Goal: Information Seeking & Learning: Learn about a topic

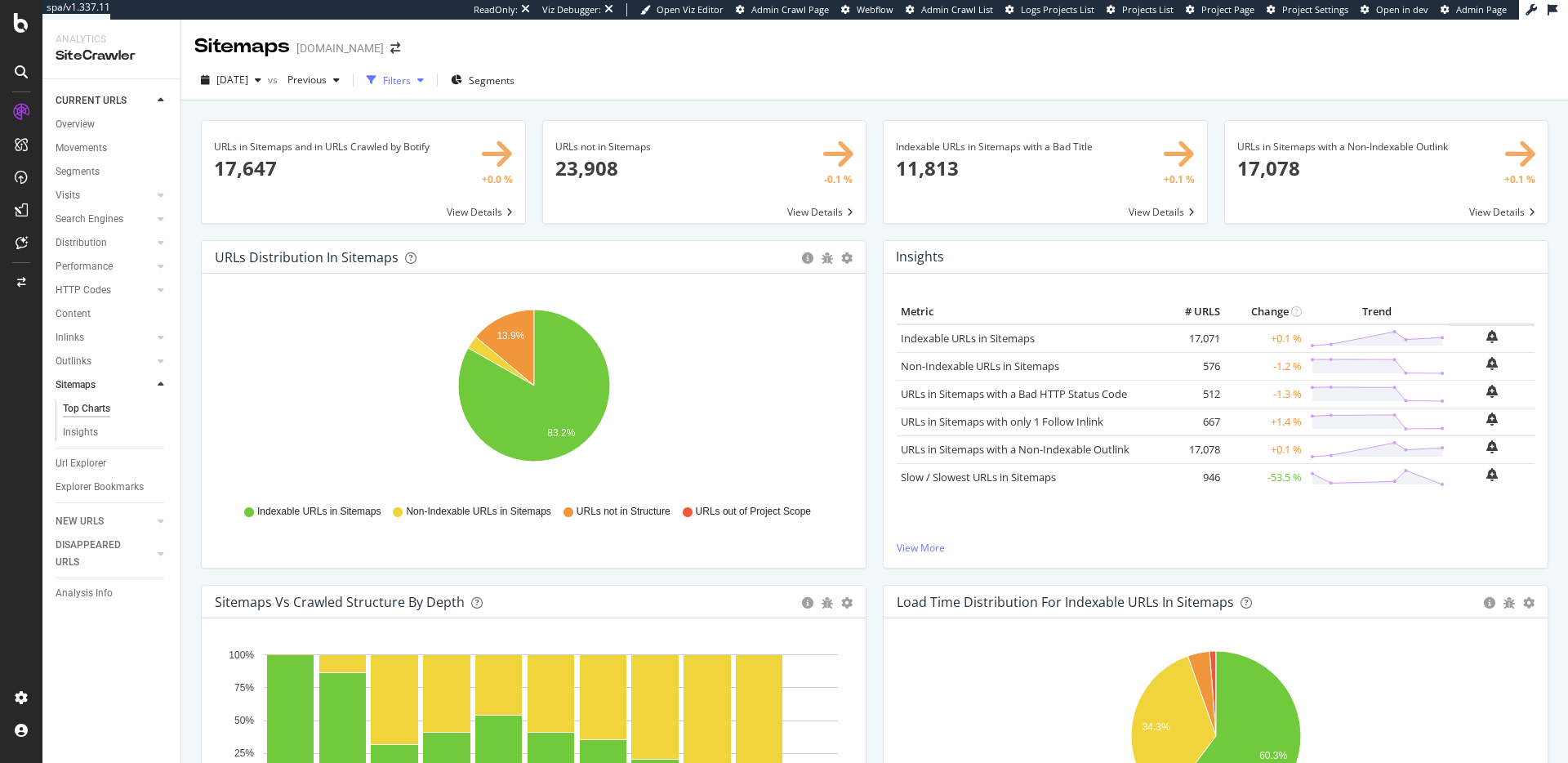
click at [411, 78] on div "Filters" at bounding box center [397, 80] width 28 height 14
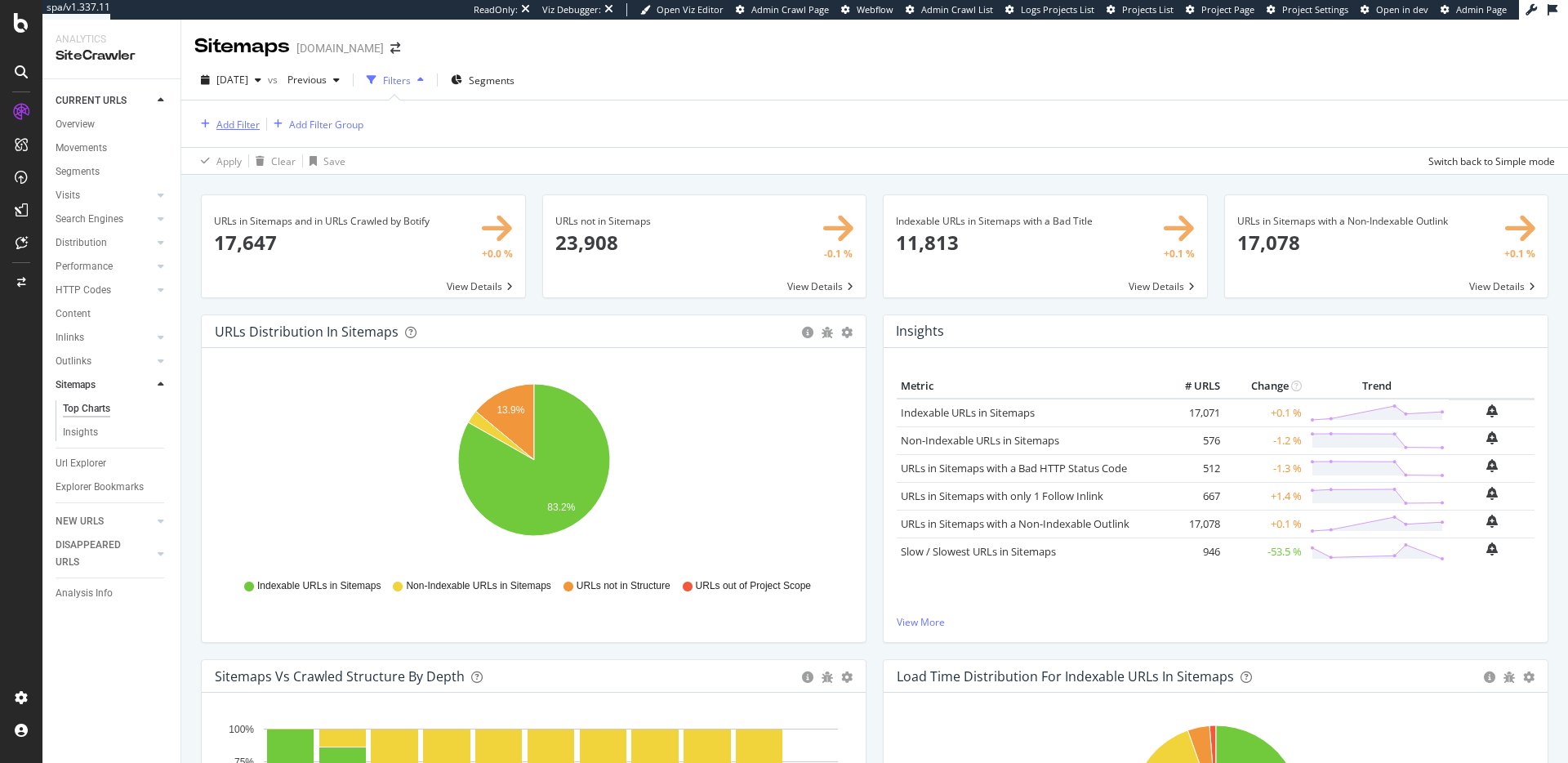
click at [244, 126] on div "Add Filter" at bounding box center [238, 124] width 43 height 14
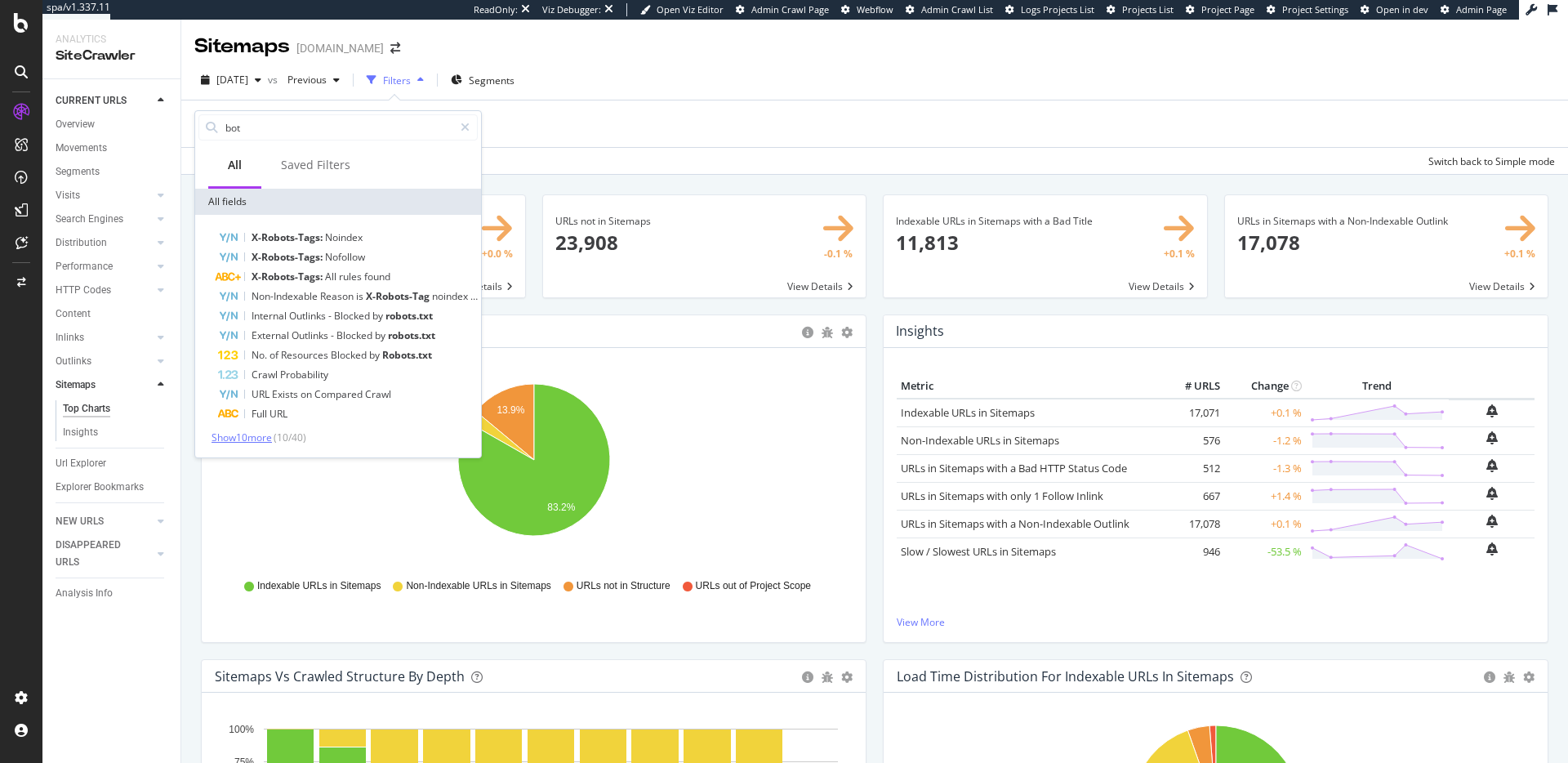
click at [239, 439] on span "Show 10 more" at bounding box center [241, 437] width 60 height 14
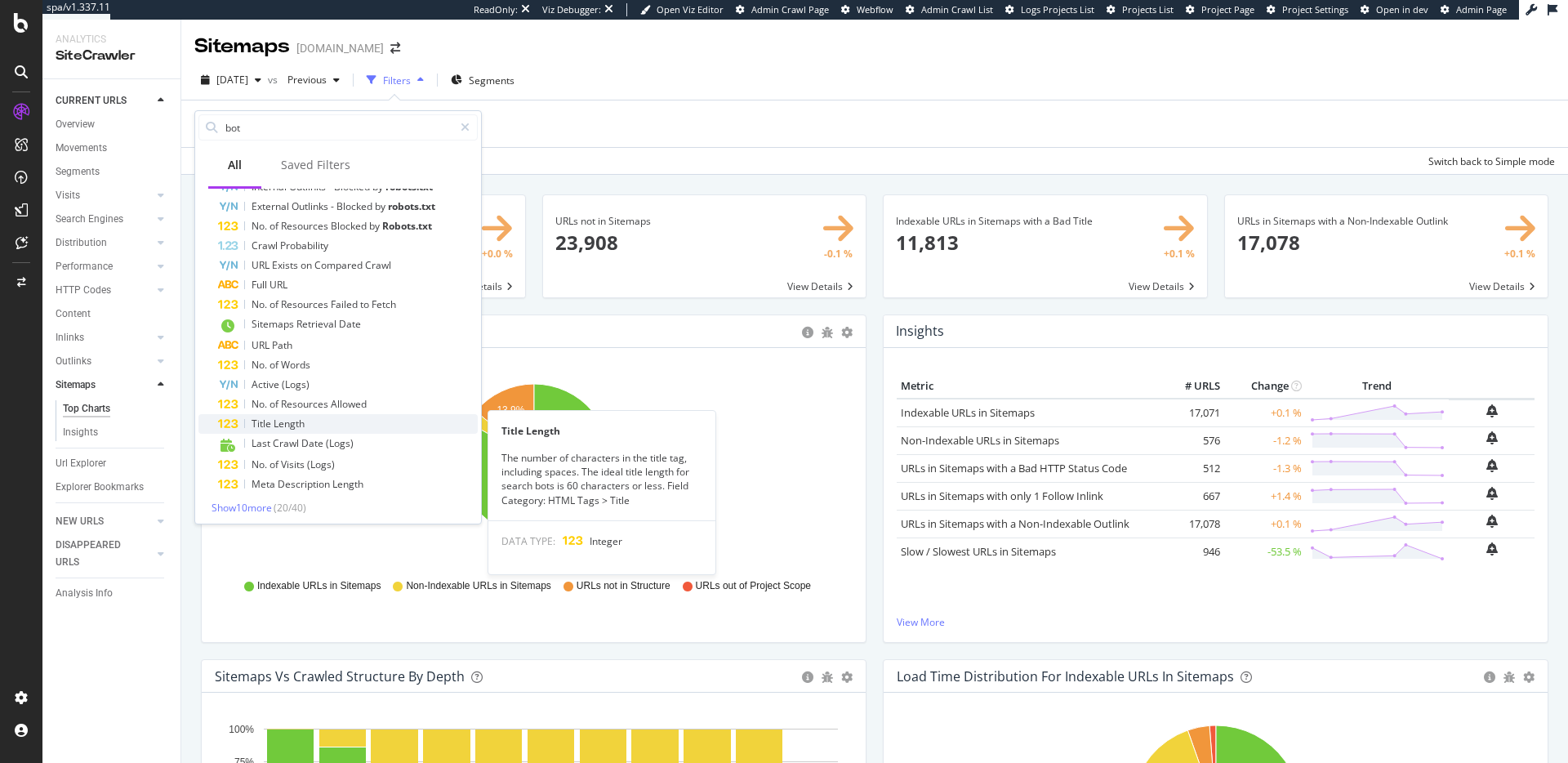
scroll to position [133, 0]
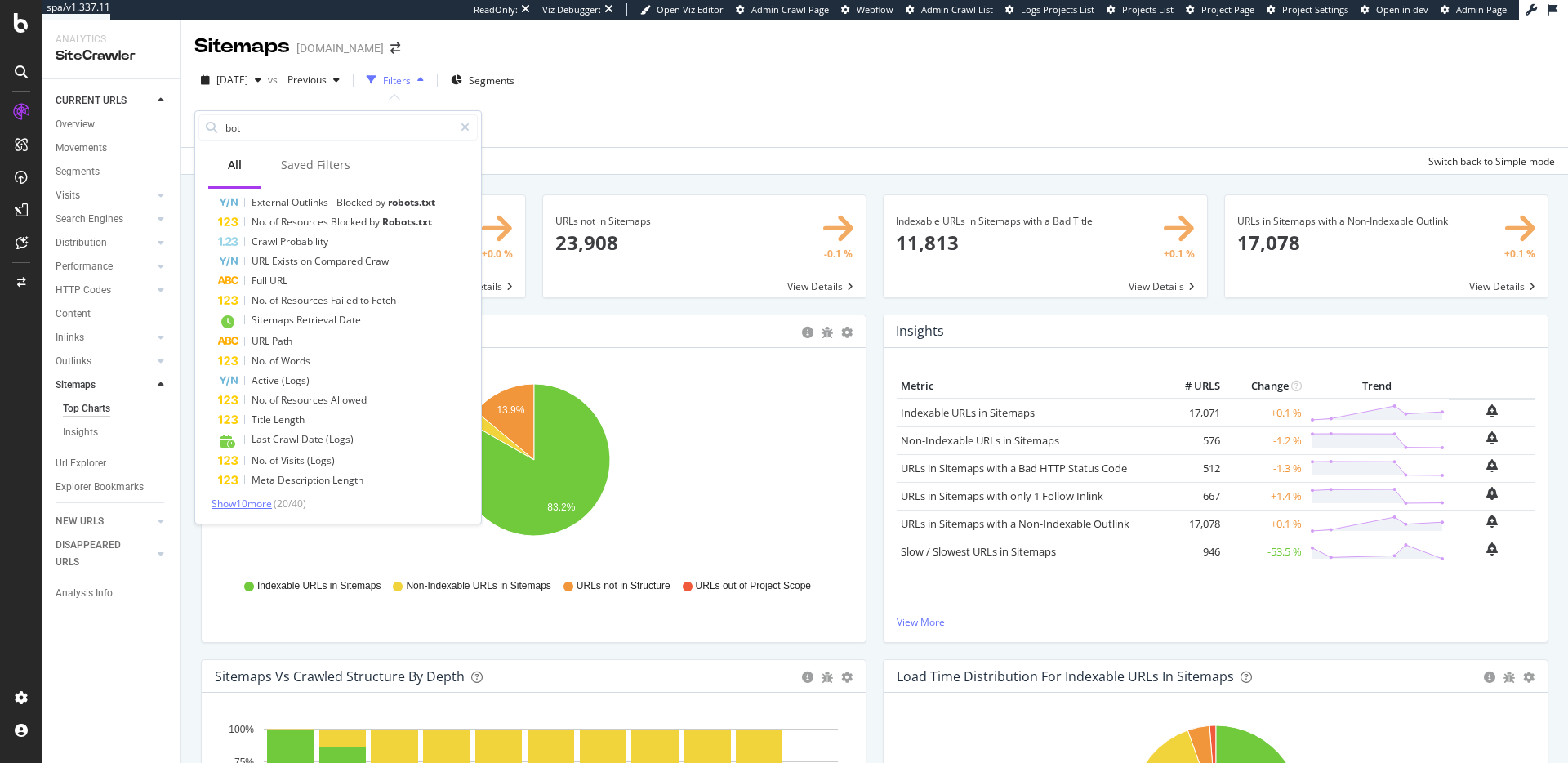
click at [240, 504] on span "Show 10 more" at bounding box center [241, 503] width 60 height 14
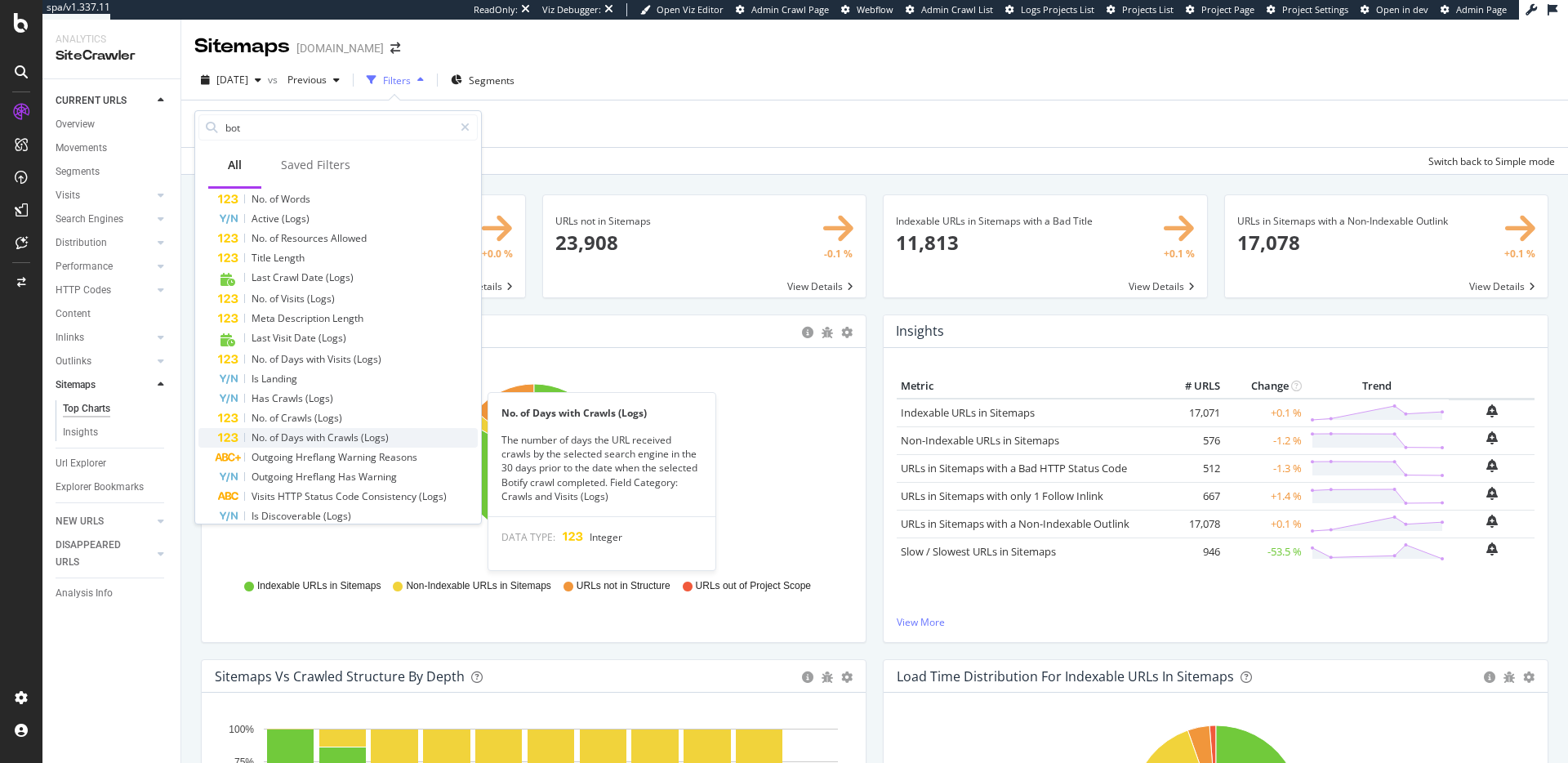
scroll to position [331, 0]
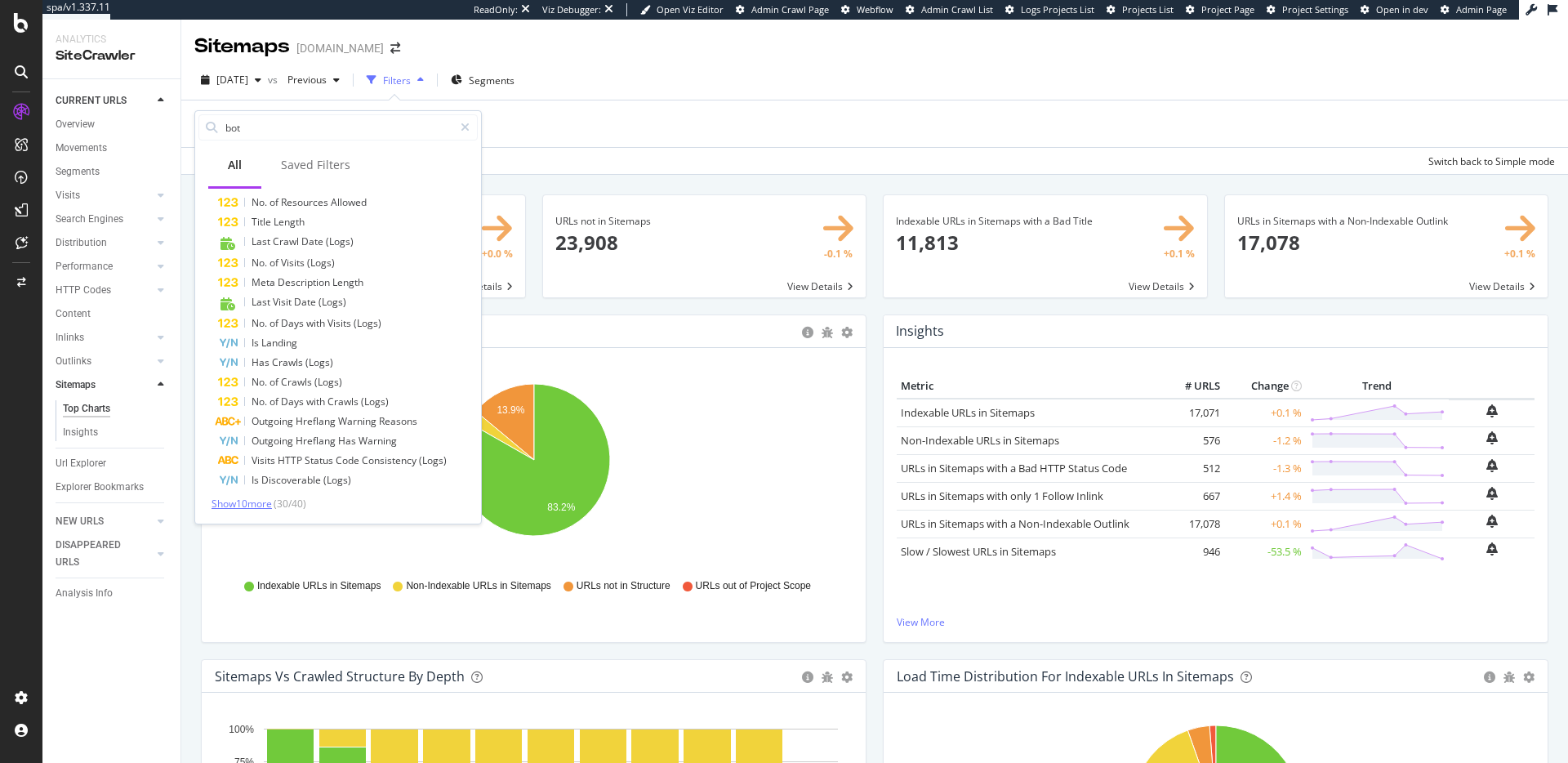
click at [246, 499] on span "Show 10 more" at bounding box center [241, 503] width 60 height 14
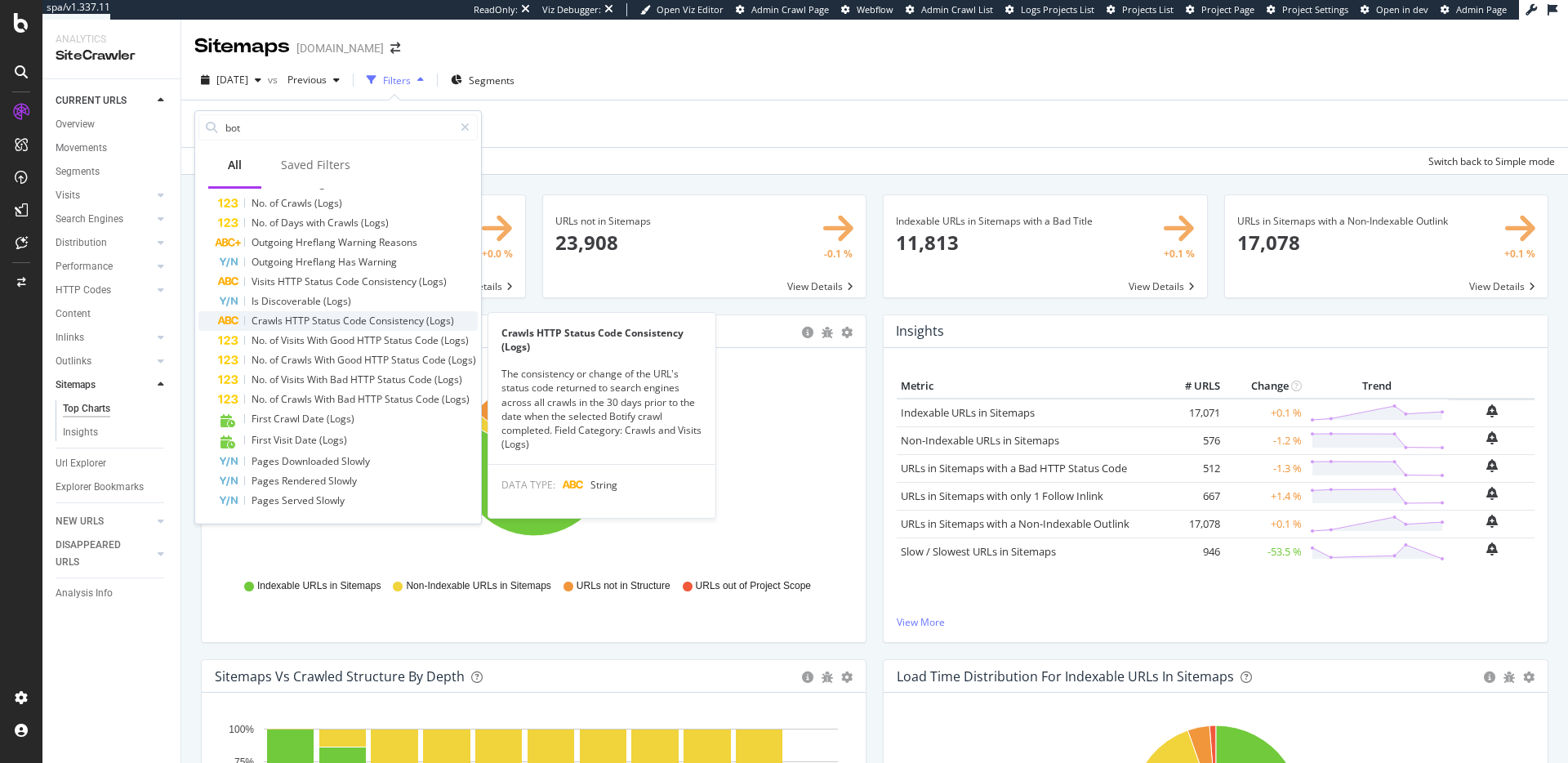
scroll to position [0, 0]
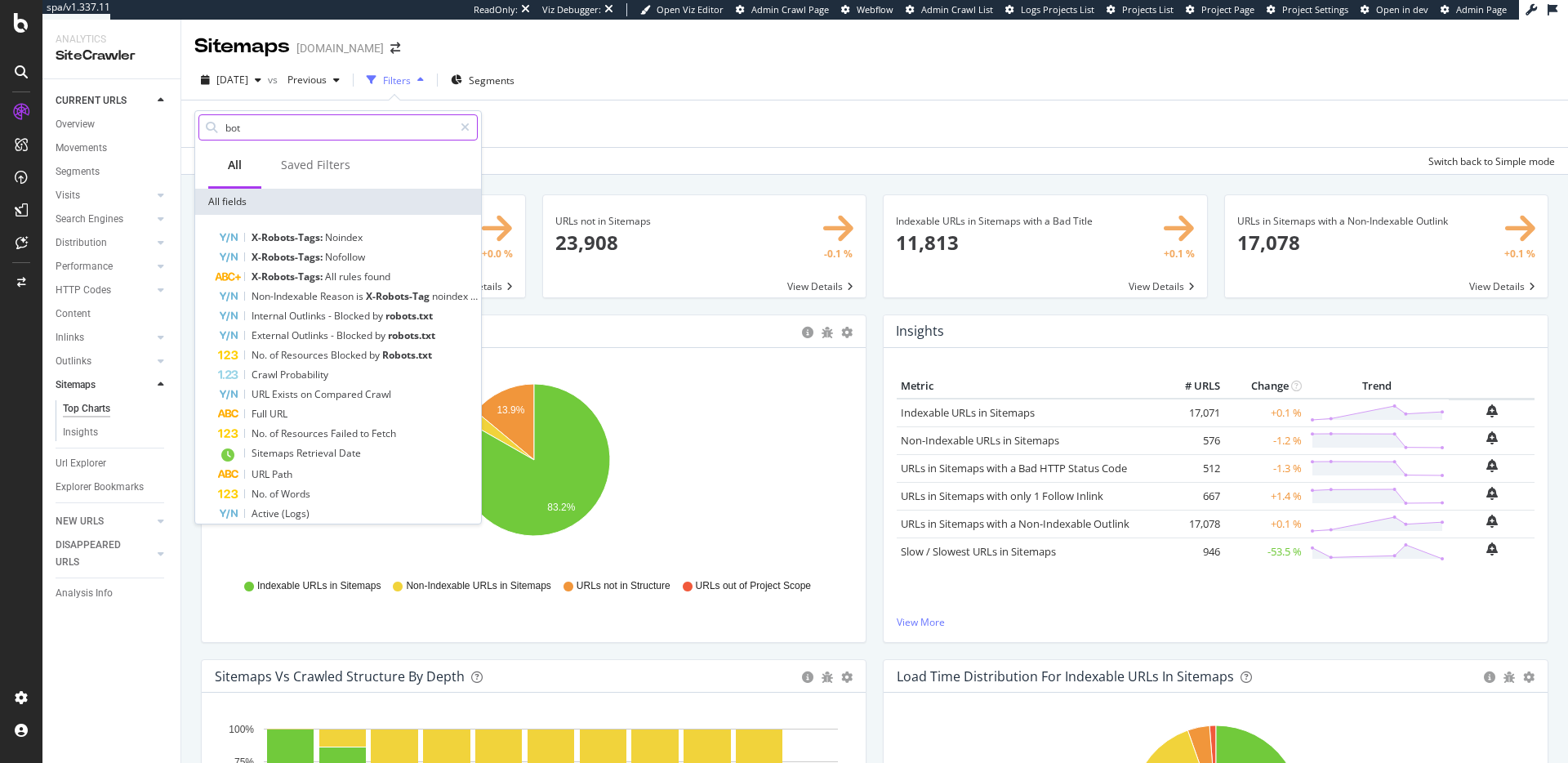
click at [326, 135] on input "bot" at bounding box center [338, 127] width 230 height 25
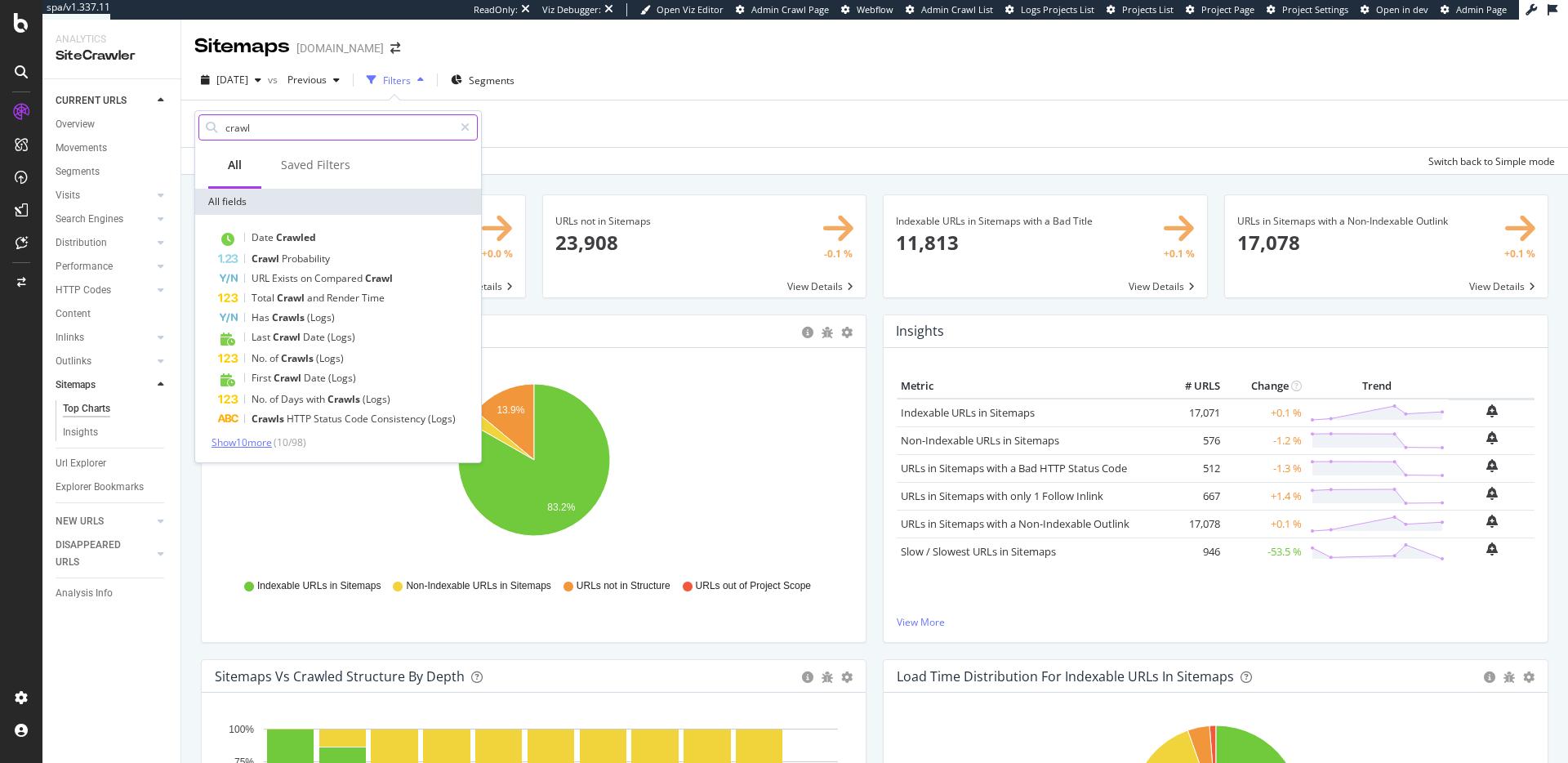
type input "crawl"
click at [264, 441] on span "Show 10 more" at bounding box center [241, 442] width 60 height 14
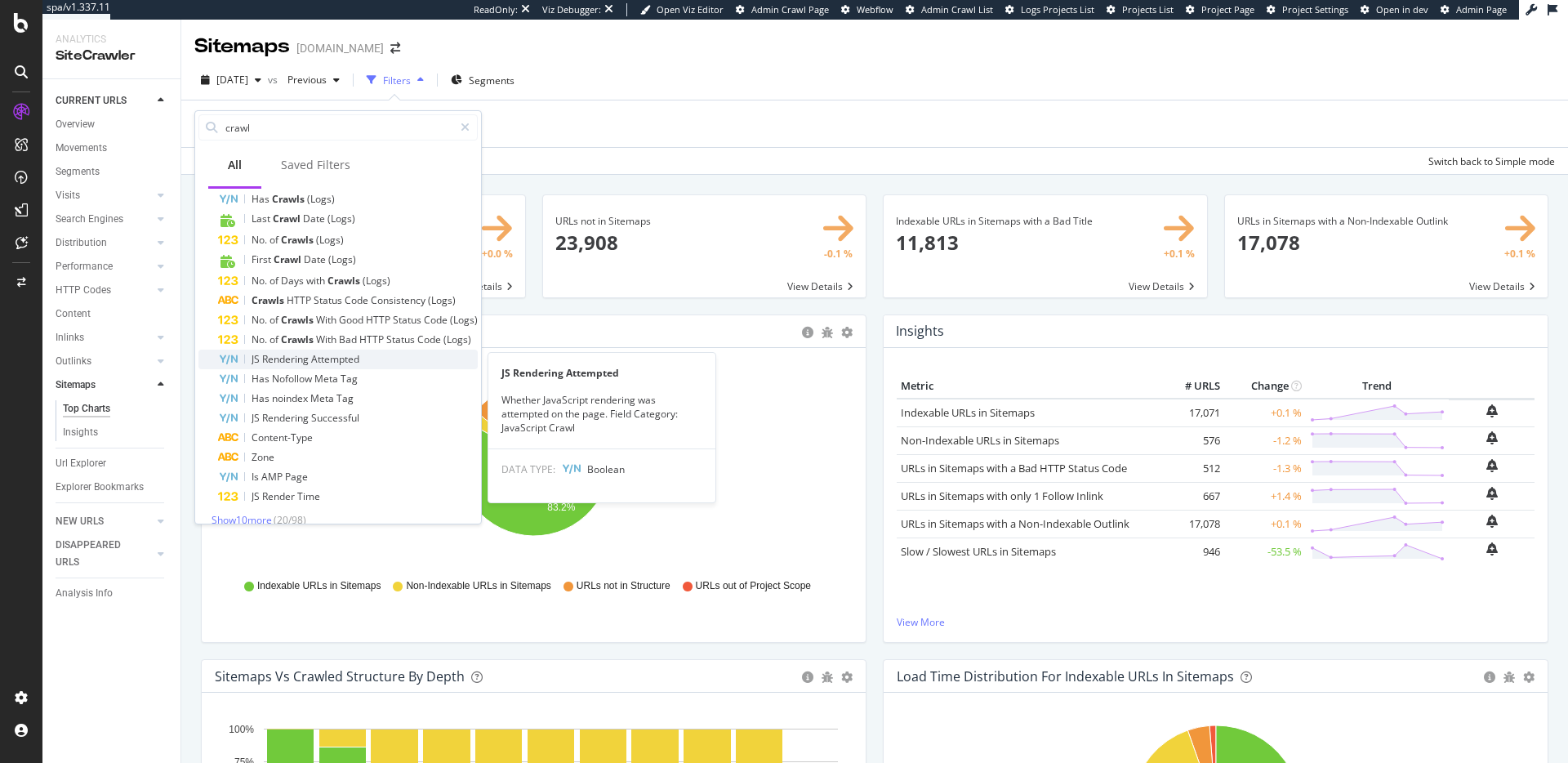
scroll to position [135, 0]
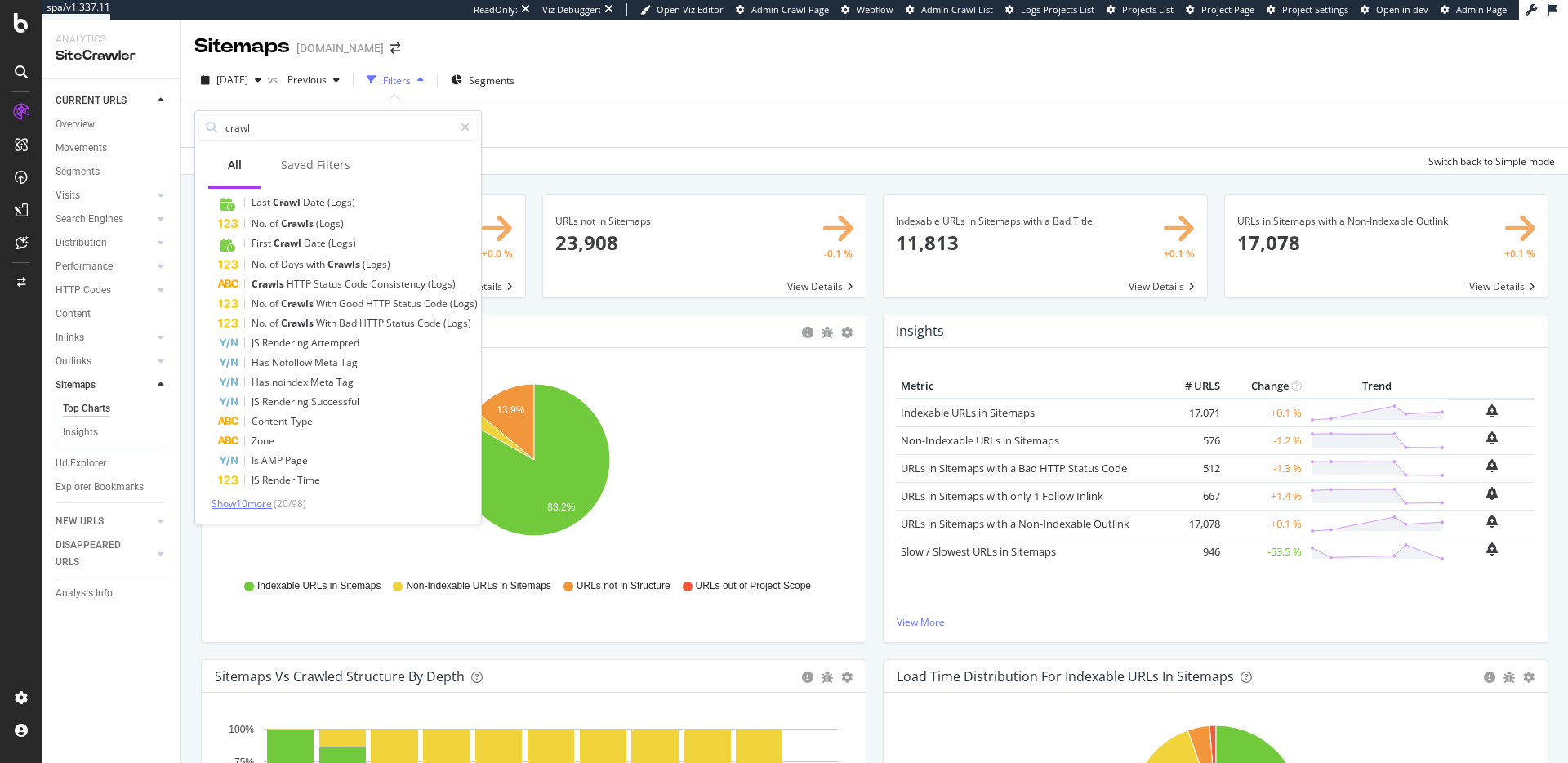
click at [261, 499] on span "Show 10 more" at bounding box center [241, 503] width 60 height 14
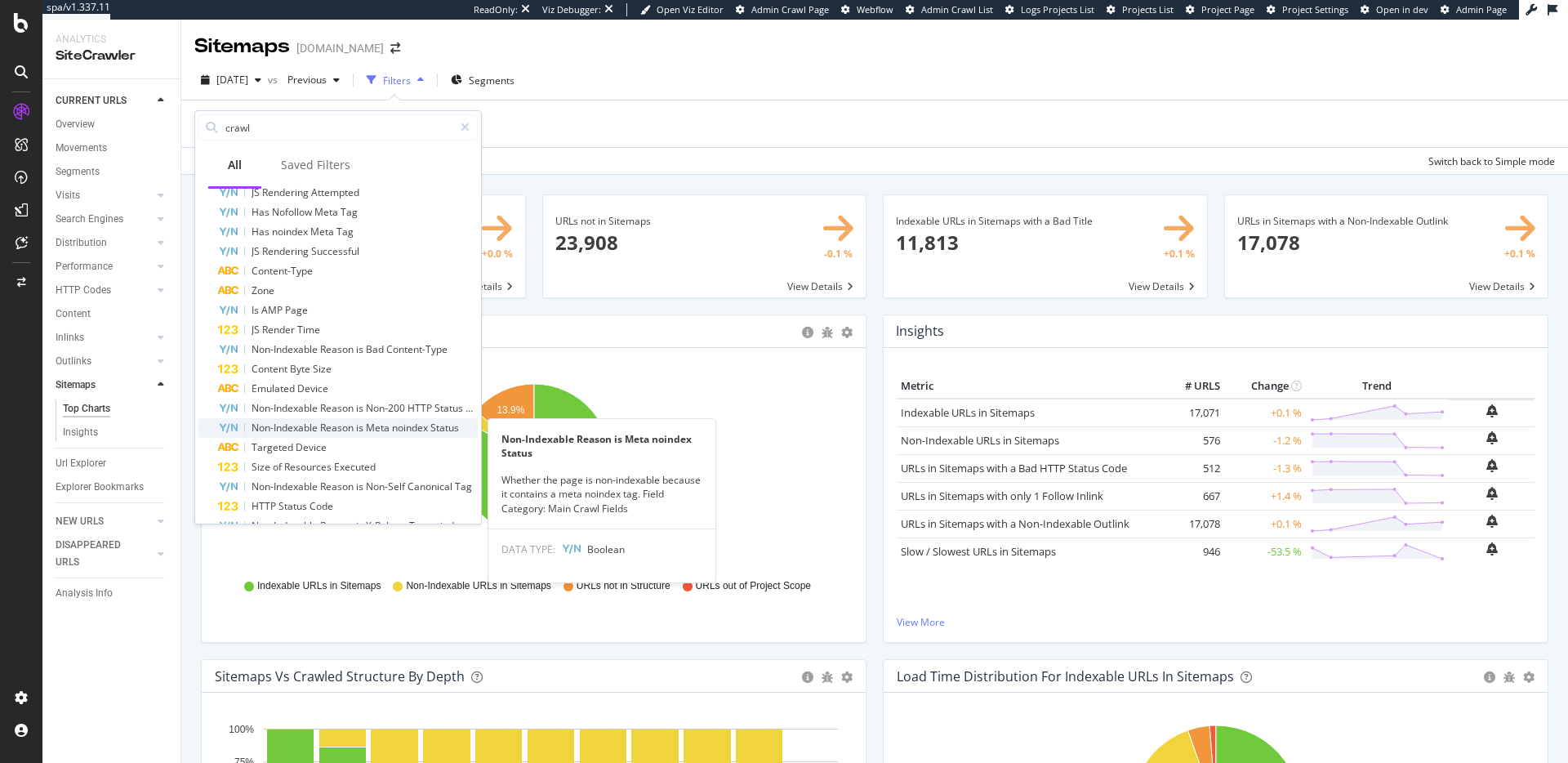
scroll to position [331, 0]
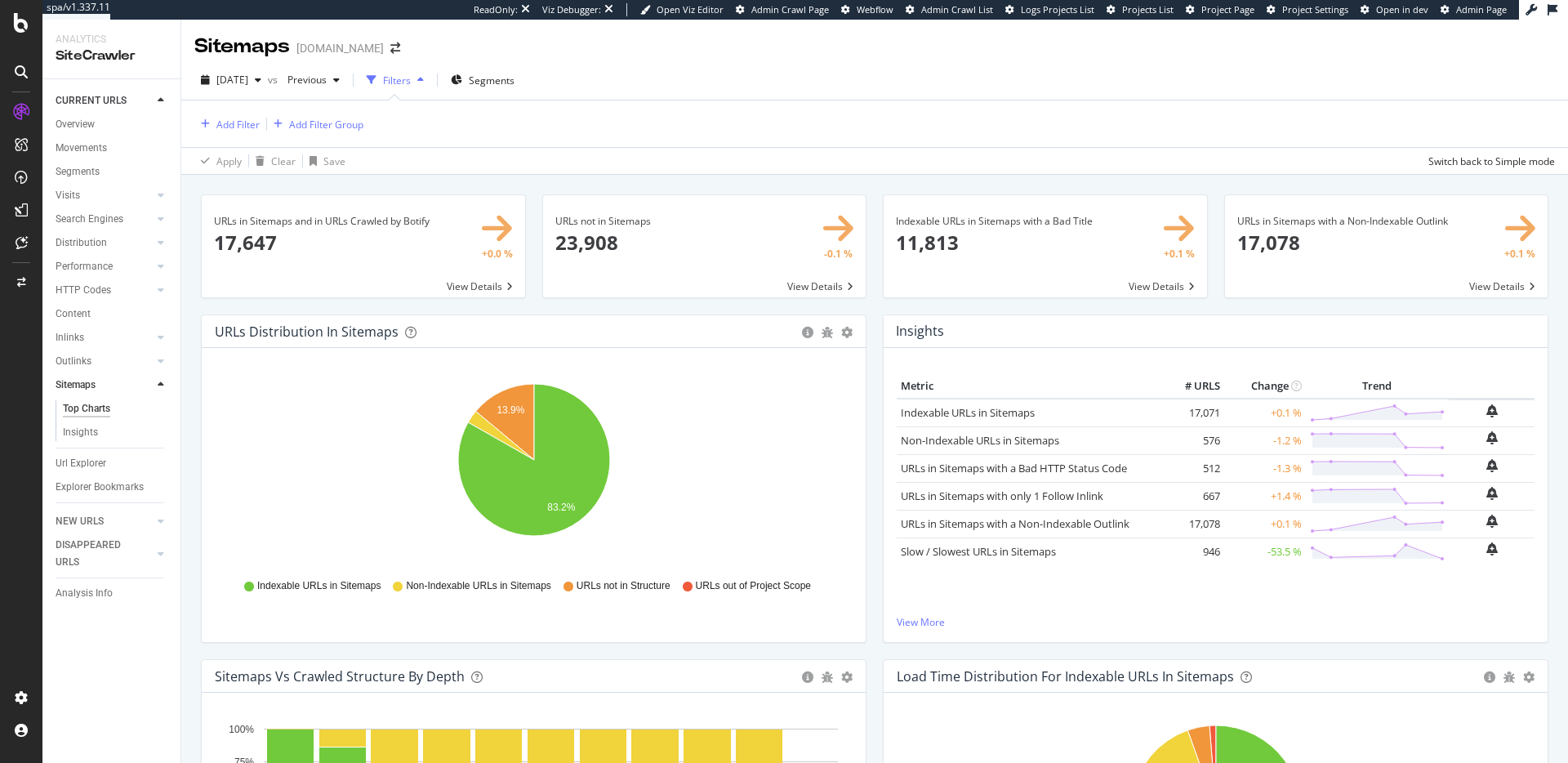
click at [743, 131] on div "Add Filter Add Filter Group" at bounding box center [874, 123] width 1361 height 46
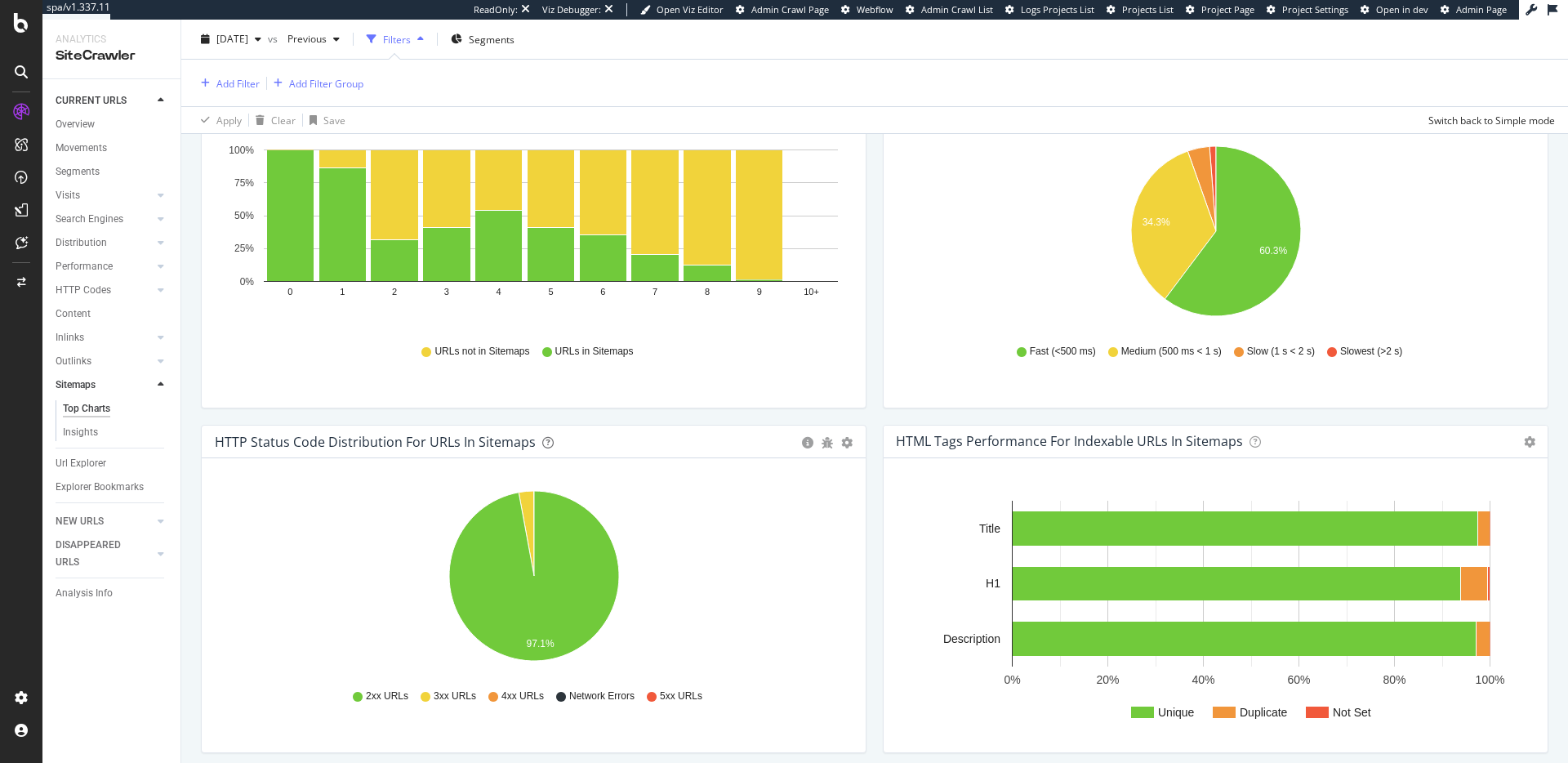
scroll to position [0, 0]
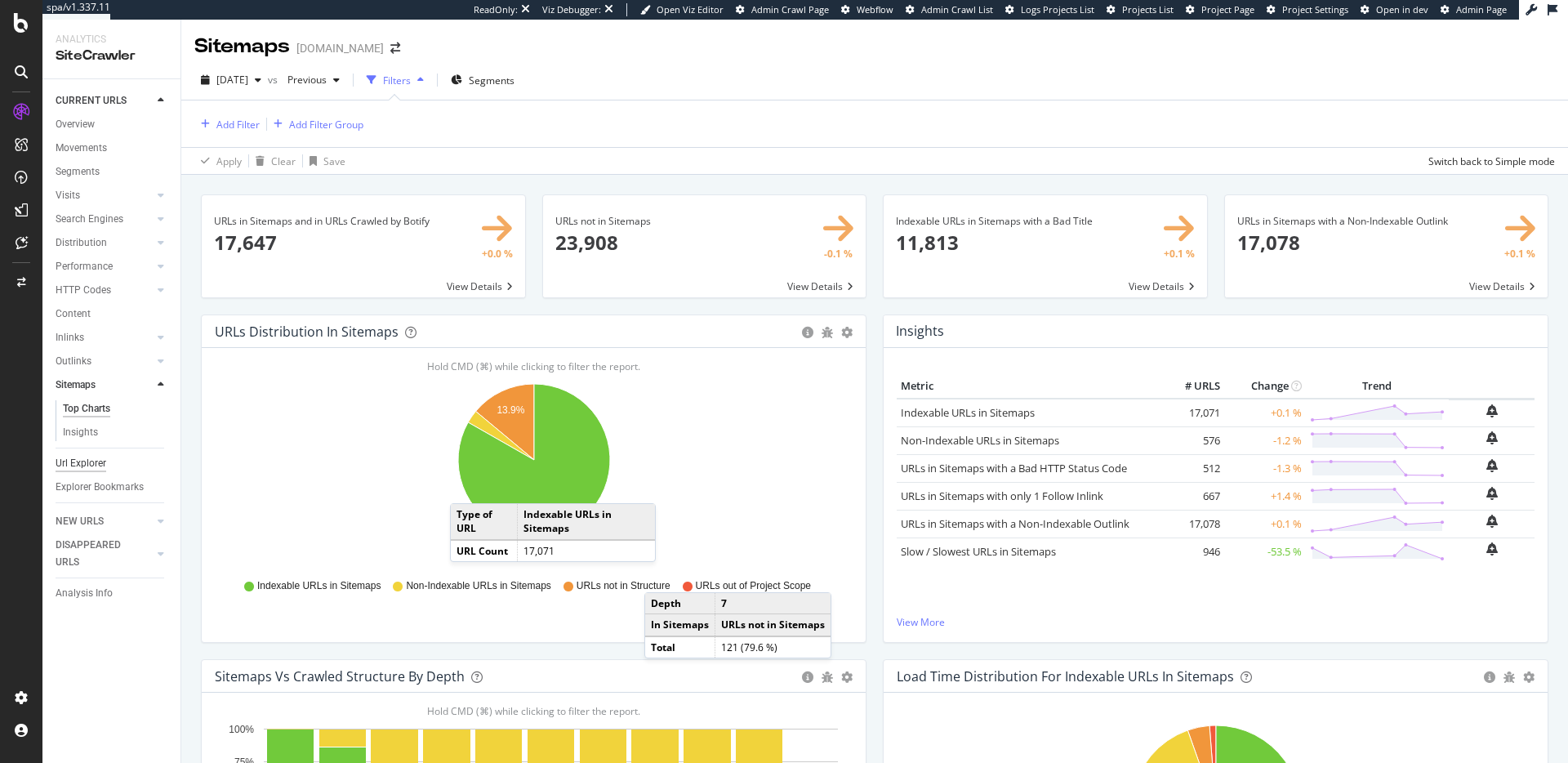
click at [73, 456] on div "Url Explorer" at bounding box center [80, 463] width 50 height 17
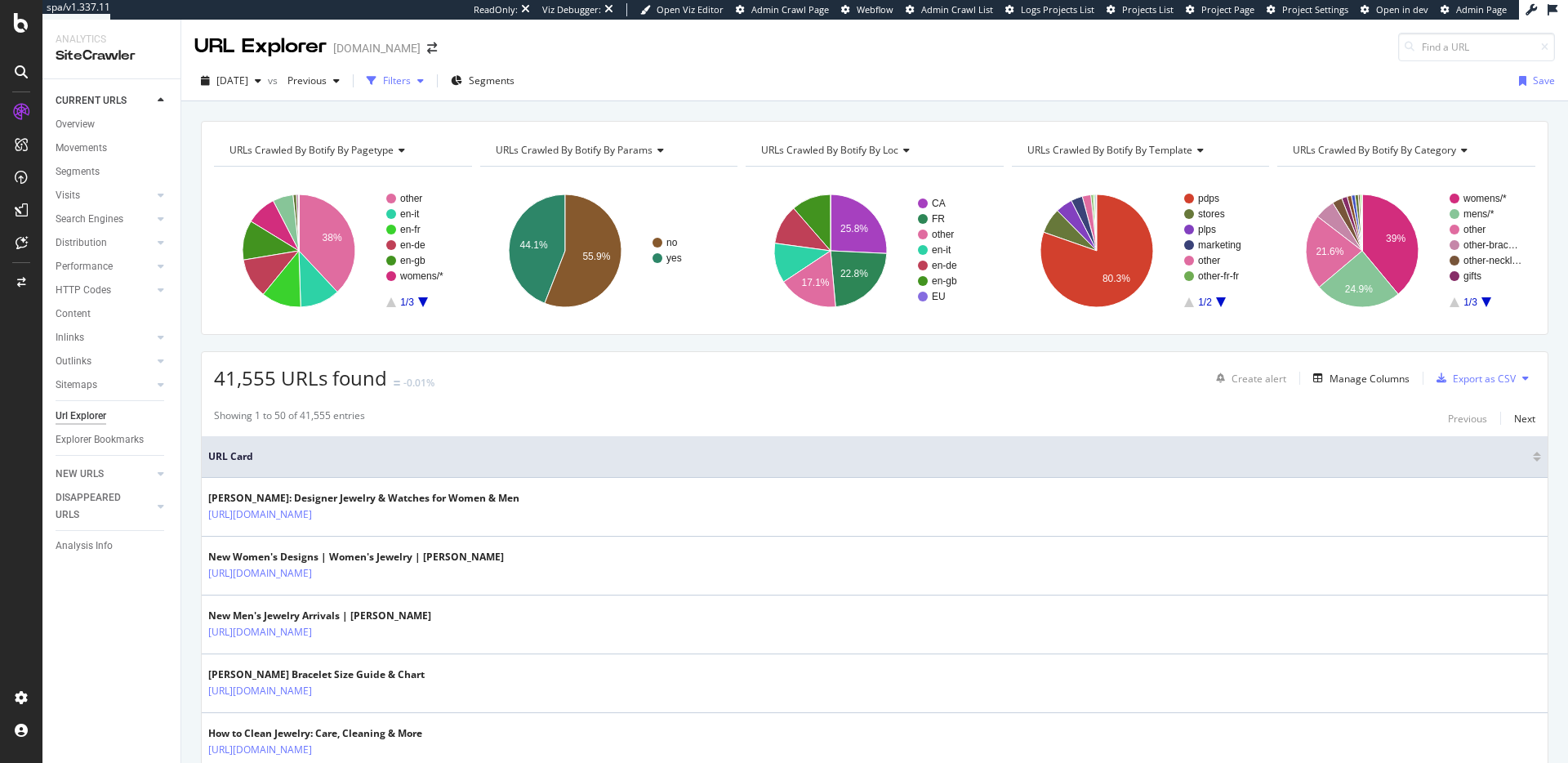
click at [411, 82] on div "Filters" at bounding box center [397, 80] width 28 height 14
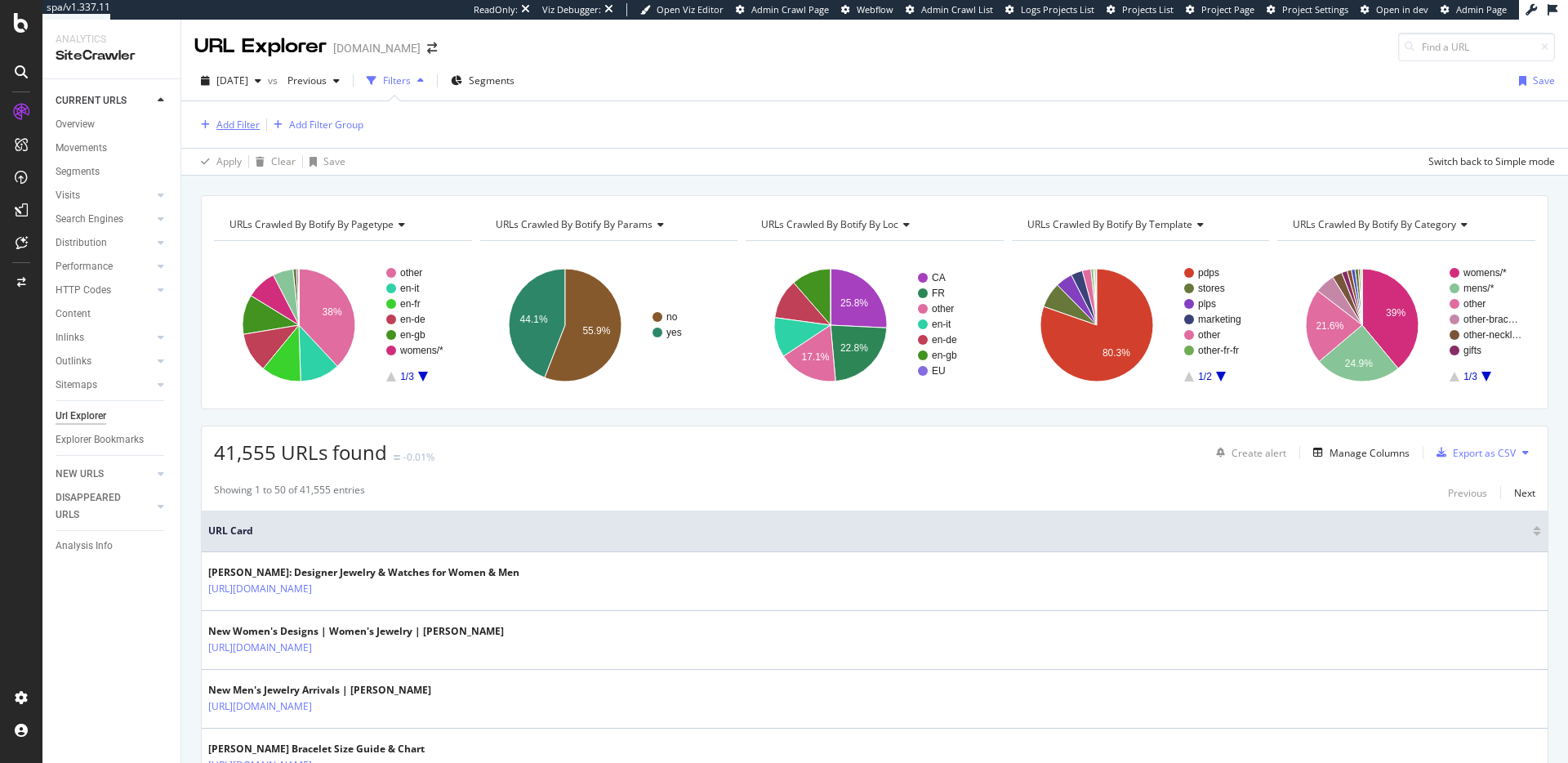
click at [234, 129] on div "Add Filter" at bounding box center [238, 124] width 43 height 14
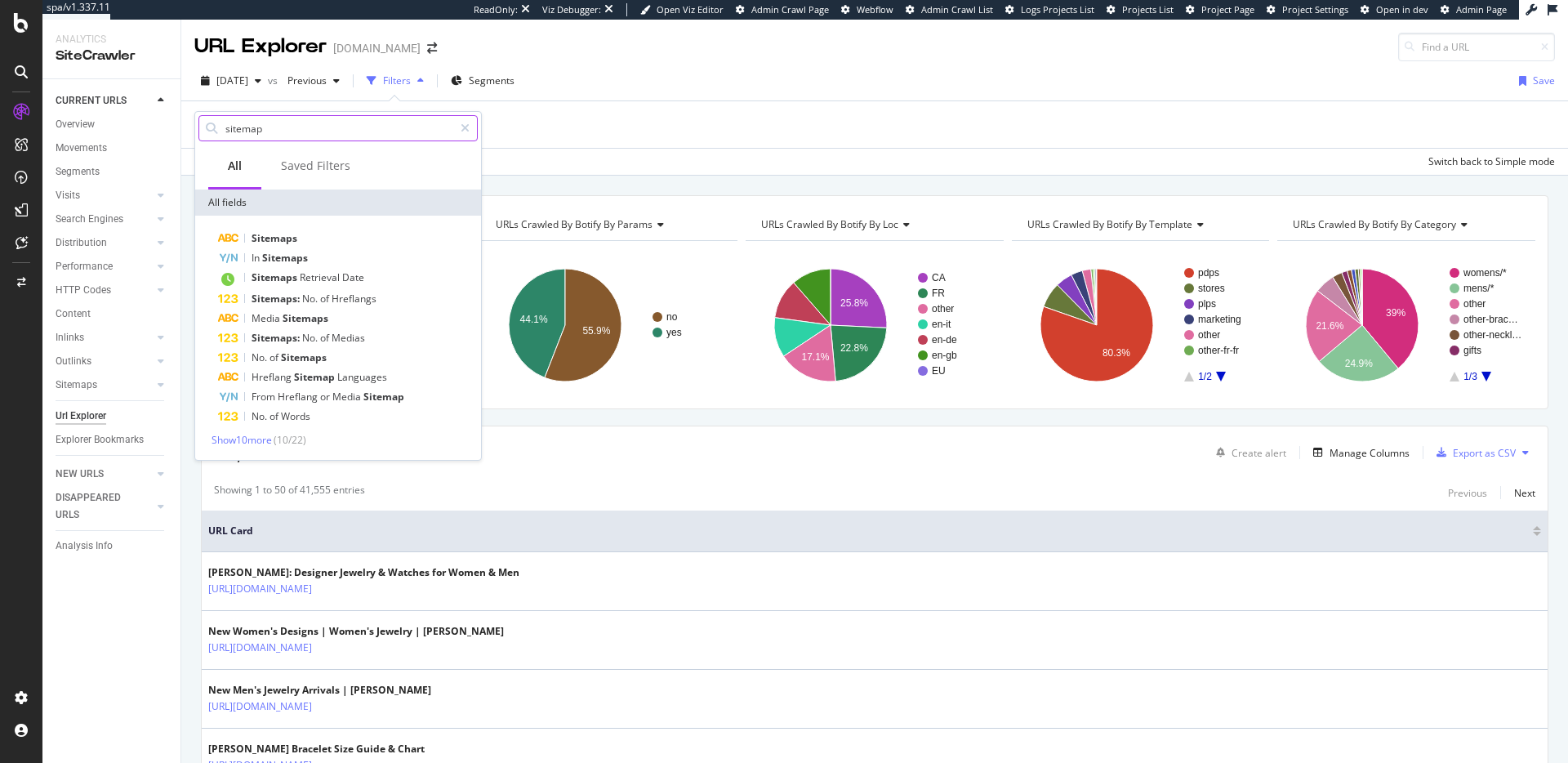
click at [293, 129] on input "sitemap" at bounding box center [338, 128] width 230 height 25
click at [292, 128] on input "sitemap" at bounding box center [338, 128] width 230 height 25
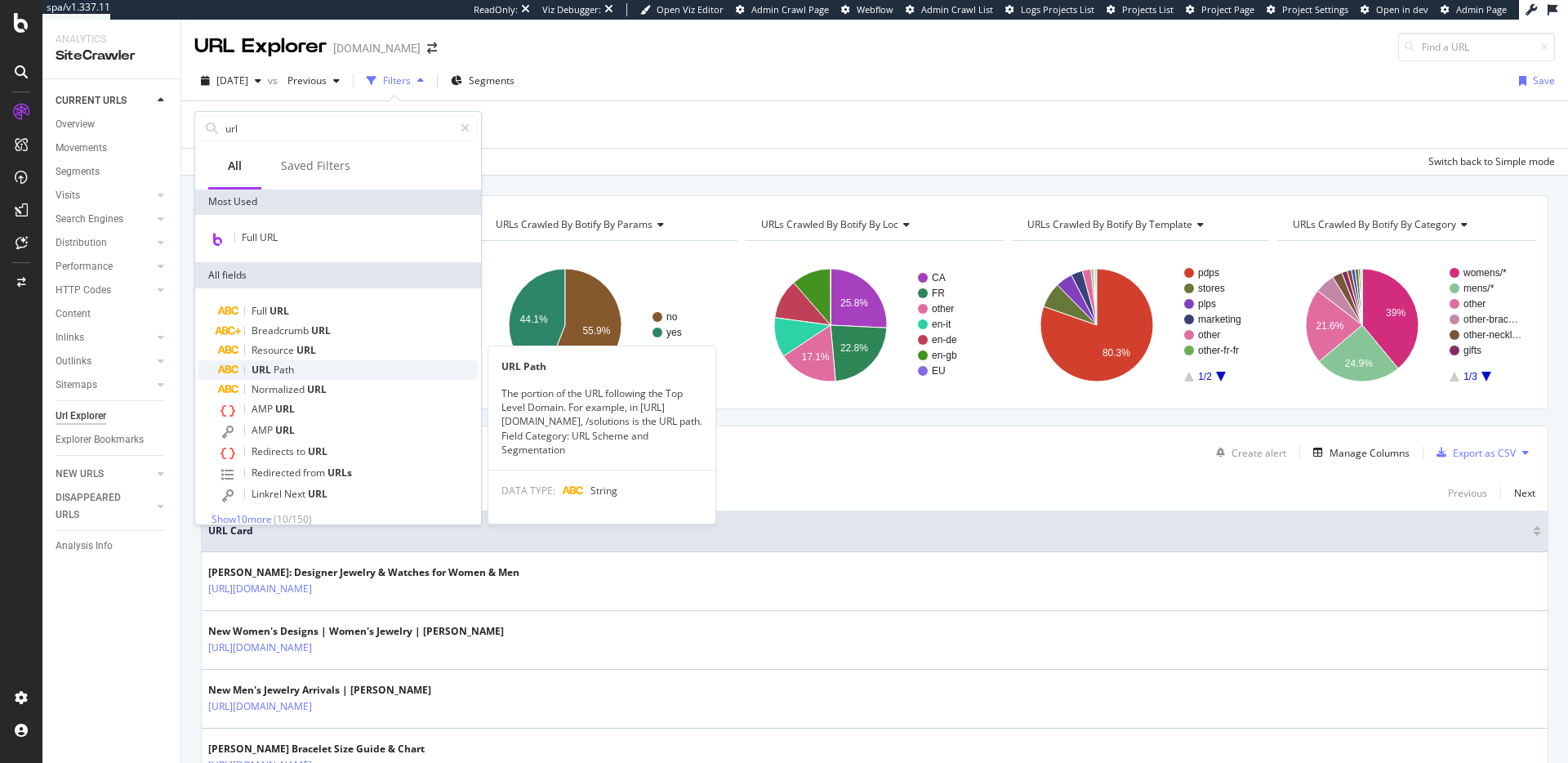
scroll to position [16, 0]
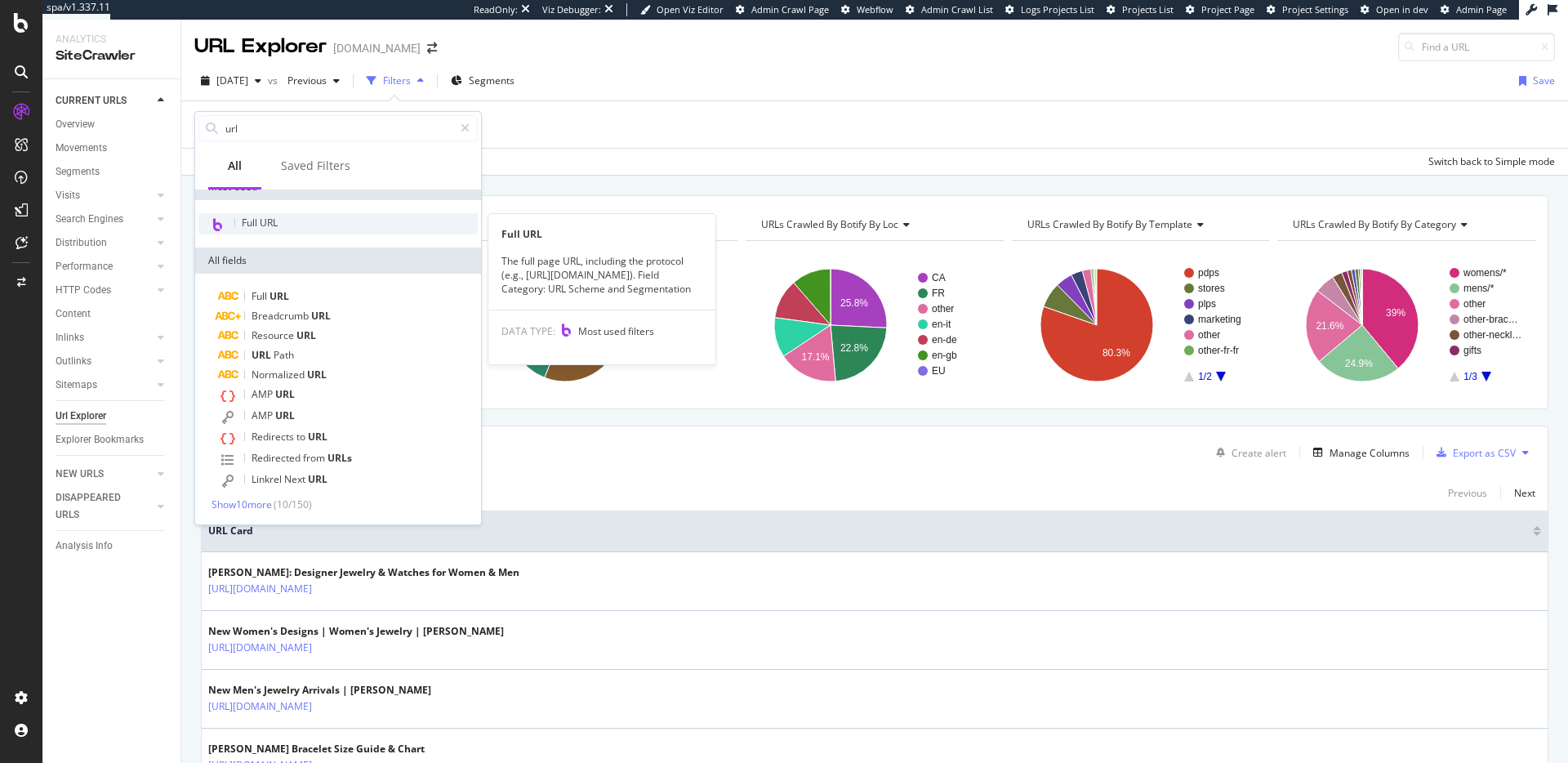
type input "url"
click at [277, 227] on span "Full URL" at bounding box center [260, 222] width 36 height 14
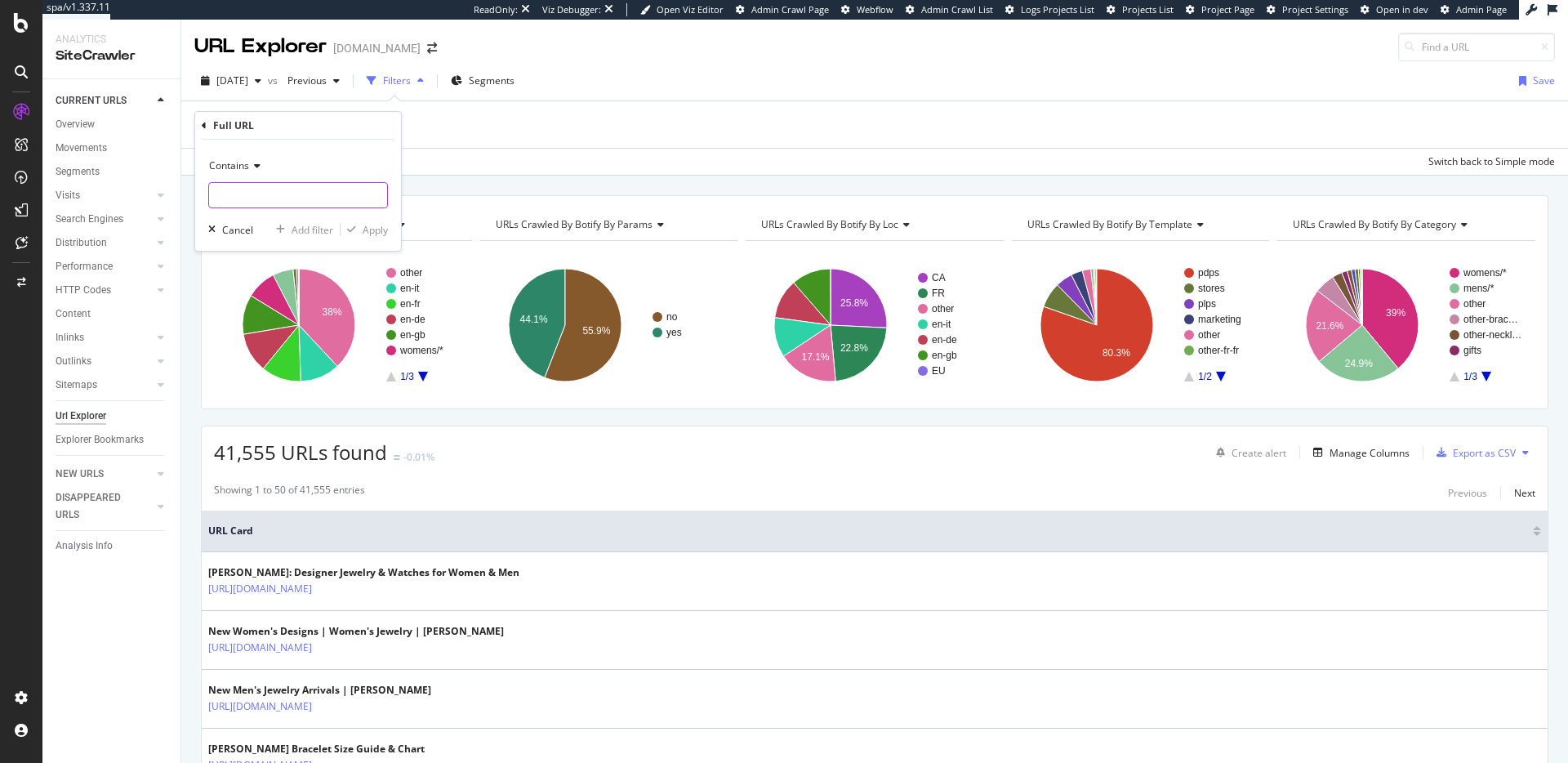
click at [274, 187] on input "text" at bounding box center [298, 195] width 178 height 26
type input ".xml"
click at [361, 230] on div "button" at bounding box center [351, 230] width 22 height 10
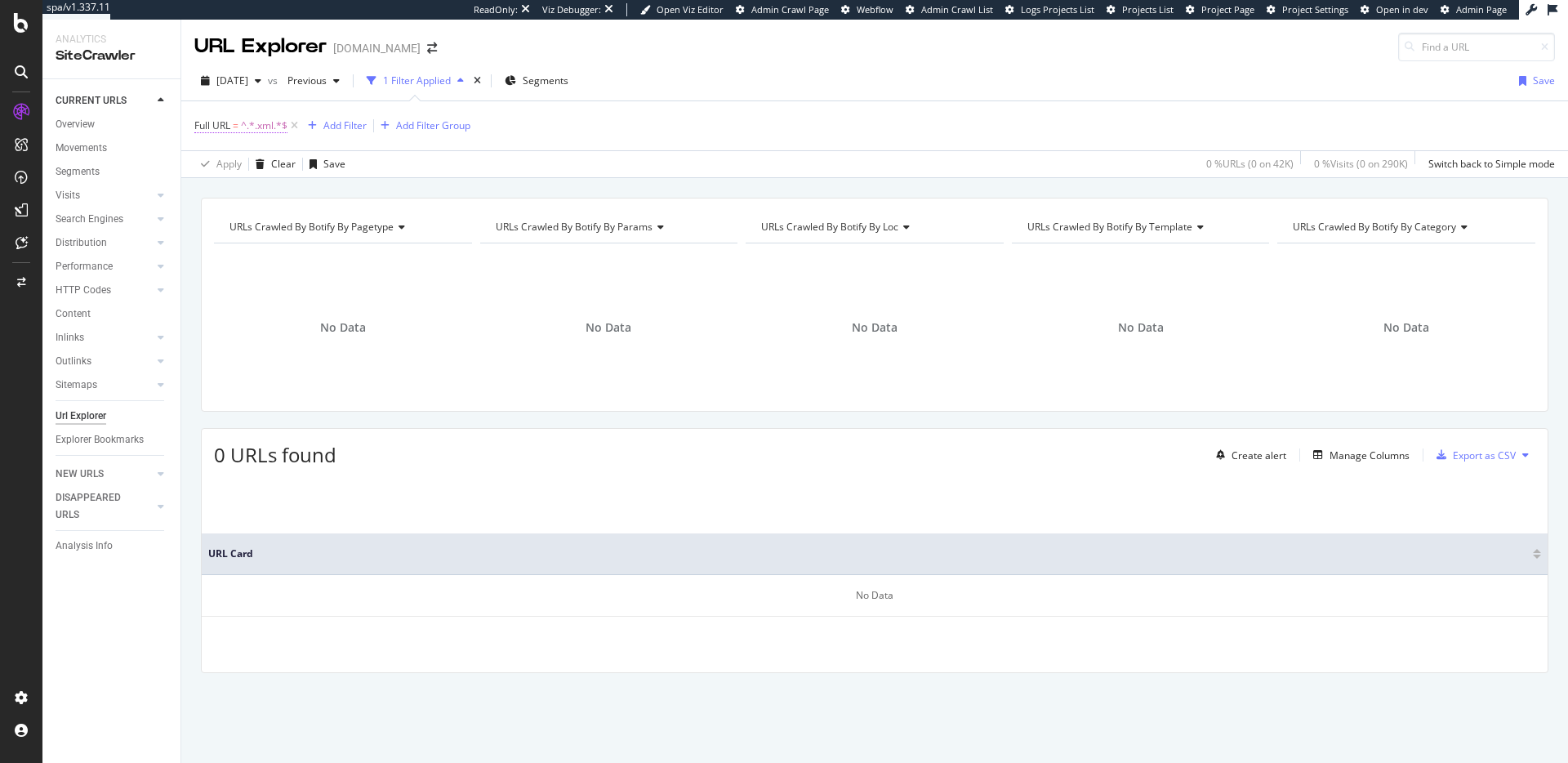
click at [261, 130] on span "^.*.xml.*$" at bounding box center [263, 125] width 46 height 23
click at [256, 171] on div "Contains" at bounding box center [298, 164] width 180 height 26
click at [203, 119] on icon at bounding box center [203, 124] width 5 height 10
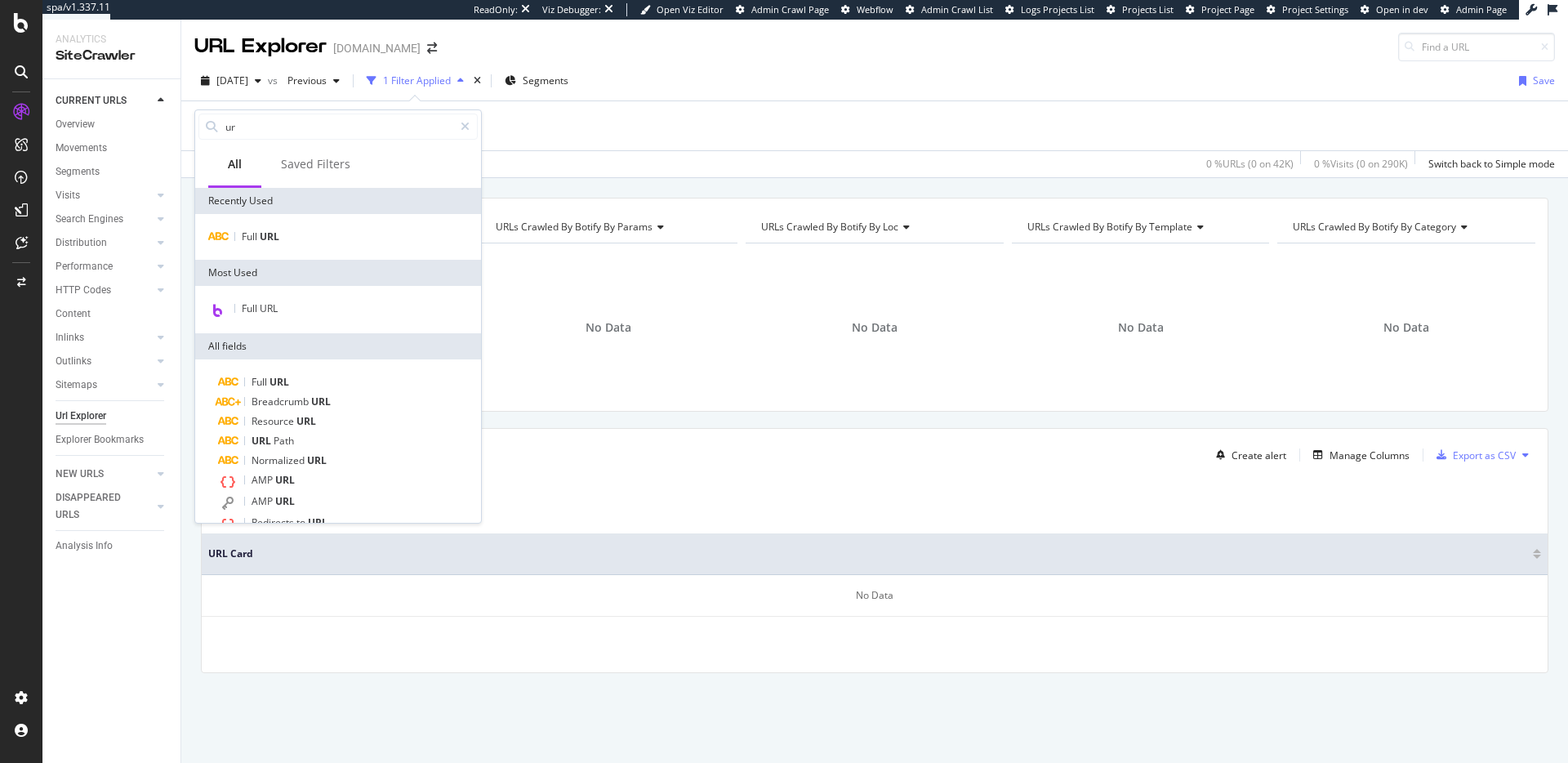
type input "url"
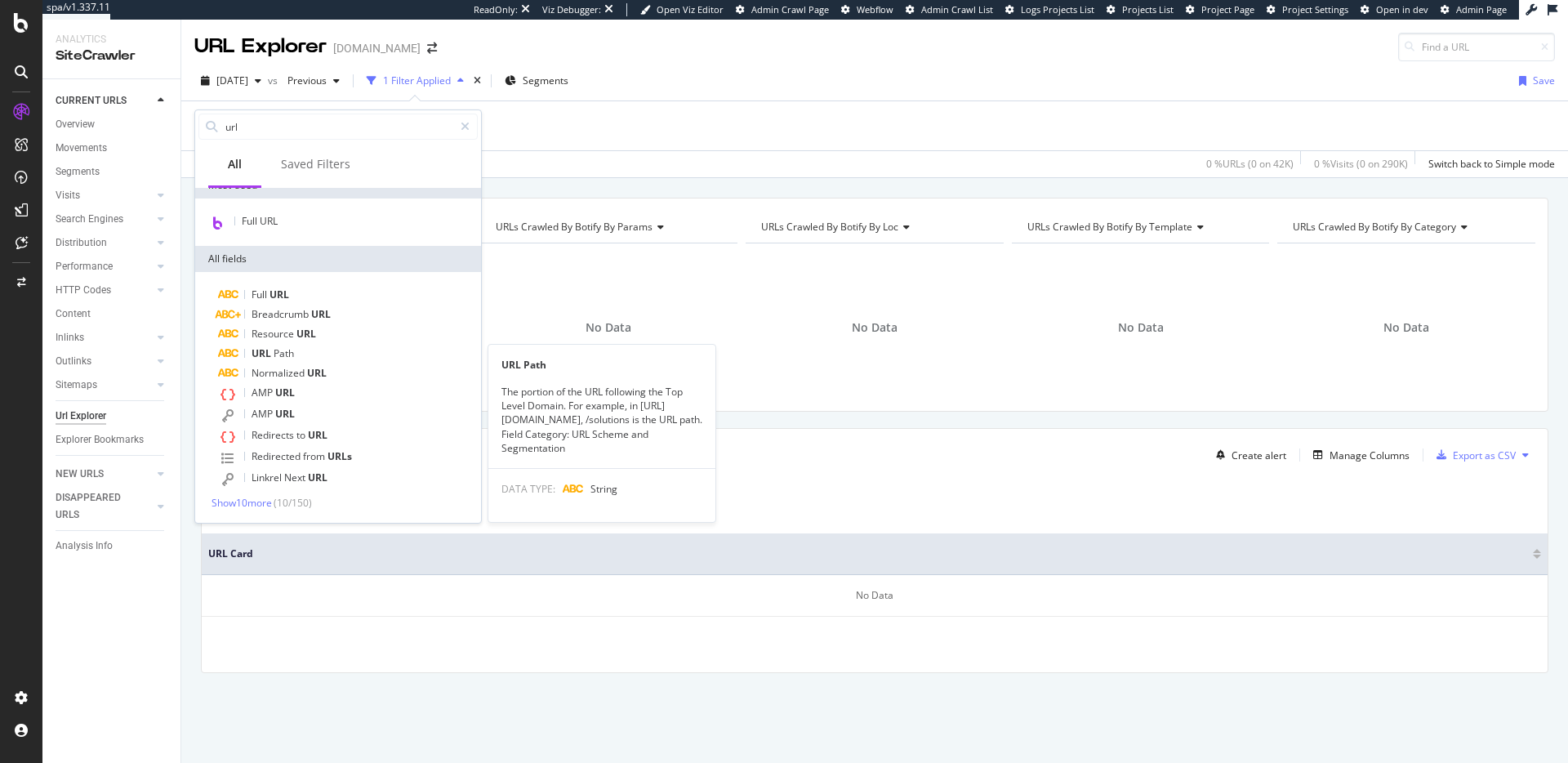
click at [355, 351] on div "URL Path" at bounding box center [347, 353] width 260 height 20
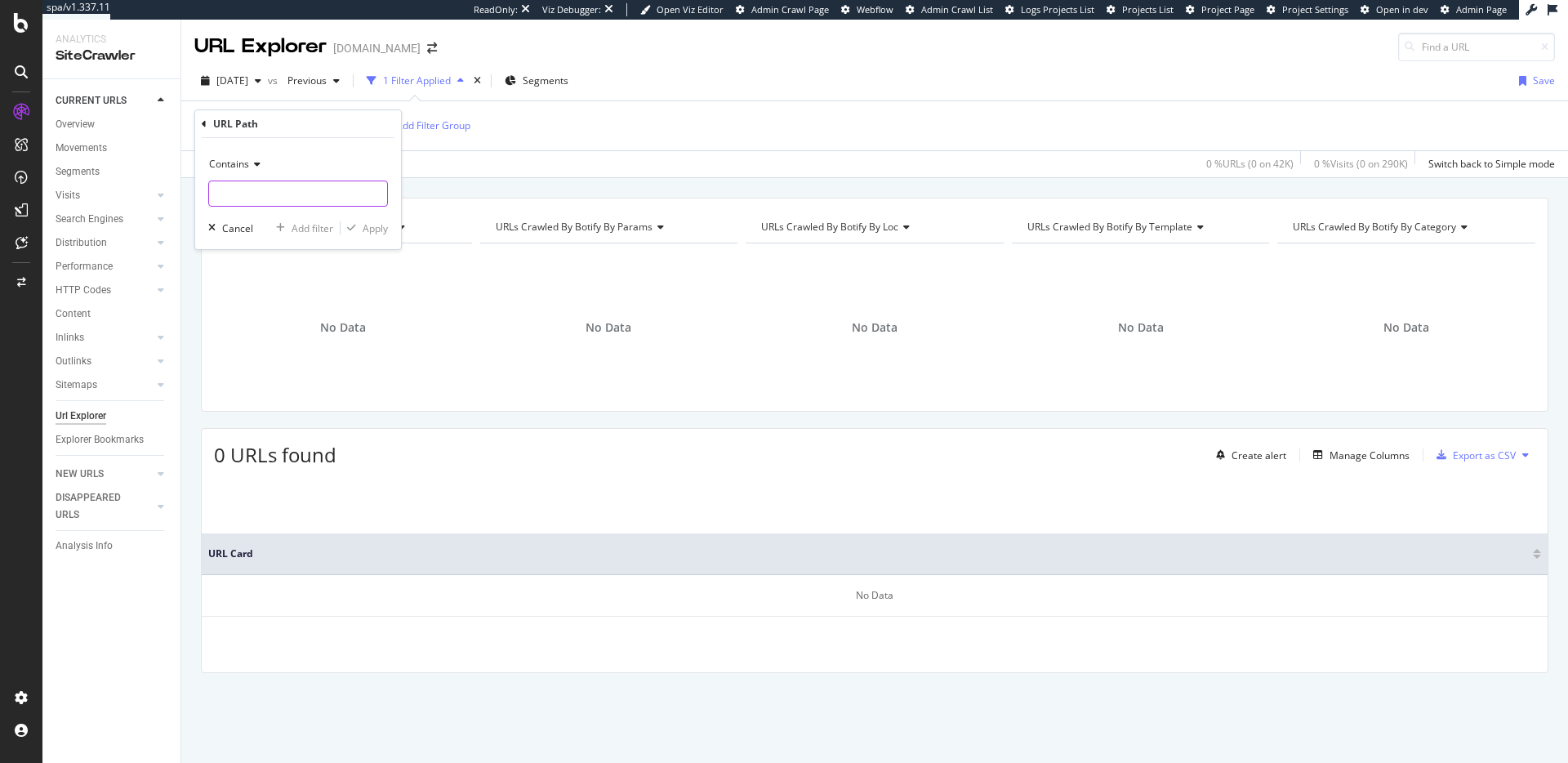
click at [295, 196] on input "text" at bounding box center [298, 193] width 178 height 26
type input ".xml"
click at [364, 227] on div "Apply" at bounding box center [375, 228] width 26 height 14
click at [262, 125] on span "^.*.xml.*$" at bounding box center [268, 125] width 46 height 23
click at [372, 192] on icon at bounding box center [375, 193] width 9 height 12
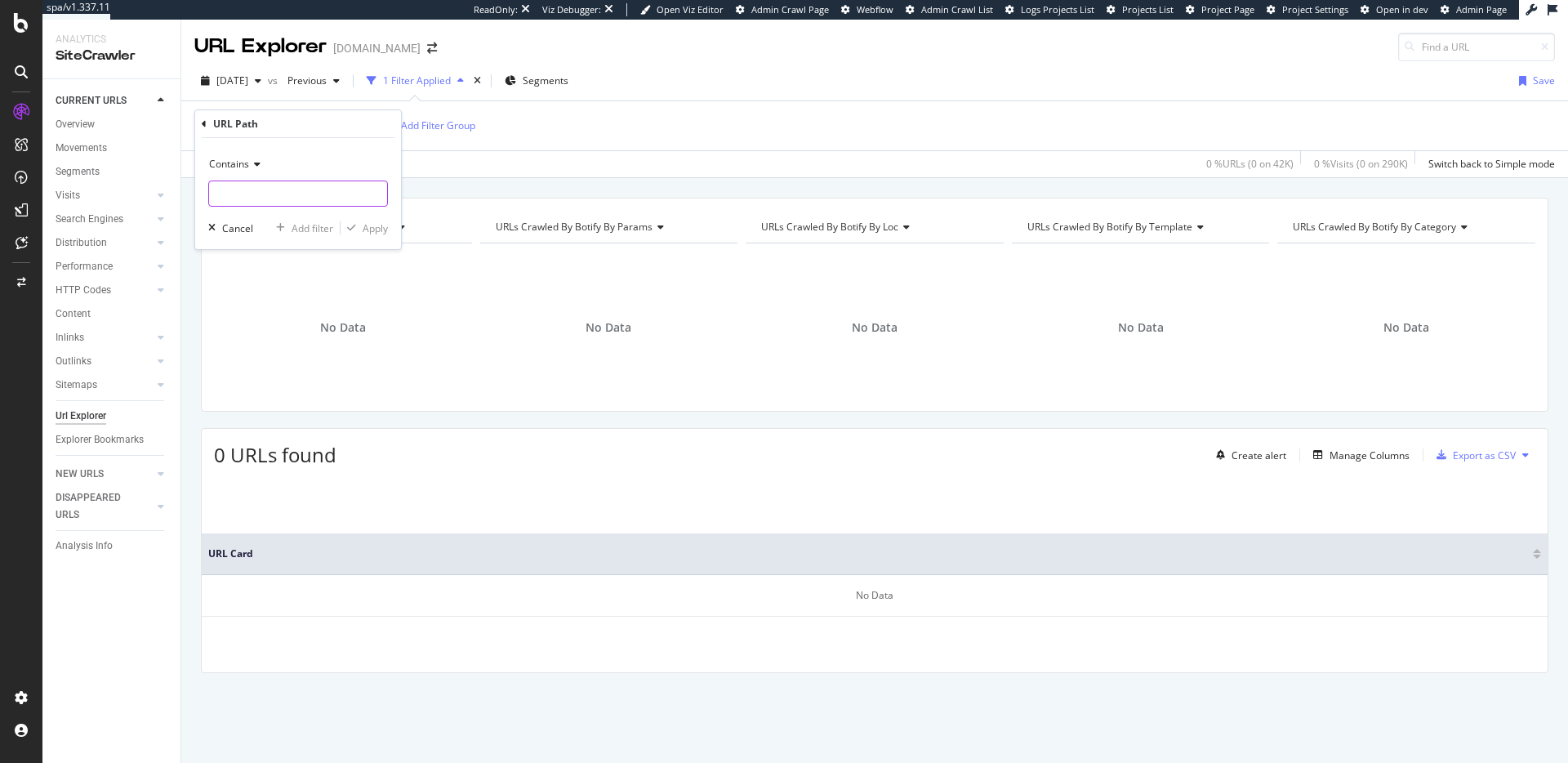
drag, startPoint x: 214, startPoint y: 121, endPoint x: 205, endPoint y: 121, distance: 9.0
click at [211, 120] on div "URL Path" at bounding box center [297, 124] width 192 height 28
click at [204, 121] on icon at bounding box center [203, 124] width 5 height 10
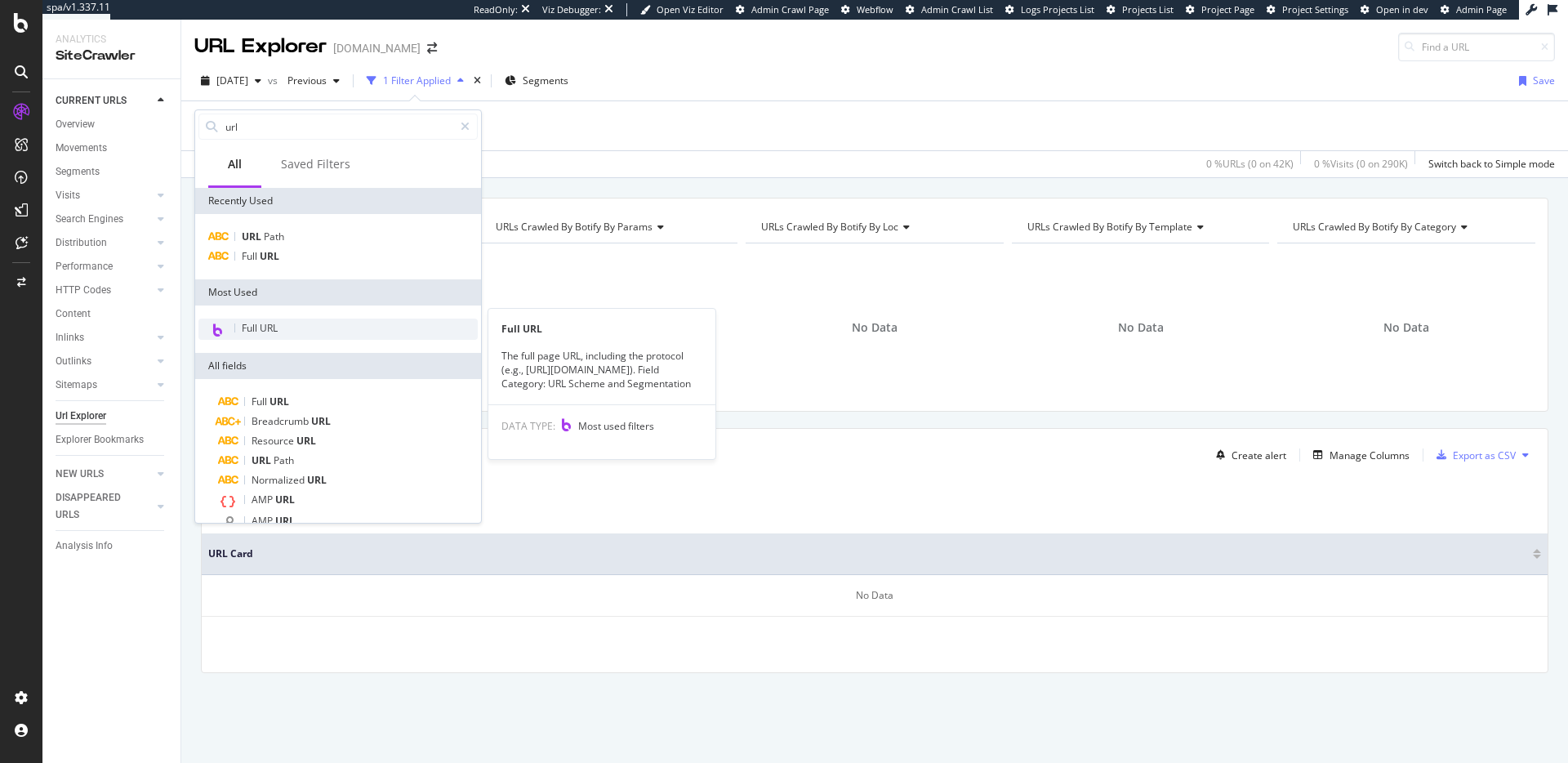
scroll to position [107, 0]
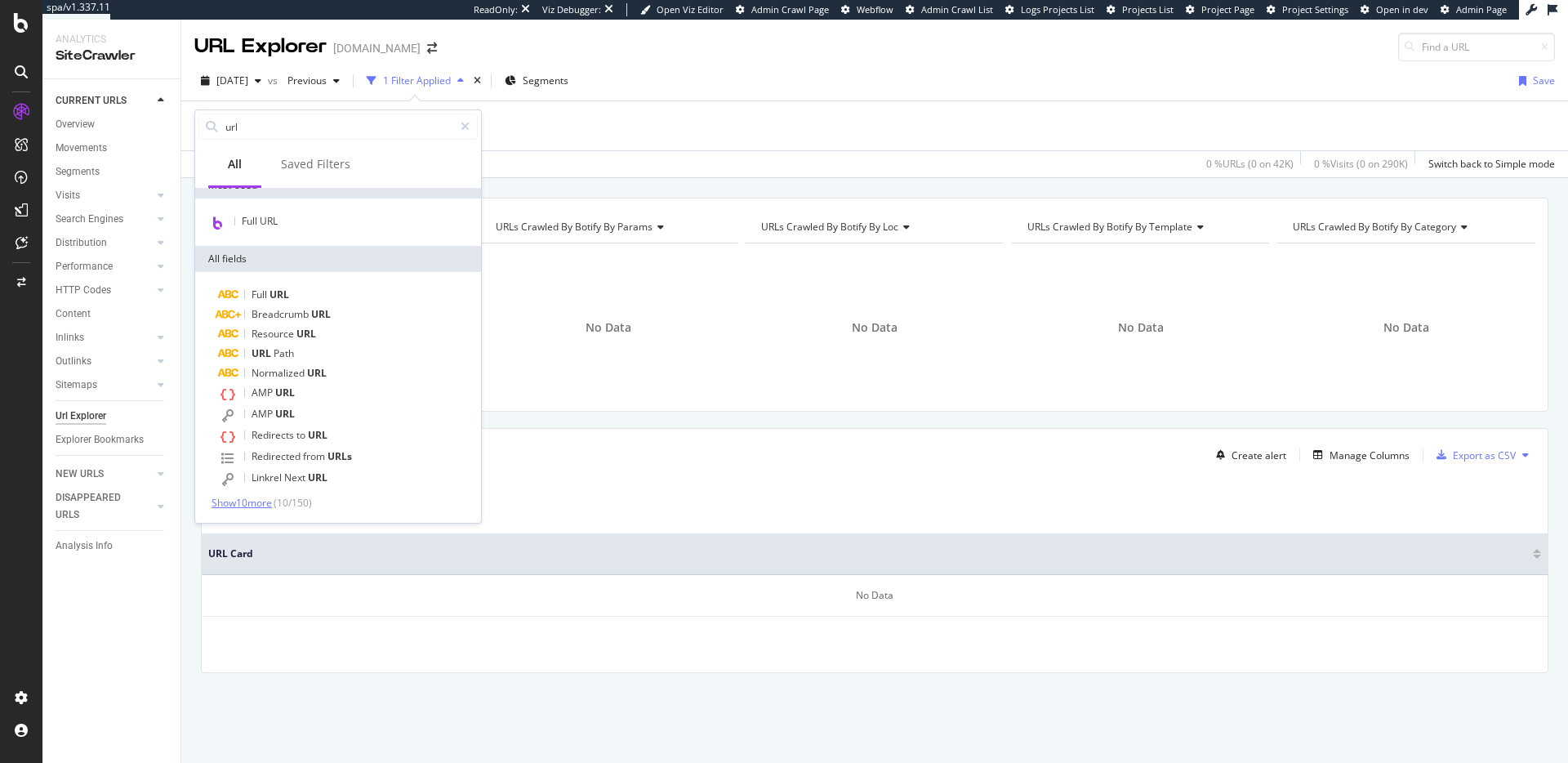
click at [258, 503] on span "Show 10 more" at bounding box center [241, 502] width 60 height 14
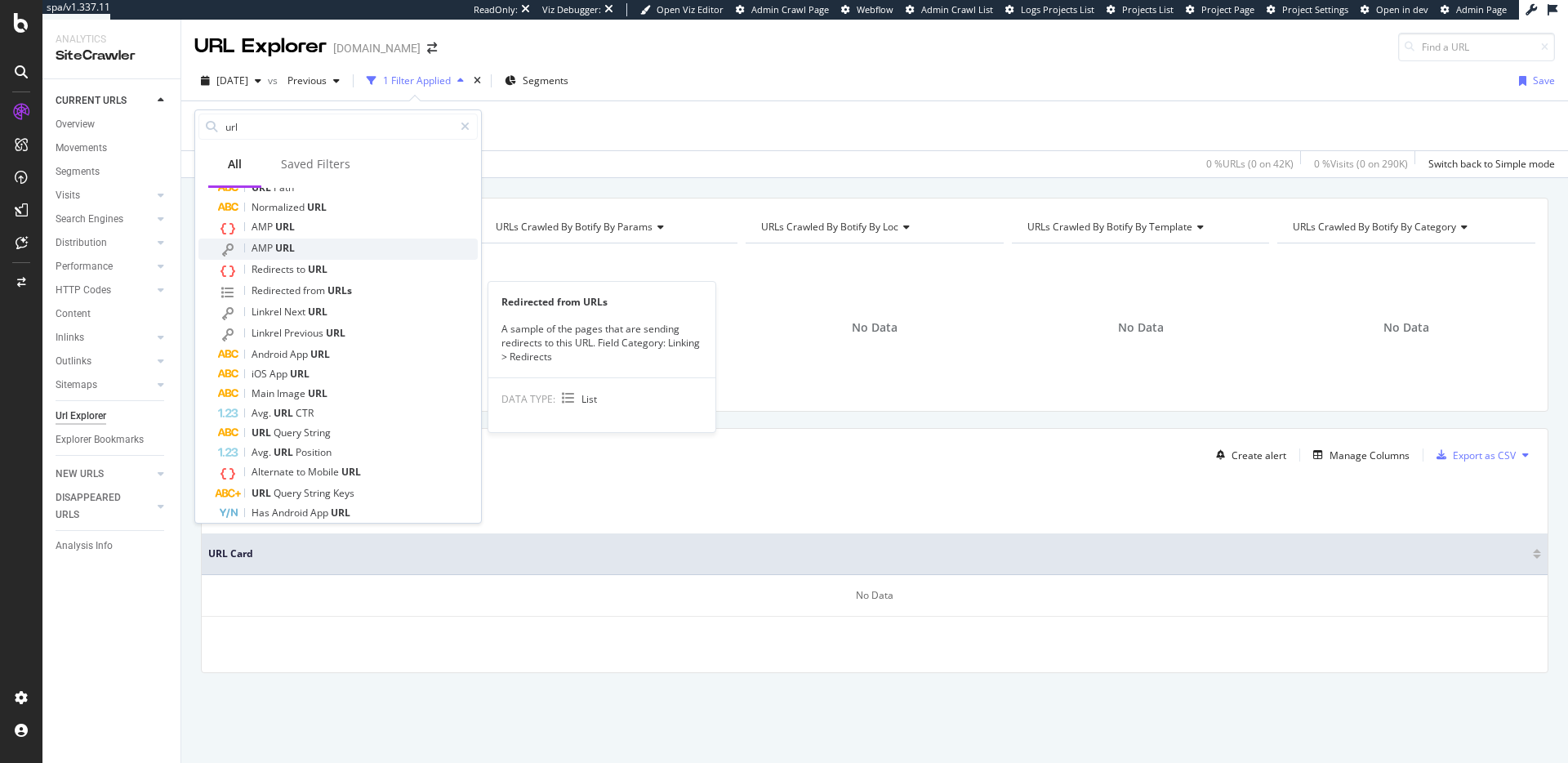
scroll to position [306, 0]
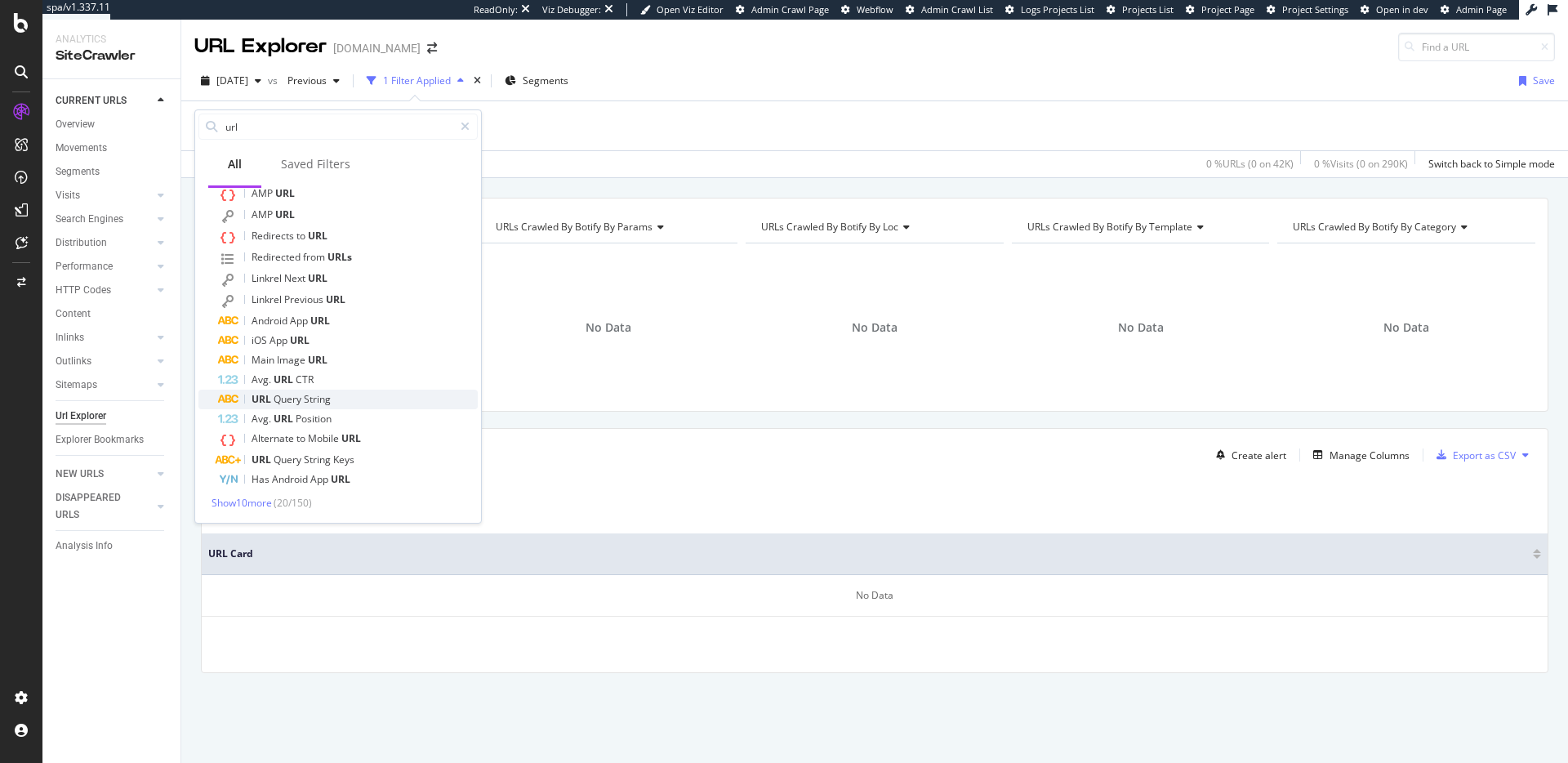
click at [395, 394] on div "URL Query String" at bounding box center [347, 400] width 260 height 20
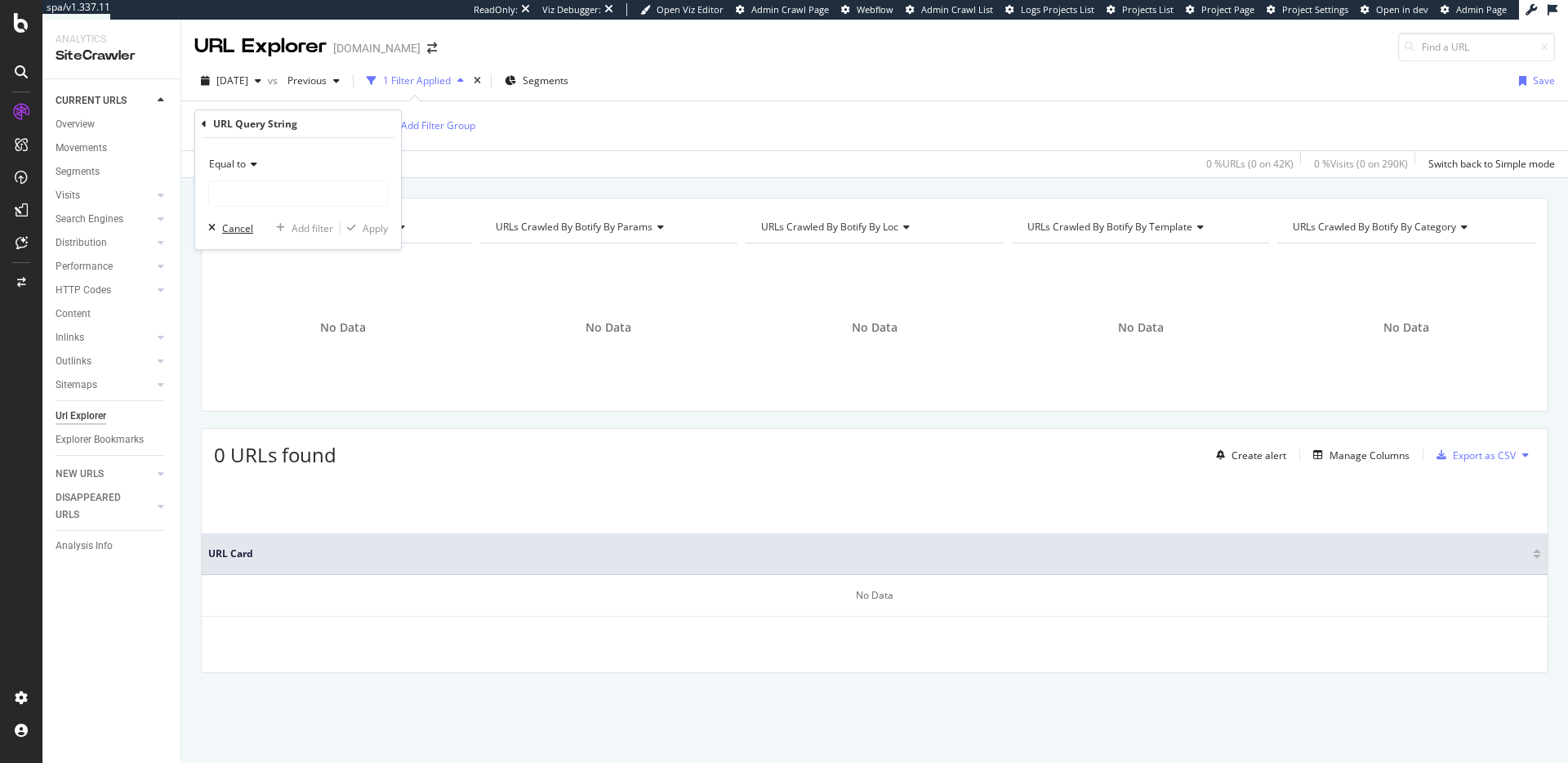
click at [222, 233] on div "Cancel" at bounding box center [237, 228] width 31 height 14
click at [250, 132] on span "^.*.xml.*$" at bounding box center [268, 125] width 46 height 23
click at [205, 125] on icon at bounding box center [203, 124] width 5 height 10
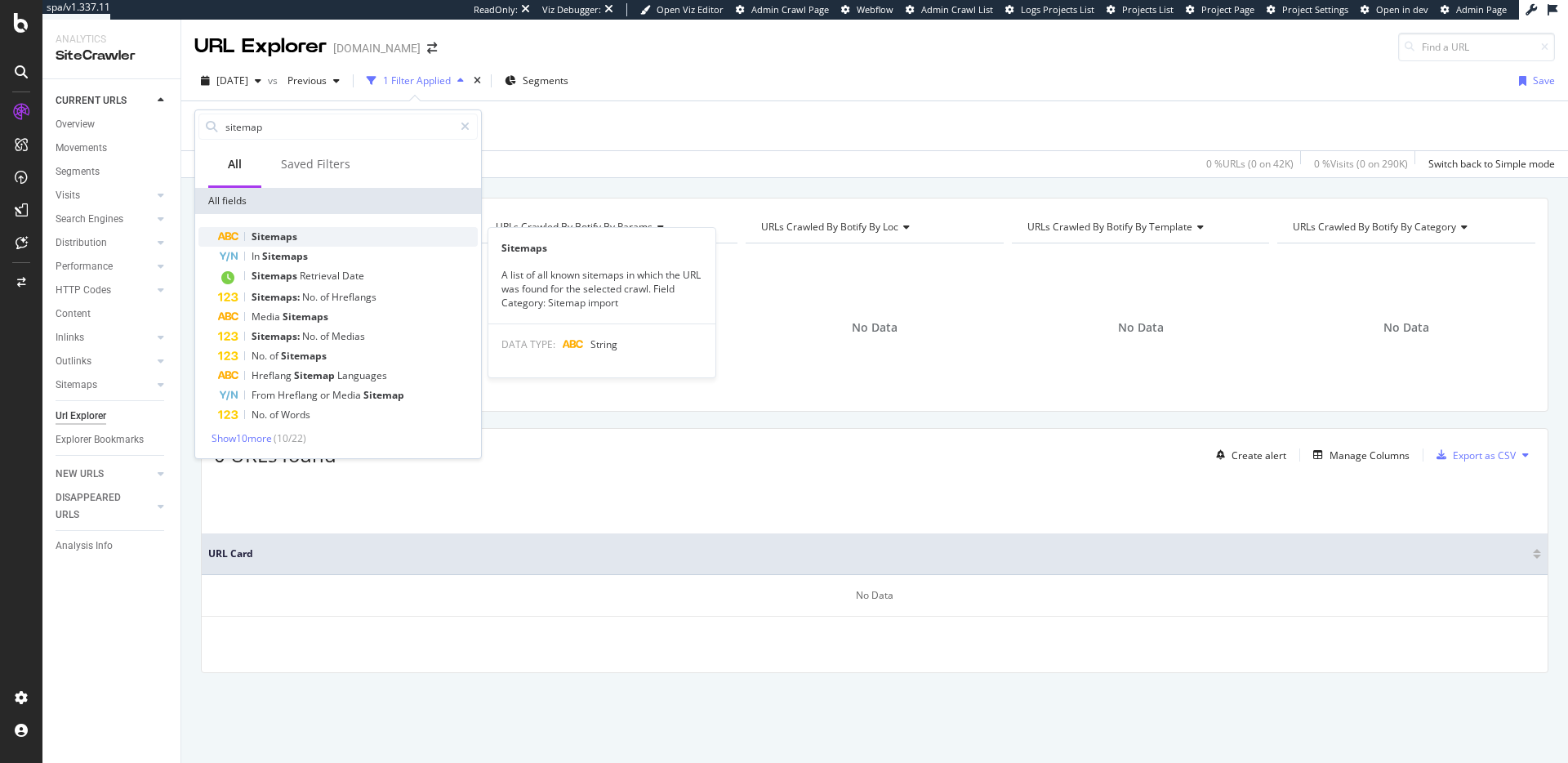
type input "sitemap"
click at [305, 243] on div "Sitemaps" at bounding box center [347, 237] width 260 height 20
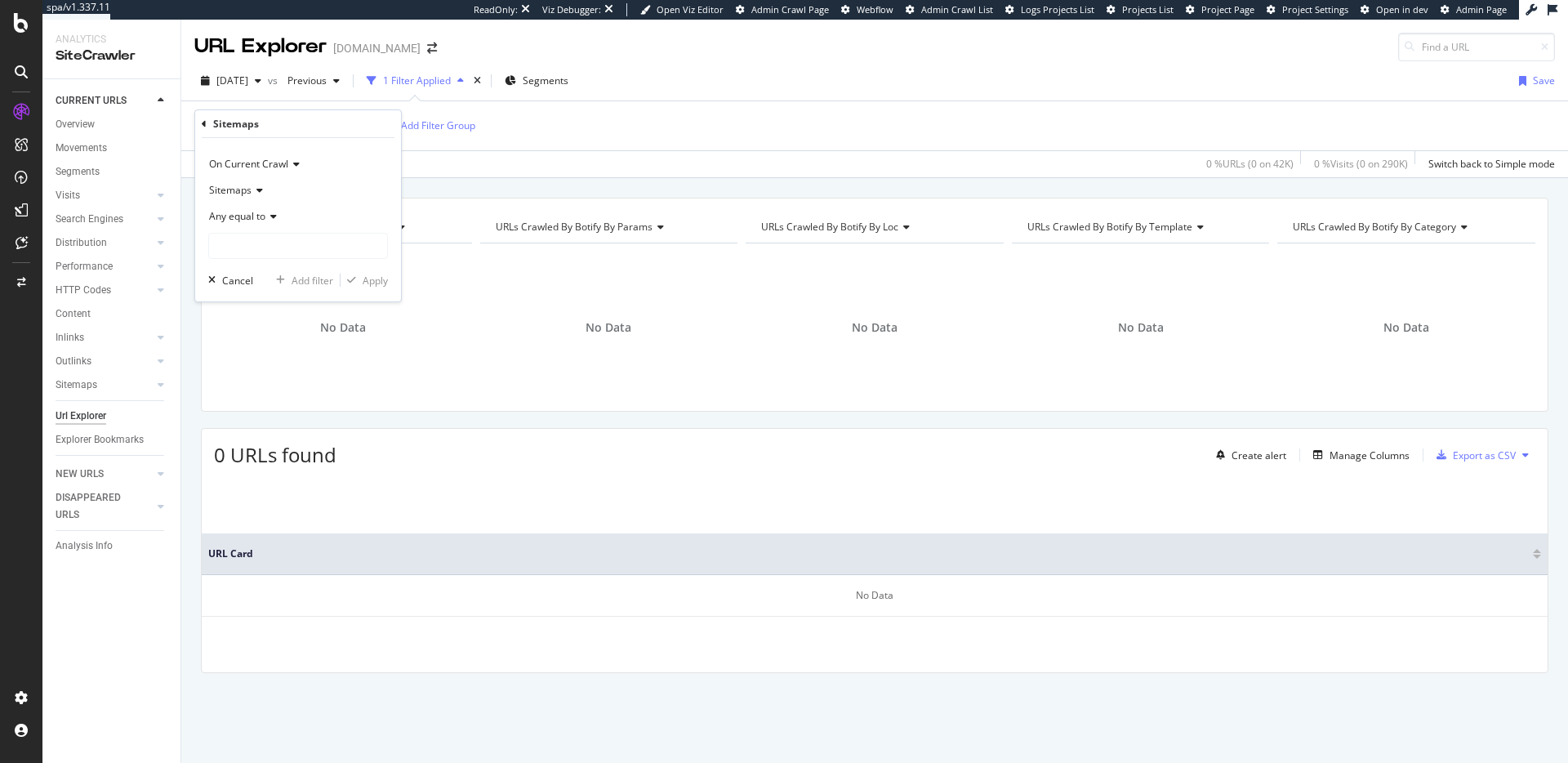
click at [252, 191] on icon at bounding box center [258, 191] width 12 height 10
click at [312, 188] on div "Sitemaps" at bounding box center [298, 191] width 180 height 26
click at [254, 210] on span "Any equal to" at bounding box center [237, 216] width 56 height 14
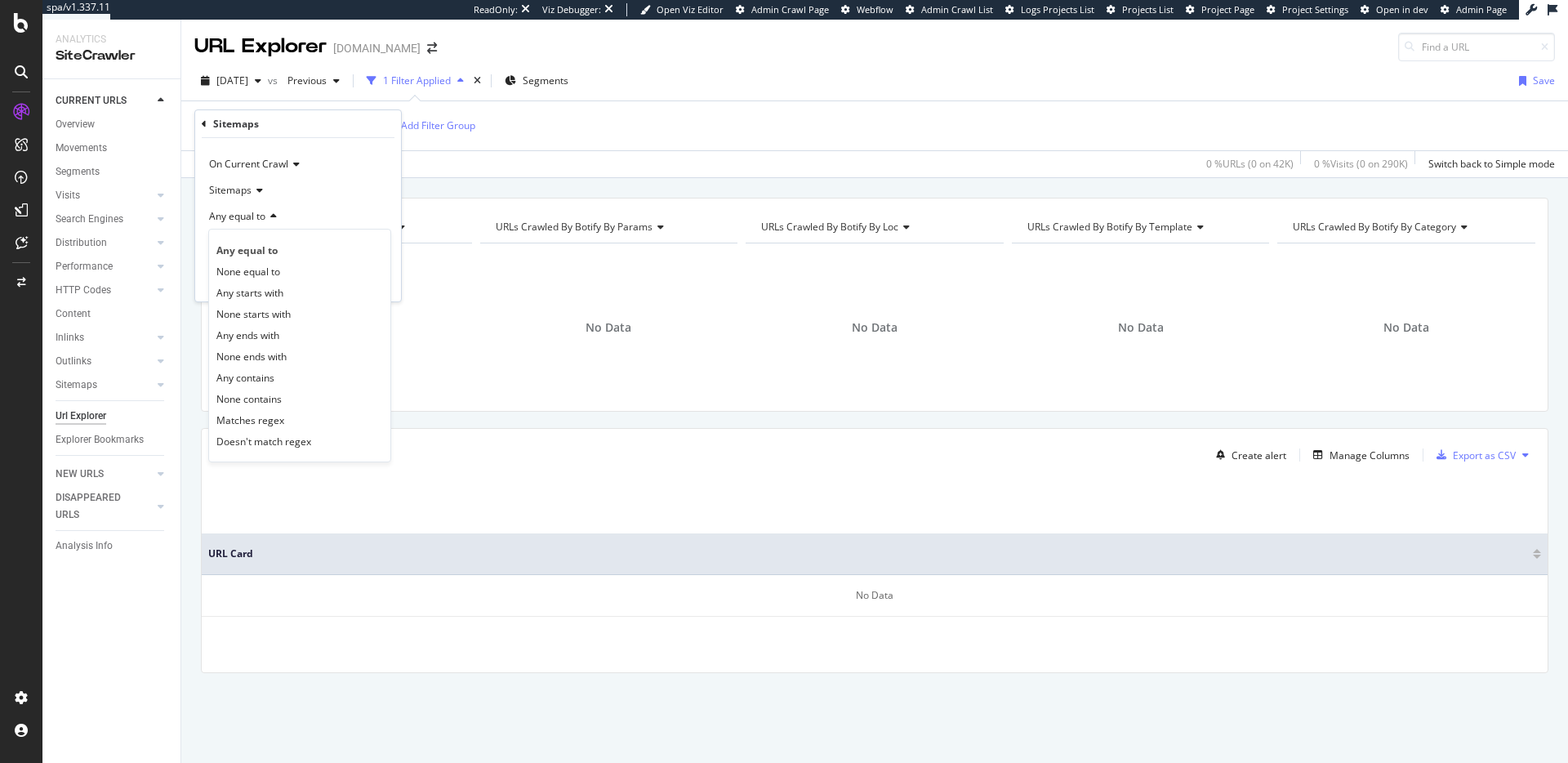
click at [286, 383] on div "Any contains" at bounding box center [299, 378] width 175 height 22
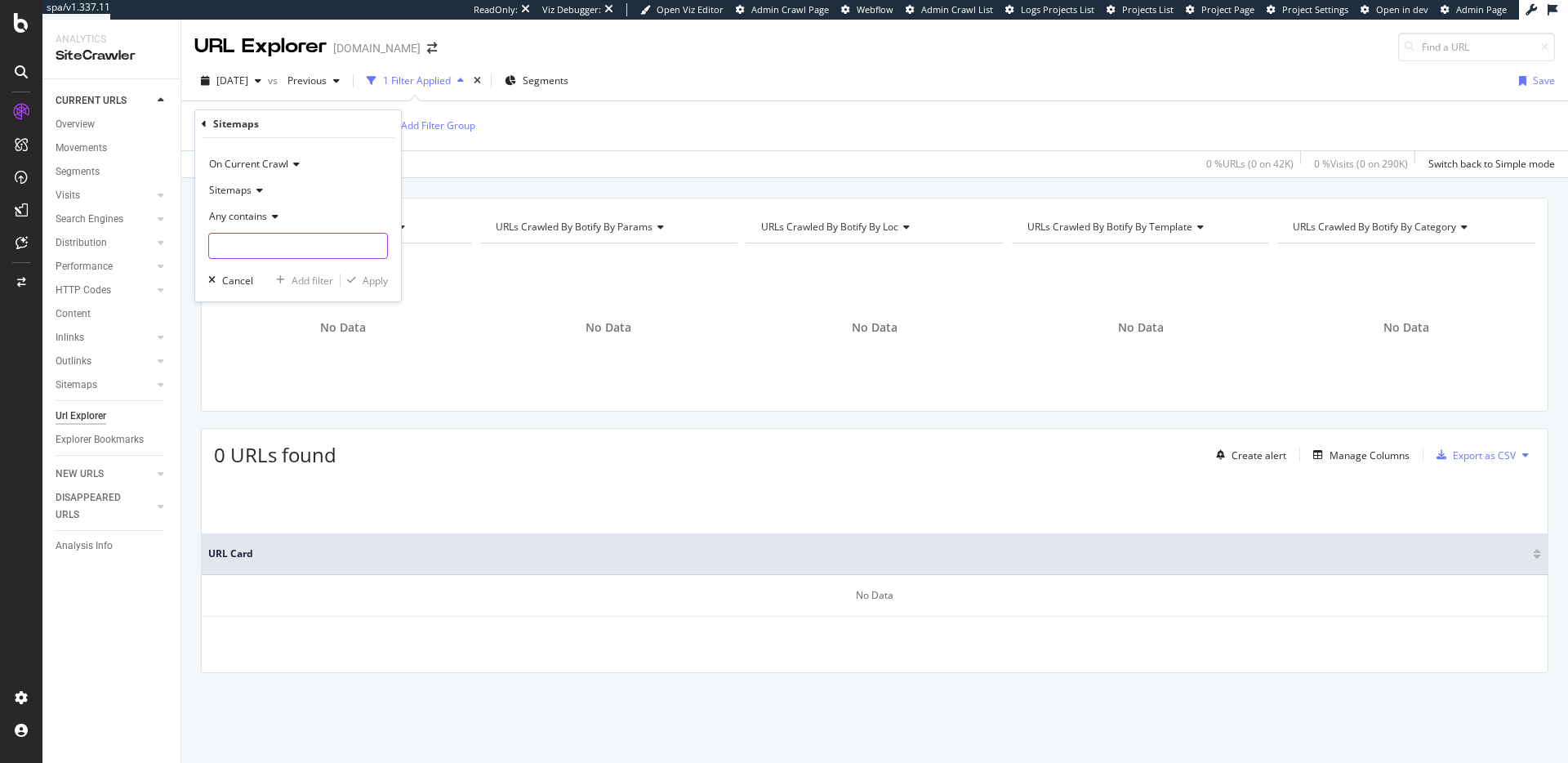
click at [292, 237] on input "text" at bounding box center [298, 246] width 178 height 26
type input "x"
type input ".xml"
click at [354, 276] on icon "button" at bounding box center [351, 280] width 9 height 10
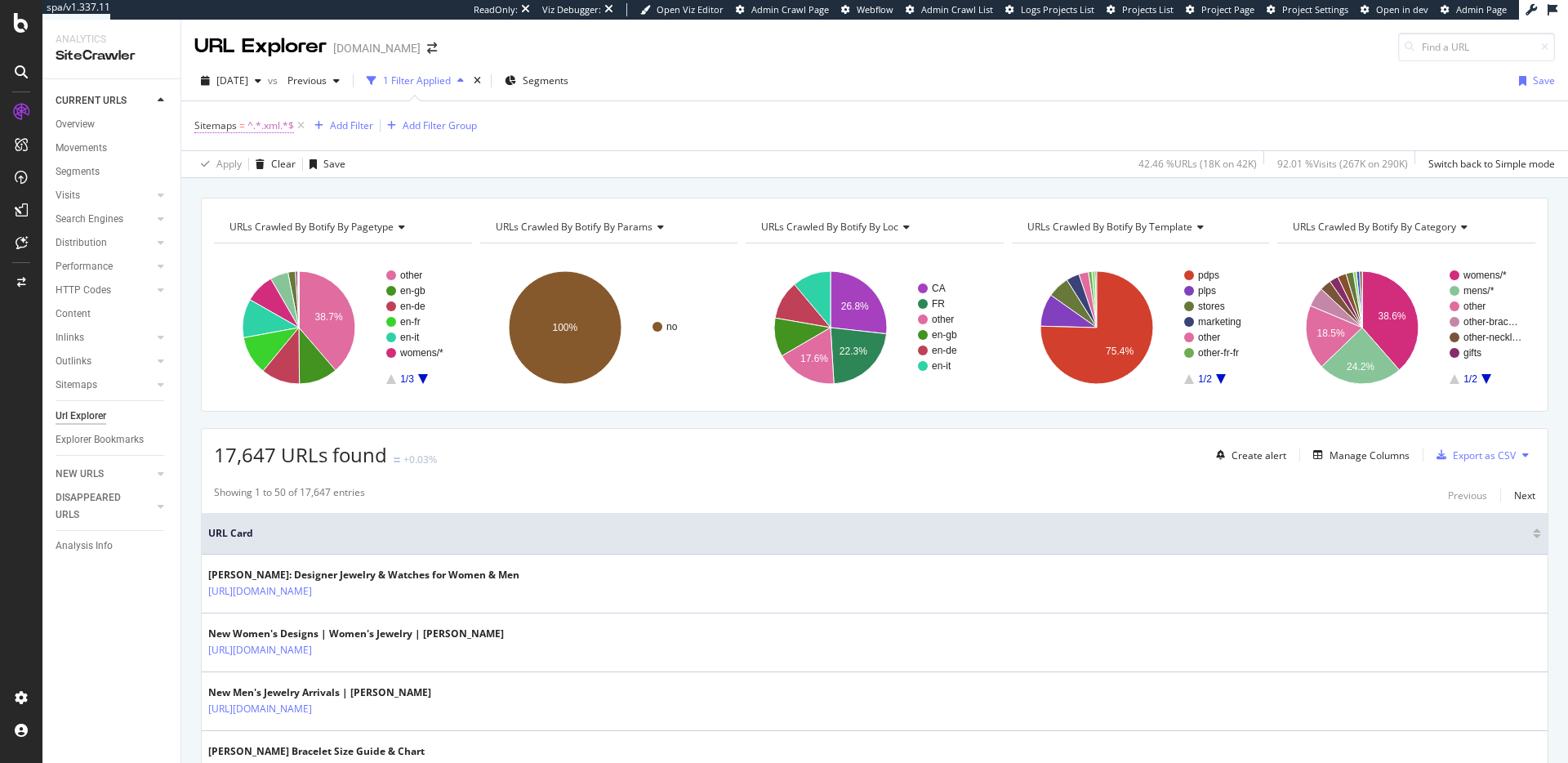
click at [225, 127] on span "Sitemaps" at bounding box center [215, 125] width 42 height 14
click at [258, 216] on span "Any contains" at bounding box center [238, 216] width 58 height 14
click at [669, 133] on div "Sitemaps = ^.*.xml.*$ Add Filter Add Filter Group" at bounding box center [874, 126] width 1361 height 49
click at [354, 121] on div "Add Filter" at bounding box center [351, 125] width 43 height 14
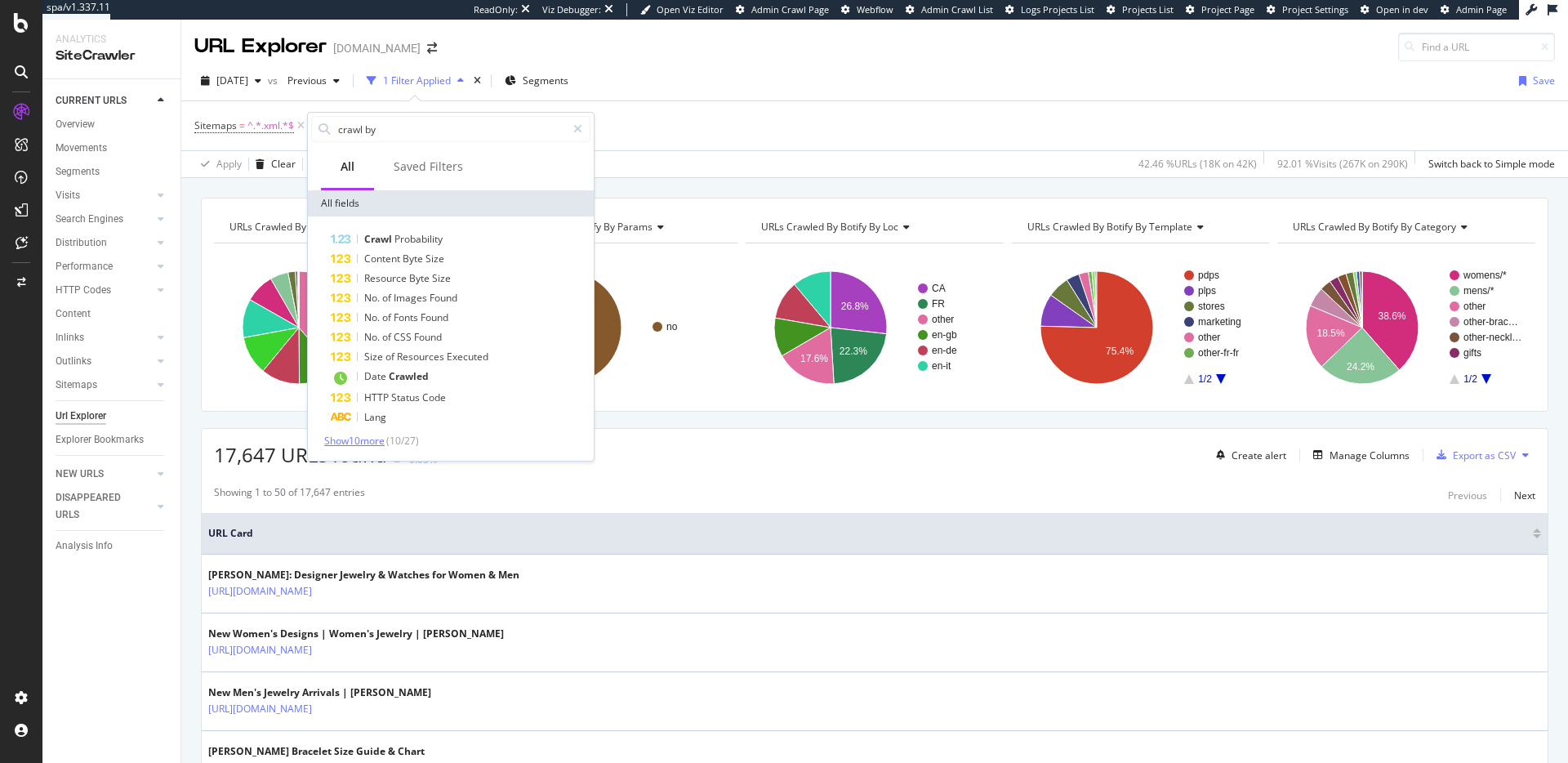
type input "crawl by"
click at [366, 442] on span "Show 10 more" at bounding box center [354, 440] width 60 height 14
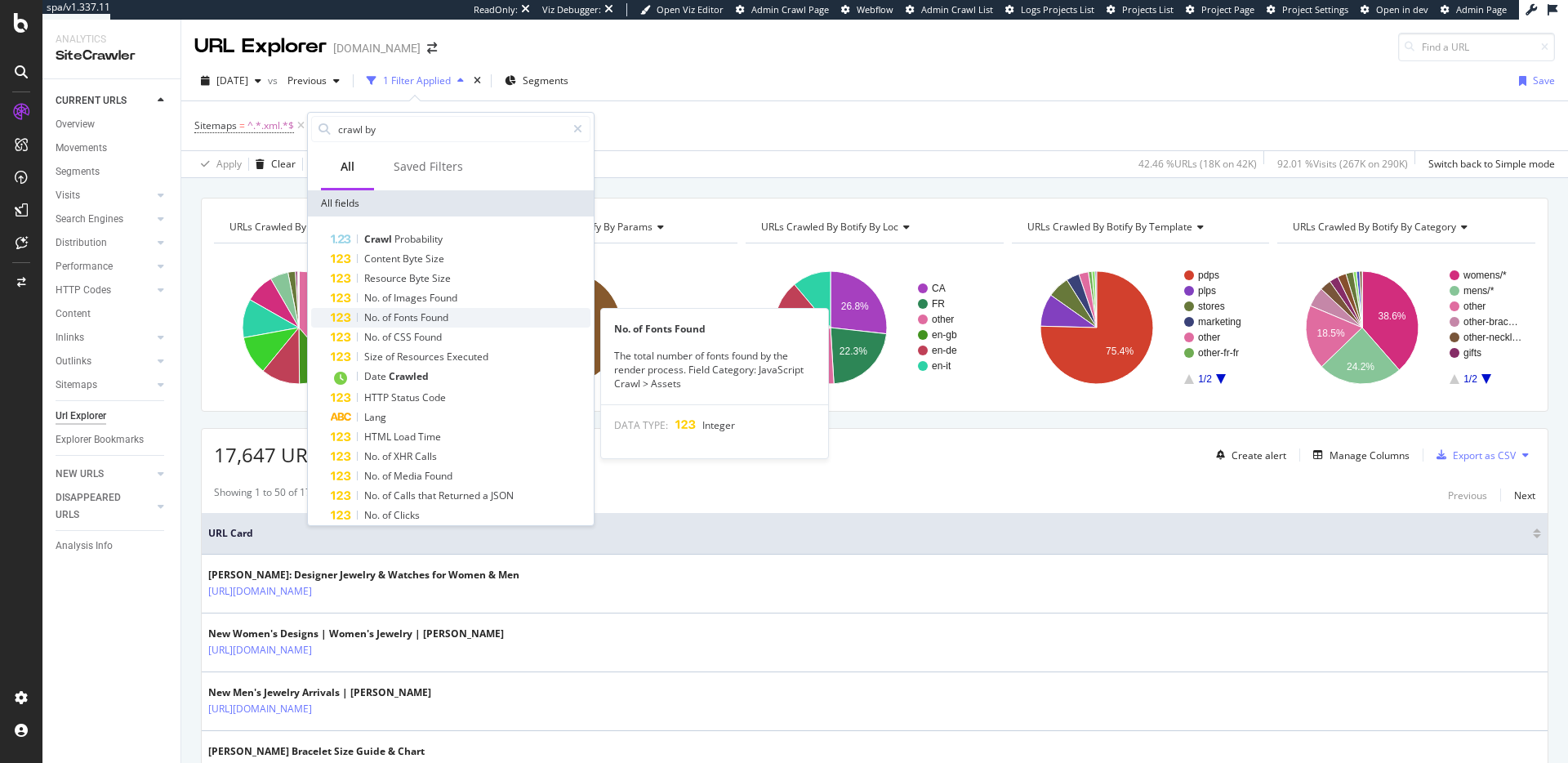
scroll to position [131, 0]
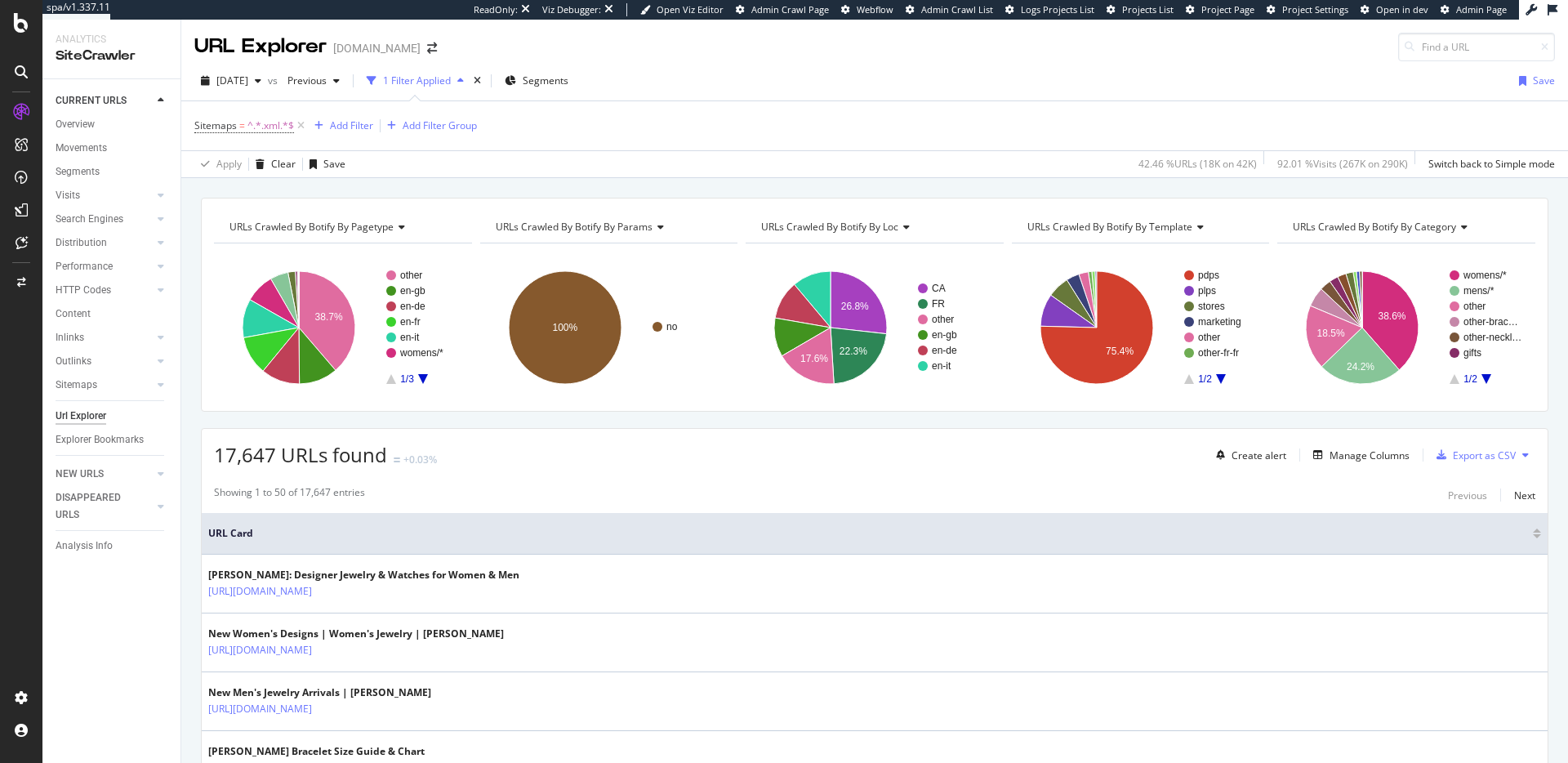
drag, startPoint x: 861, startPoint y: 83, endPoint x: 850, endPoint y: 88, distance: 12.1
click at [861, 83] on div "[DATE] vs Previous 1 Filter Applied Segments Save" at bounding box center [874, 84] width 1386 height 33
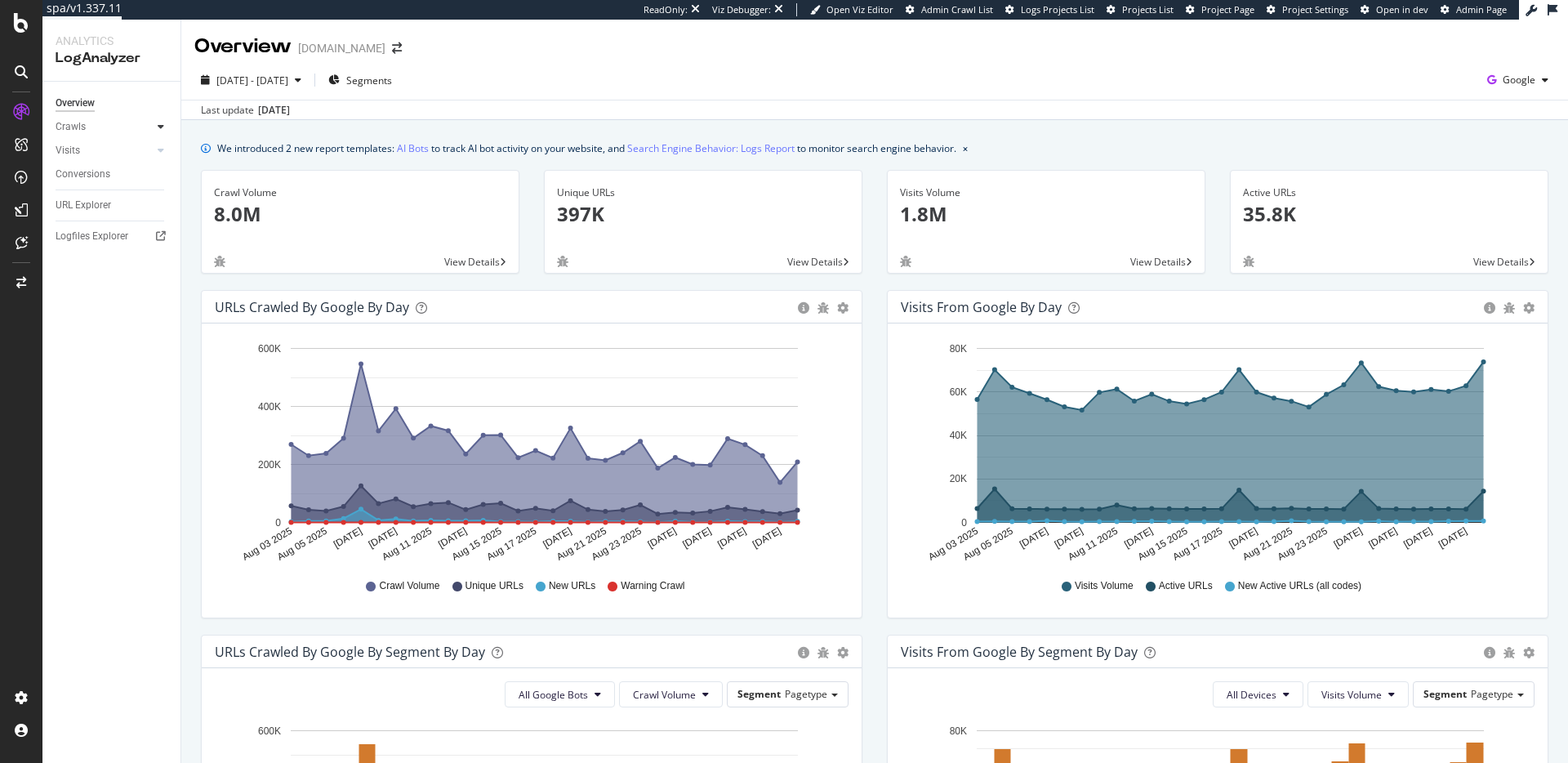
click at [162, 125] on icon at bounding box center [161, 126] width 7 height 10
click at [154, 254] on div "Visits" at bounding box center [117, 263] width 125 height 24
click at [156, 258] on div at bounding box center [161, 262] width 17 height 17
click at [159, 127] on icon at bounding box center [161, 126] width 7 height 10
click at [84, 327] on div "URL Explorer" at bounding box center [117, 317] width 125 height 24
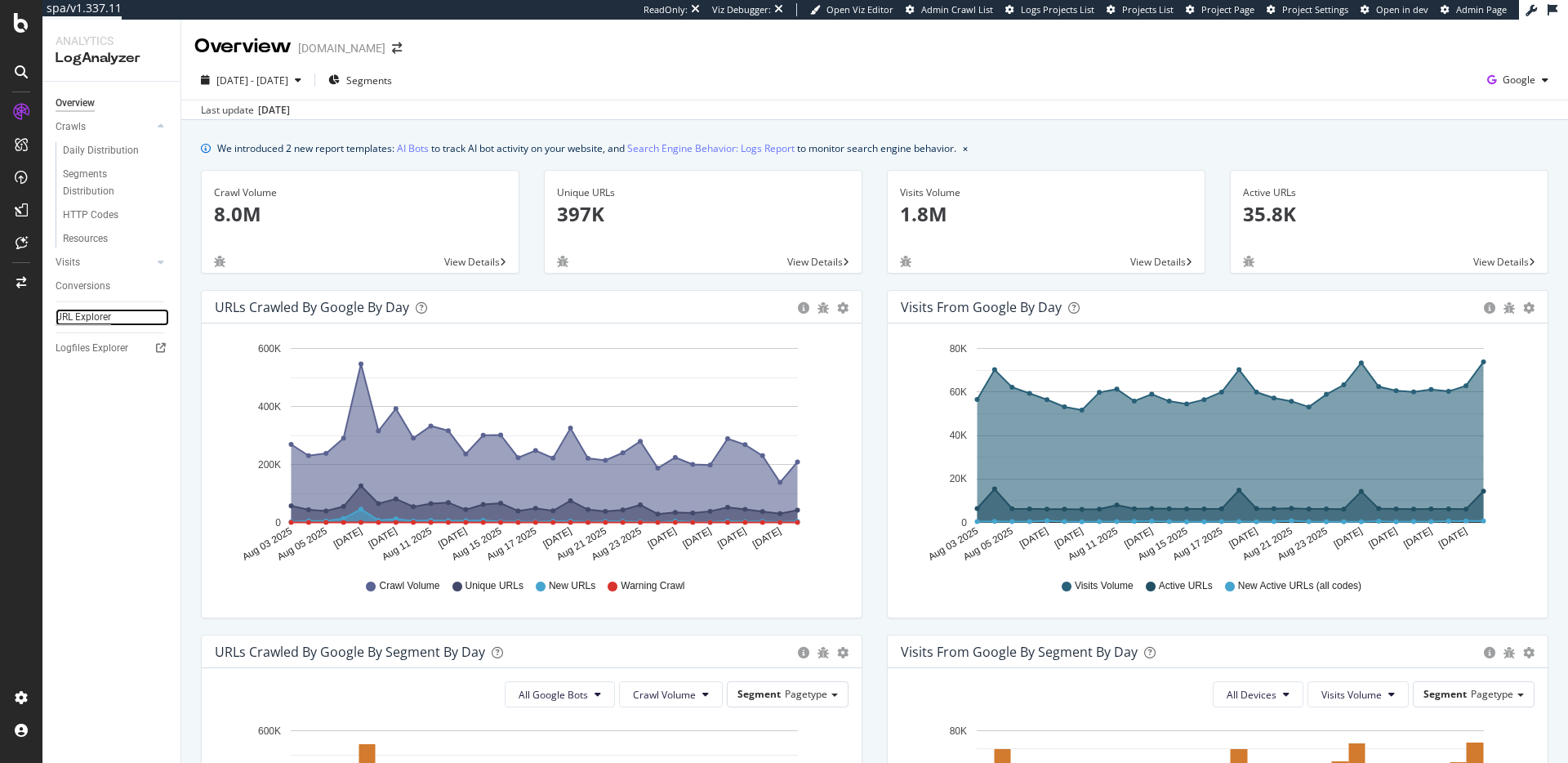
click at [91, 320] on div "URL Explorer" at bounding box center [83, 317] width 55 height 17
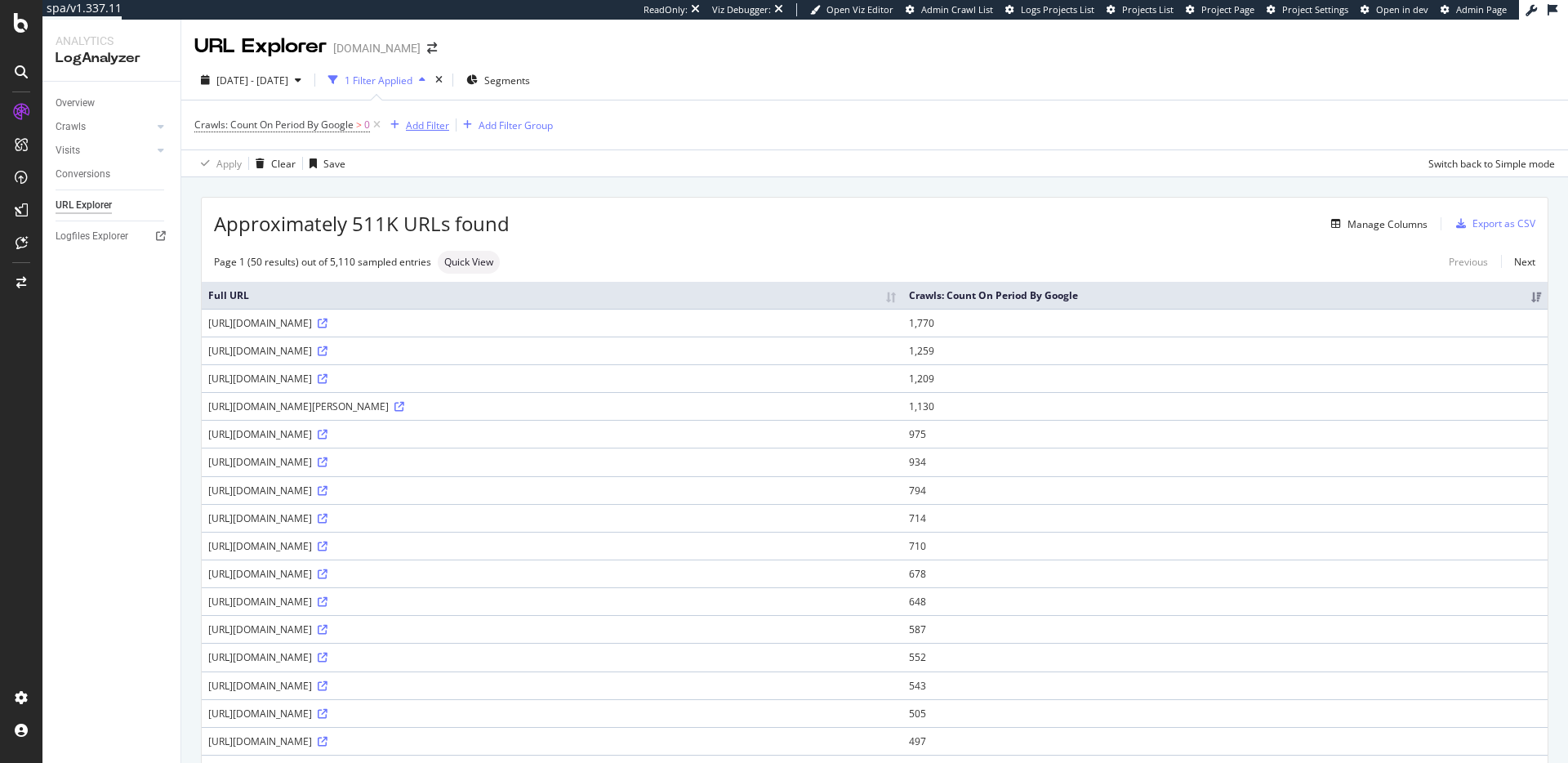
click at [408, 121] on div "Add Filter" at bounding box center [427, 125] width 43 height 14
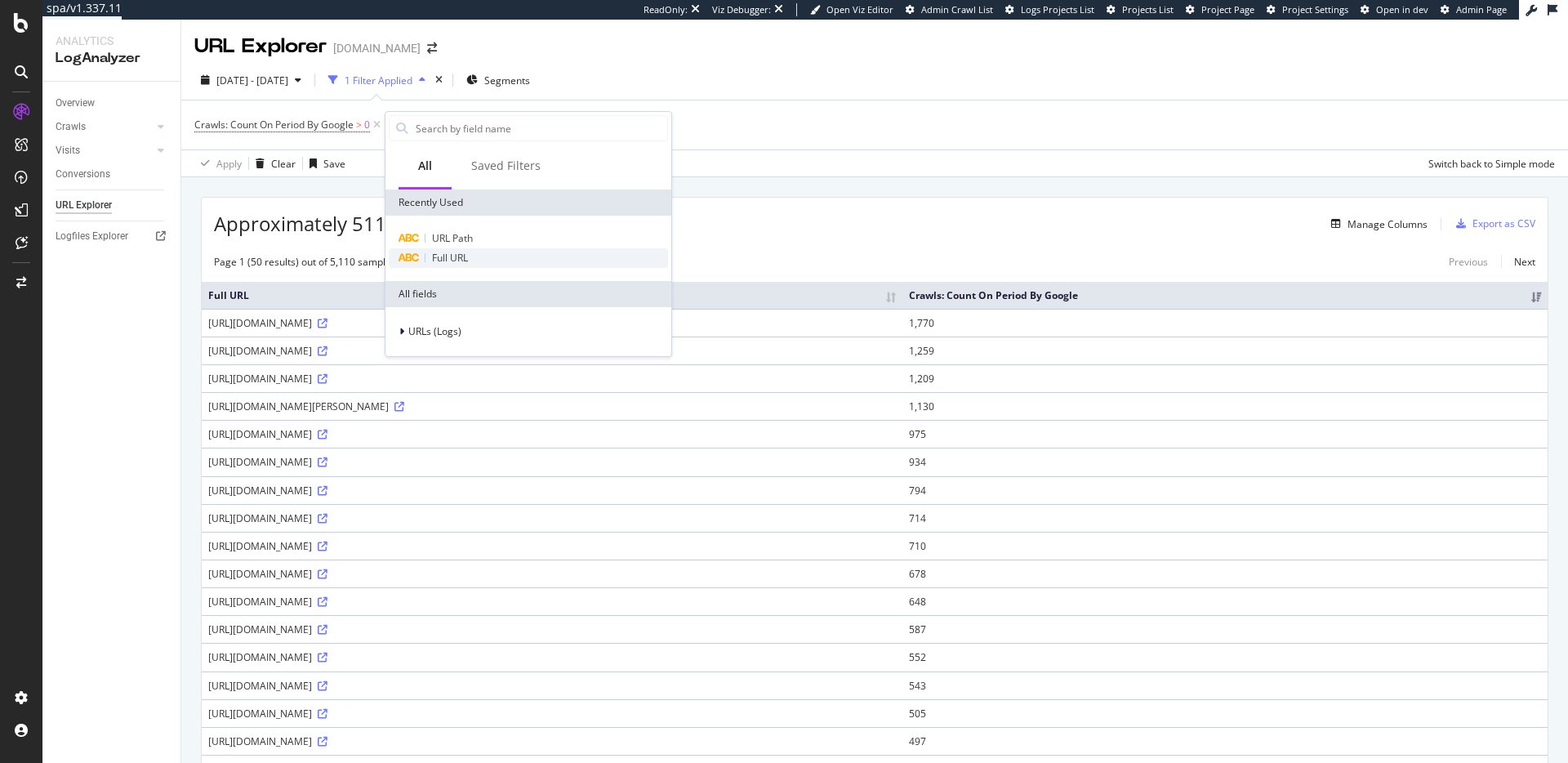
click at [494, 251] on div "Full URL" at bounding box center [528, 259] width 279 height 20
click at [397, 127] on div "Full URL" at bounding box center [487, 125] width 192 height 28
click at [394, 129] on icon at bounding box center [394, 125] width 5 height 10
click at [455, 239] on span "URL Path" at bounding box center [452, 238] width 40 height 14
click at [477, 186] on input "text" at bounding box center [488, 195] width 178 height 26
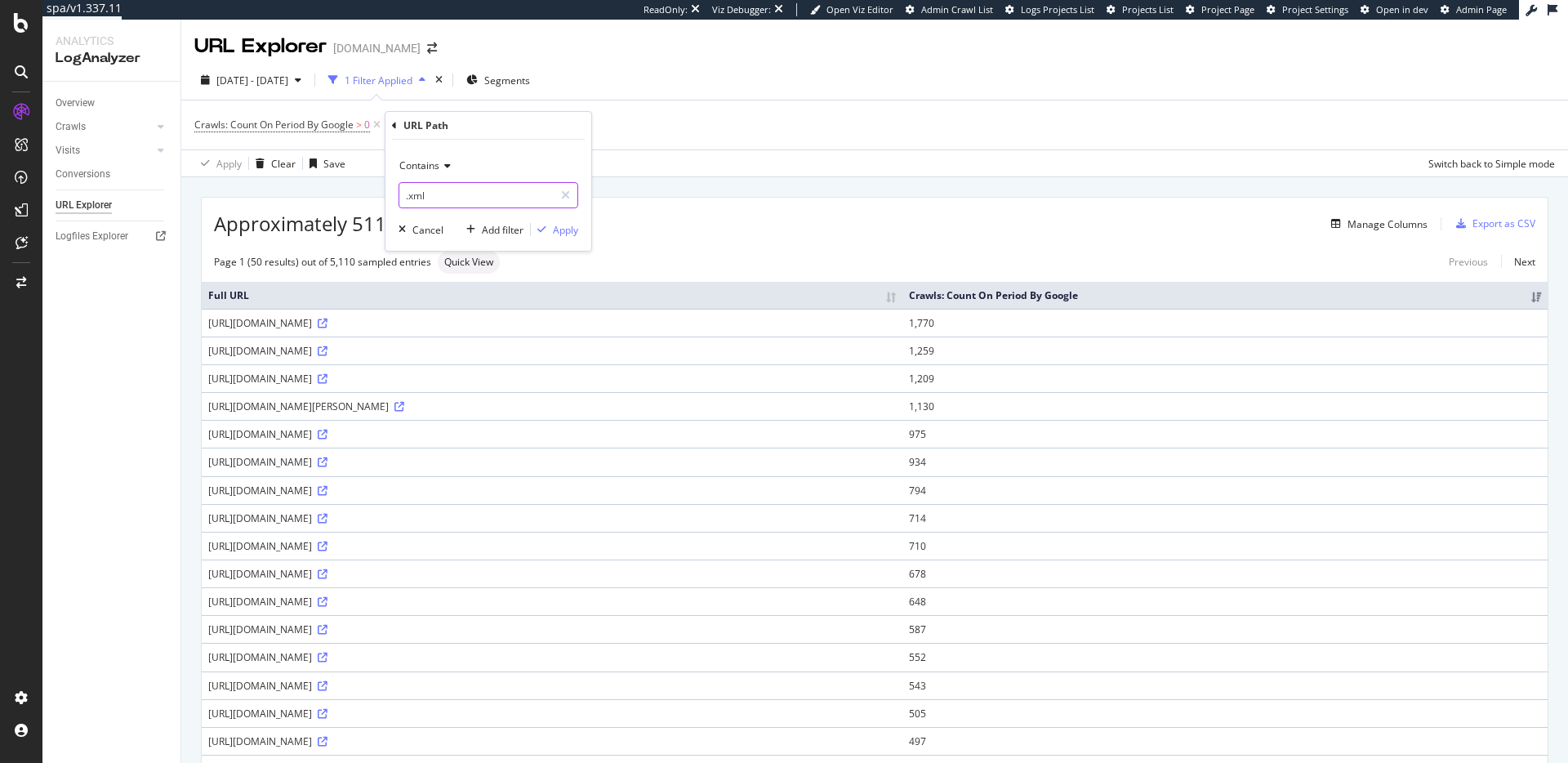
type input ".xml"
click at [546, 238] on div "Contains .xml Cancel Add filter Apply" at bounding box center [488, 194] width 206 height 112
click at [547, 236] on div "Apply" at bounding box center [555, 229] width 47 height 15
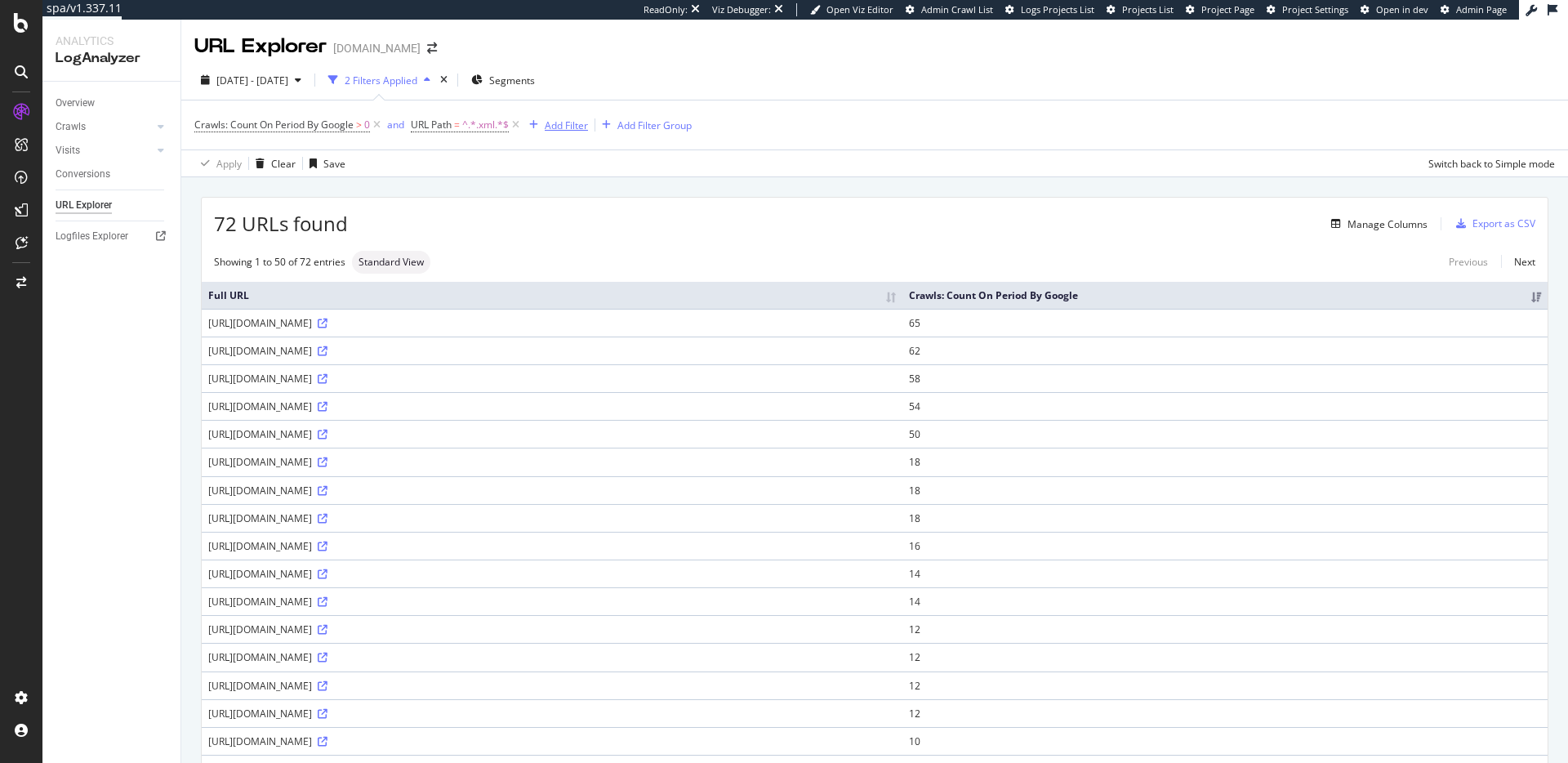
click at [560, 125] on div "Add Filter" at bounding box center [566, 125] width 43 height 14
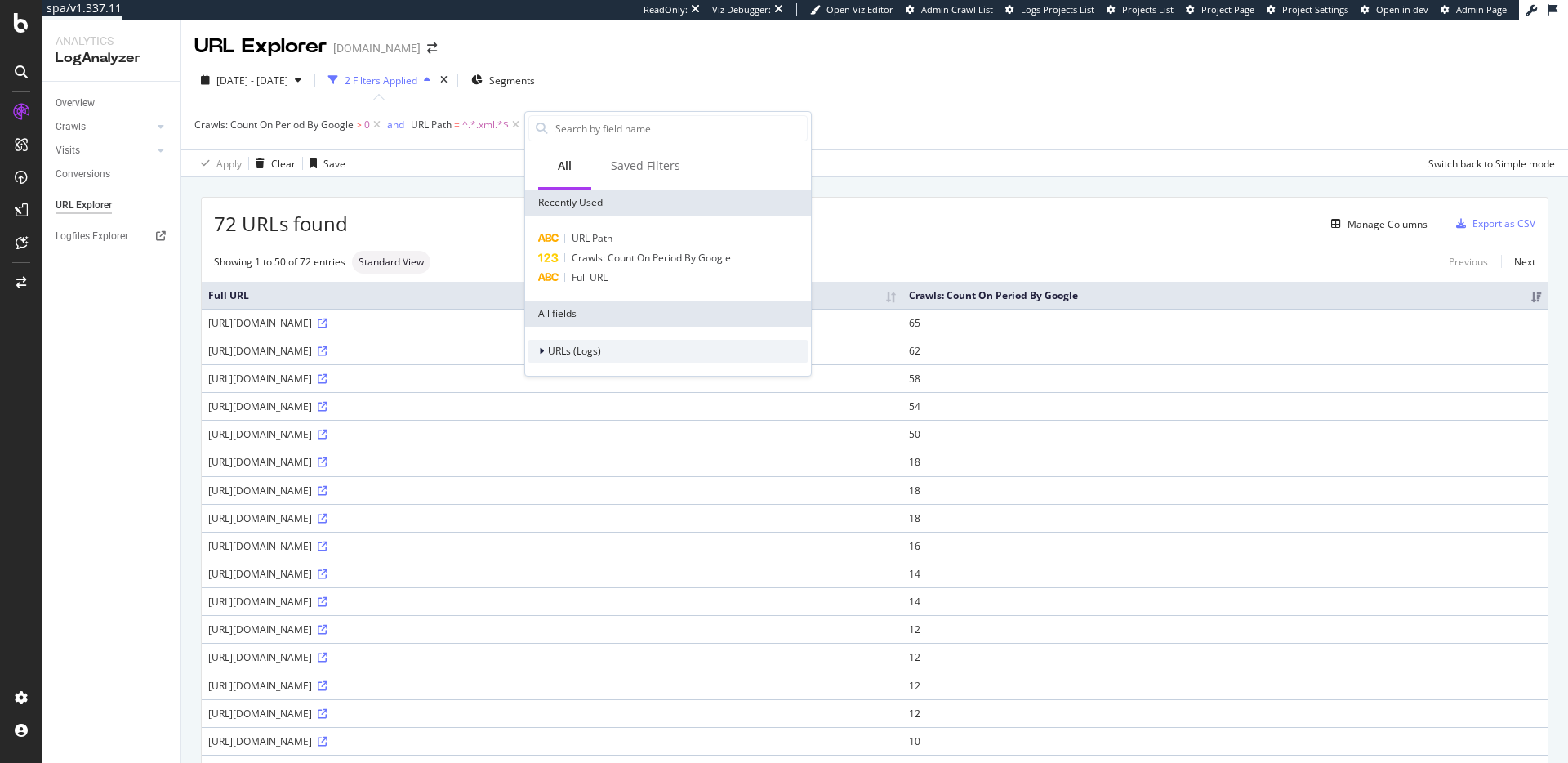
click at [566, 346] on span "URLs (Logs)" at bounding box center [574, 350] width 53 height 14
click at [566, 427] on span "Crawls" at bounding box center [572, 425] width 31 height 14
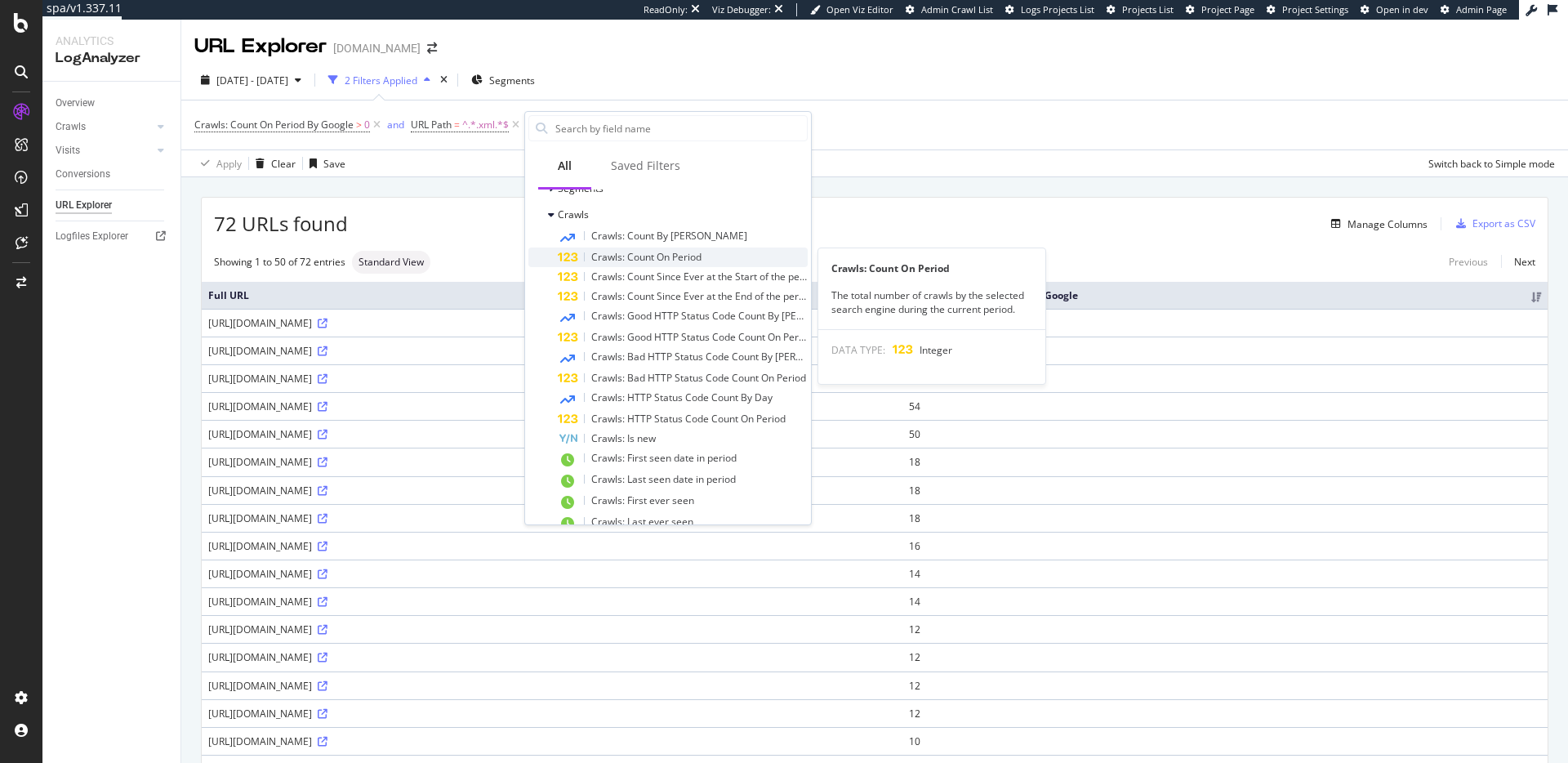
scroll to position [222, 0]
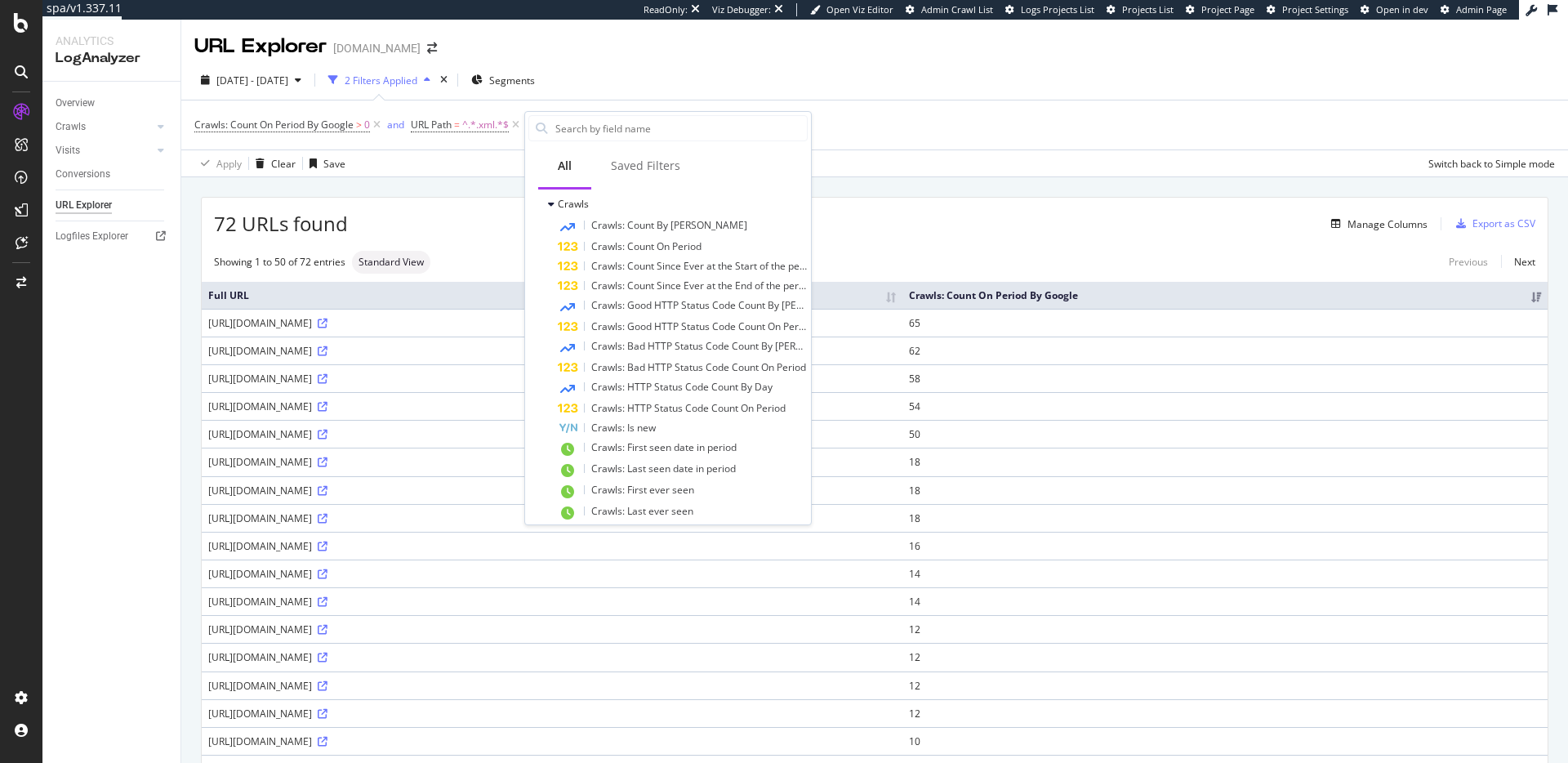
click at [1223, 206] on div "72 URLs found Manage Columns Export as CSV" at bounding box center [874, 217] width 1346 height 40
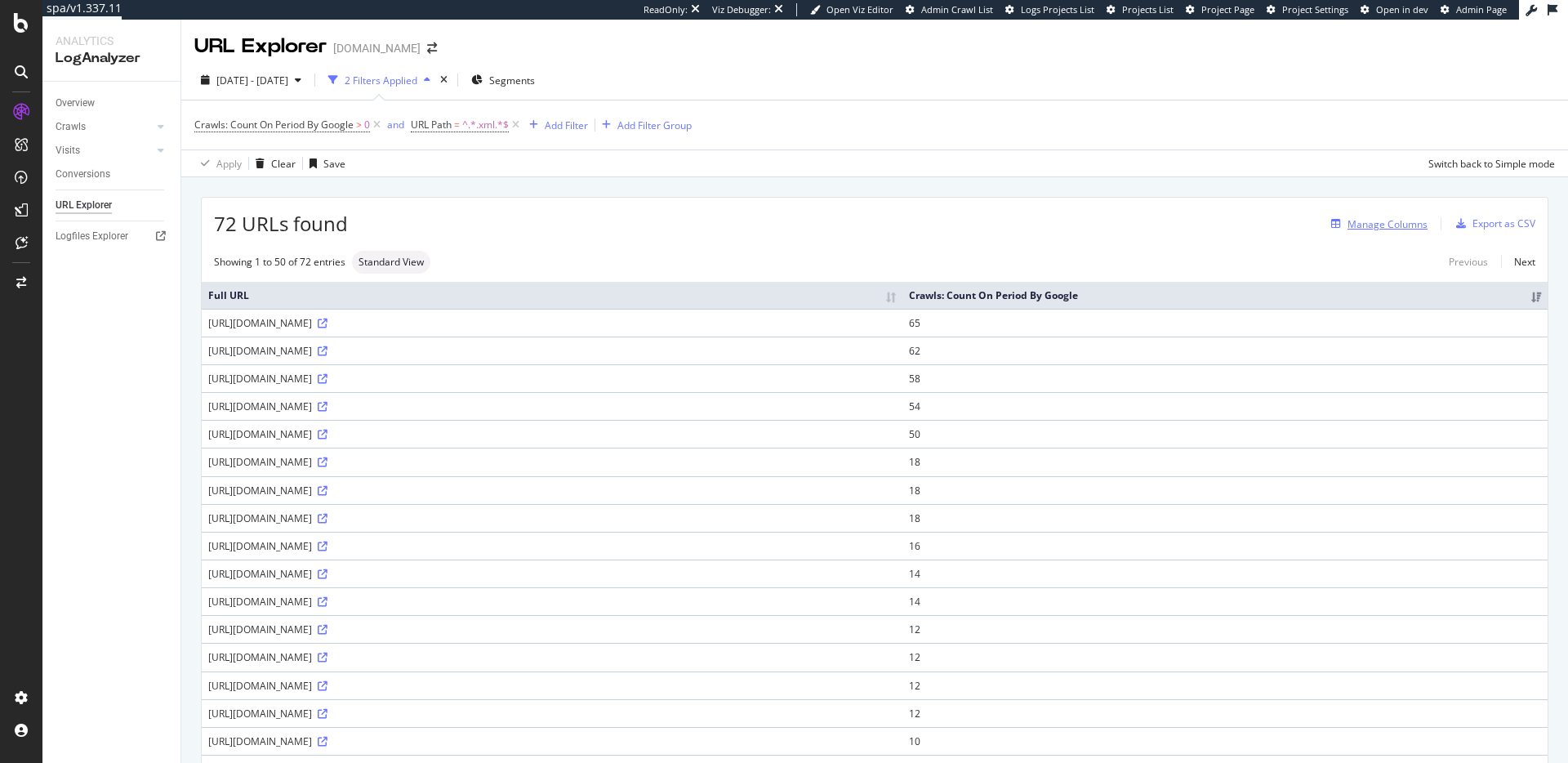
click at [1366, 225] on div "Manage Columns" at bounding box center [1386, 224] width 80 height 14
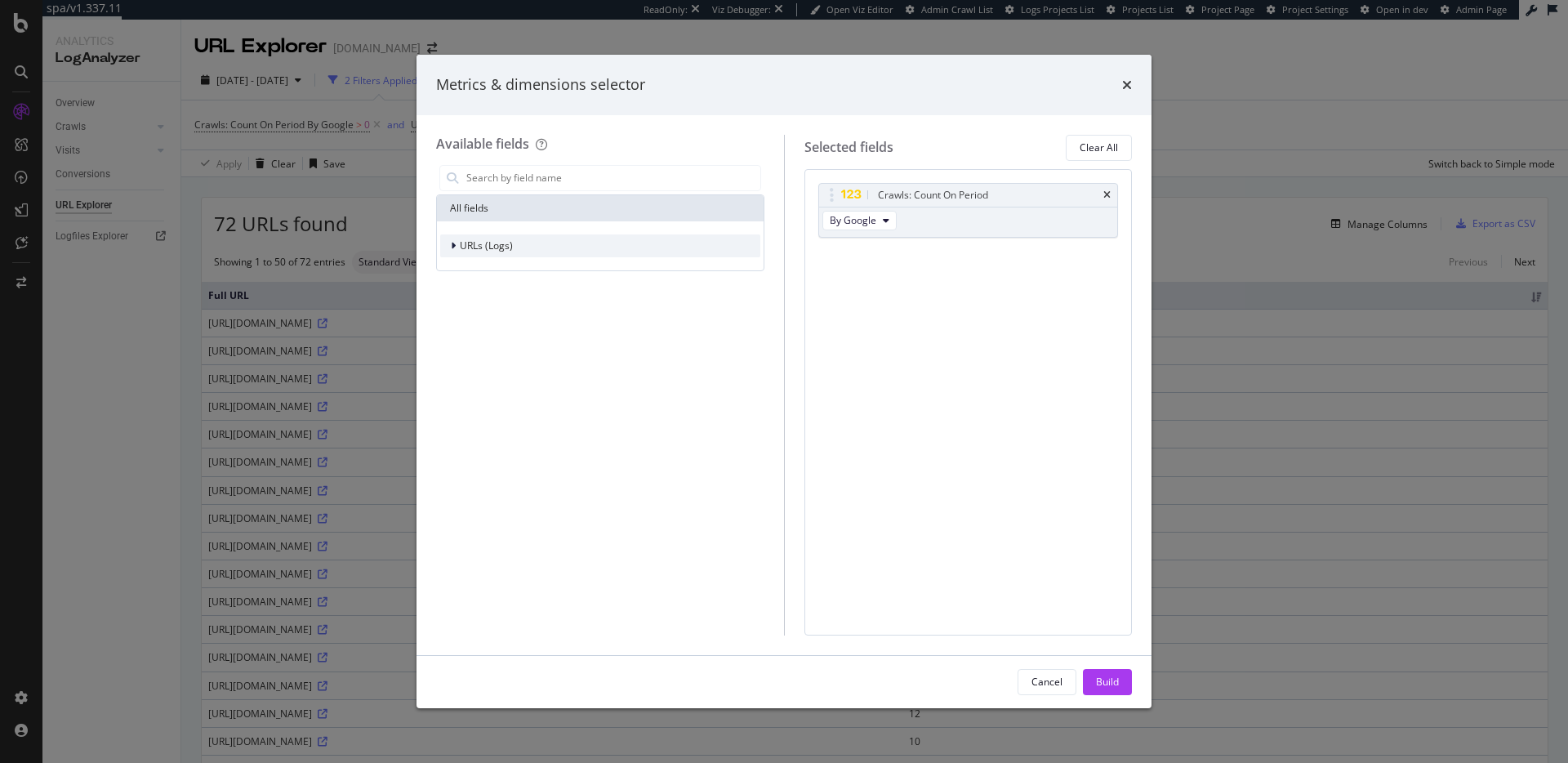
click at [517, 251] on div "URLs (Logs)" at bounding box center [600, 245] width 320 height 23
click at [522, 275] on div "URL Scheme" at bounding box center [484, 268] width 87 height 17
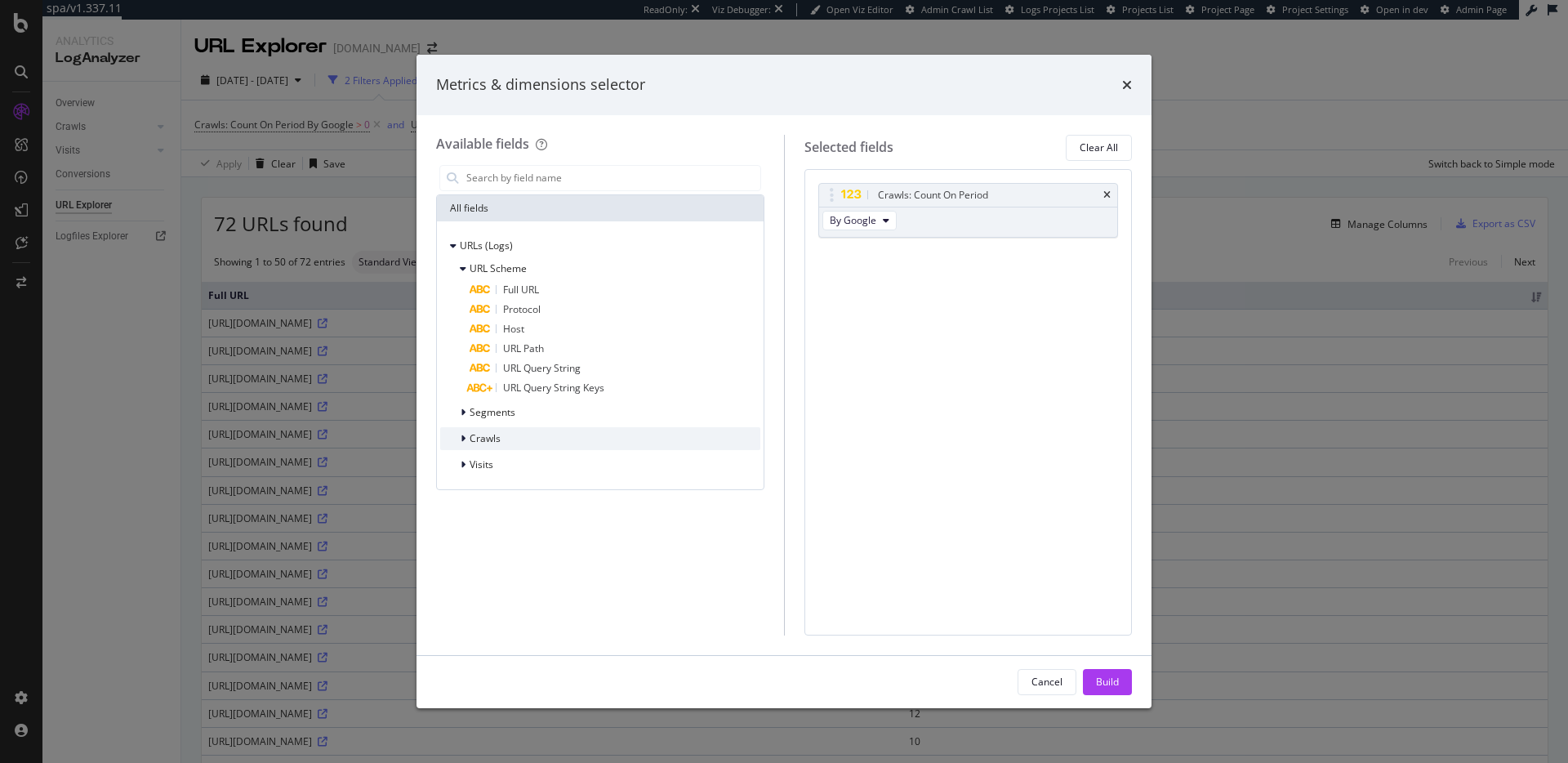
click at [507, 435] on div "Crawls" at bounding box center [600, 438] width 320 height 23
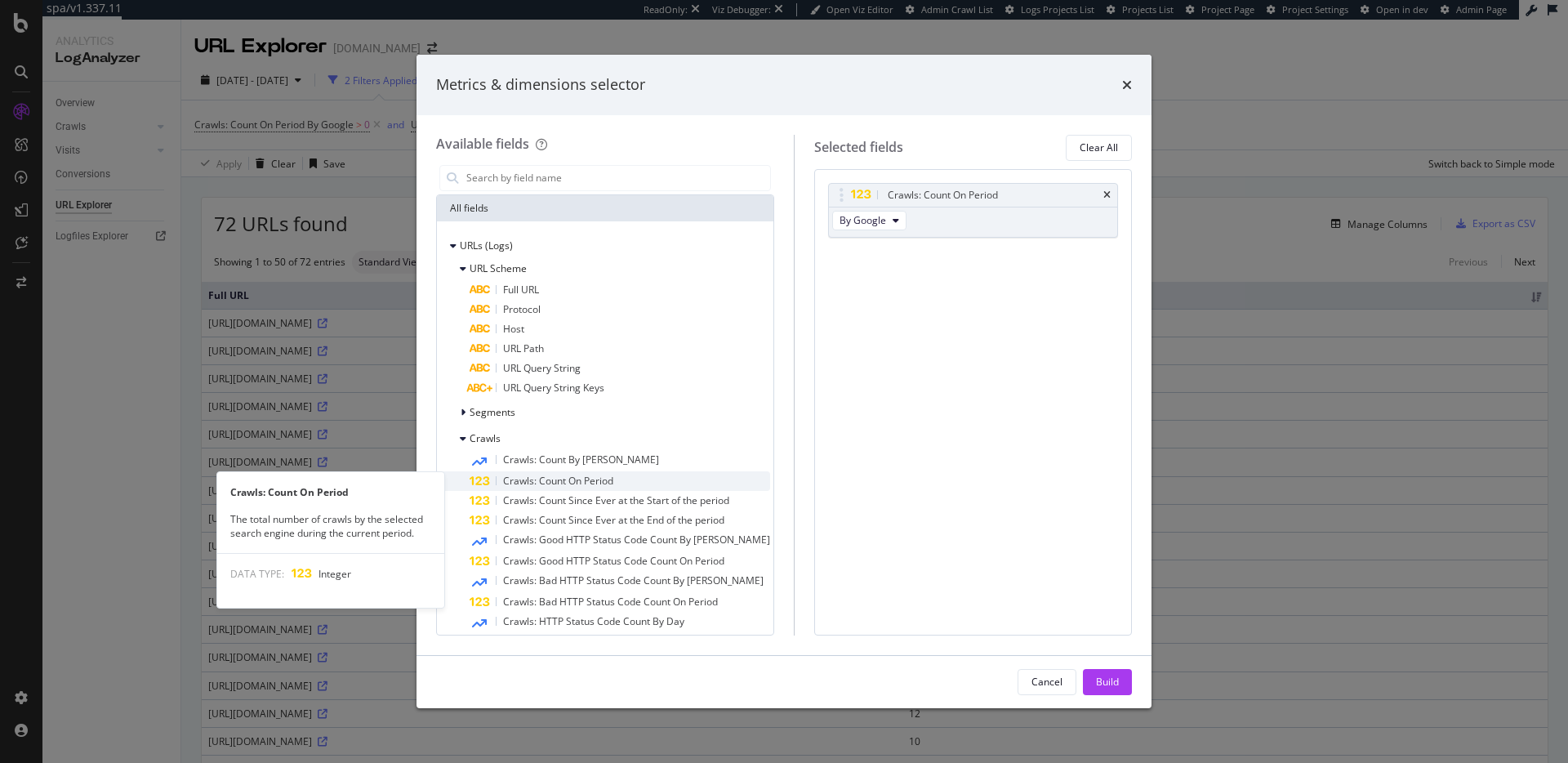
scroll to position [81, 0]
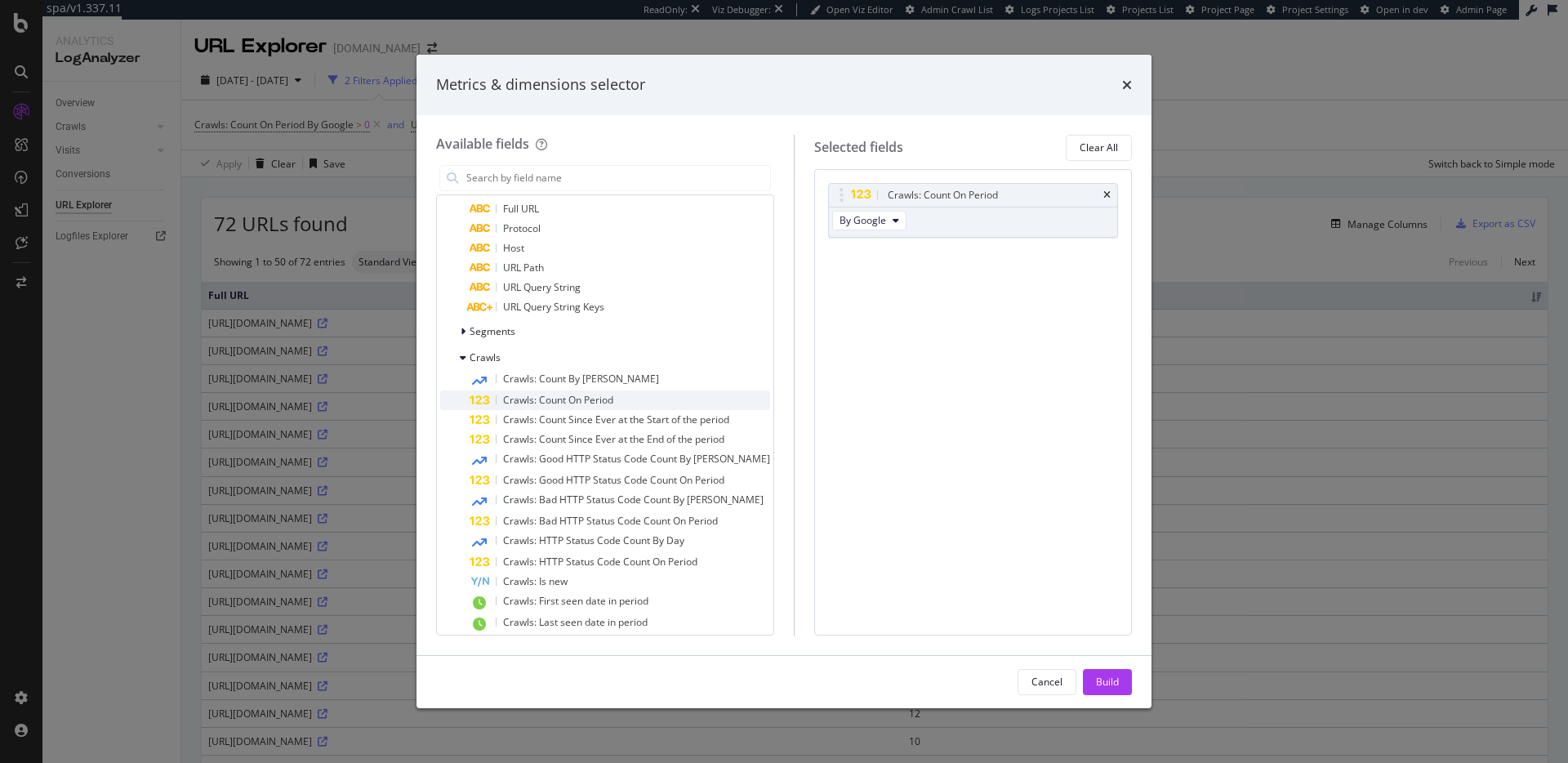
click at [625, 400] on div "Crawls: Count On Period" at bounding box center [620, 401] width 301 height 20
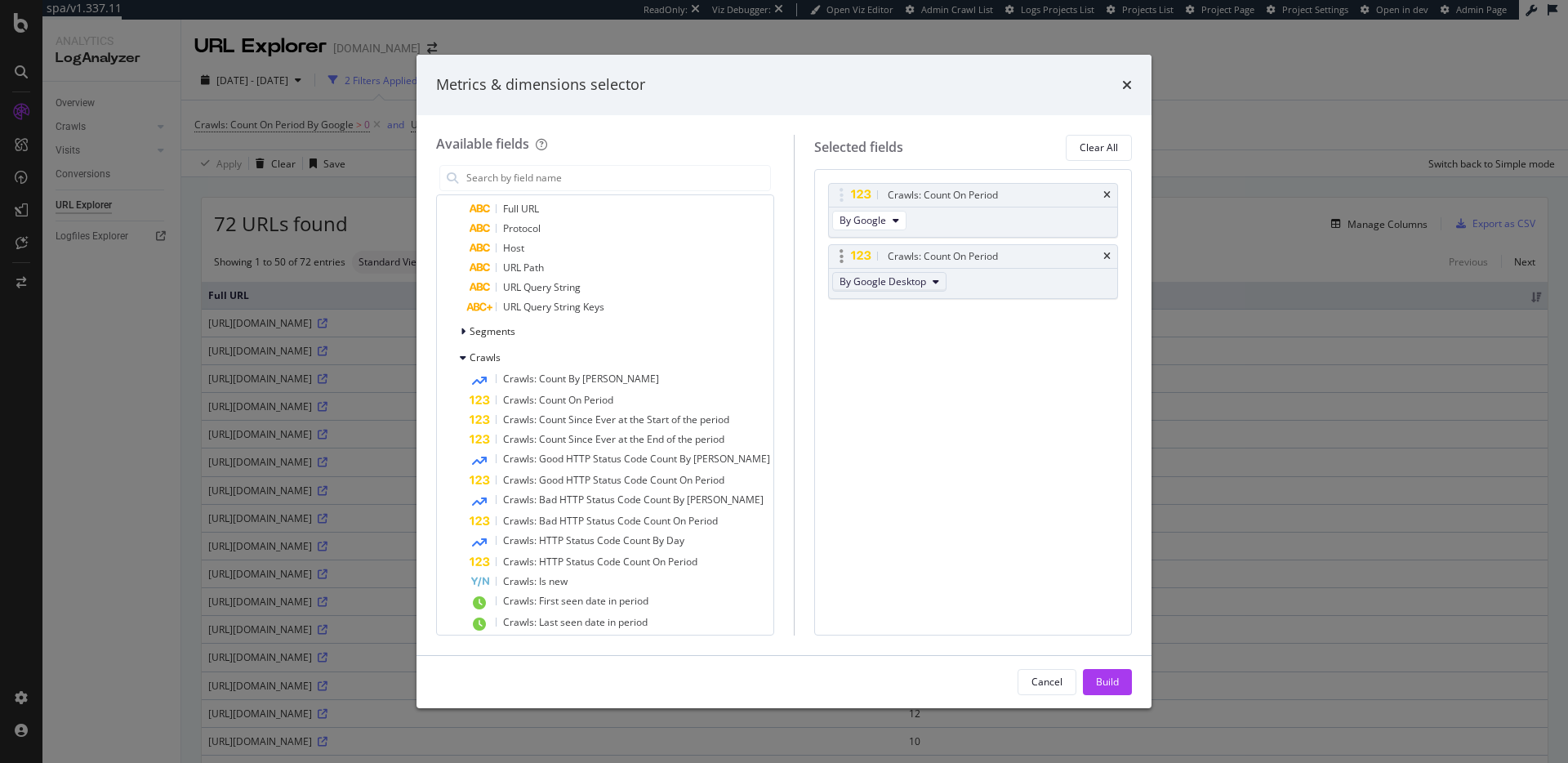
click at [882, 274] on span "By Google Desktop" at bounding box center [883, 281] width 87 height 14
click at [906, 334] on span "By Bing" at bounding box center [900, 333] width 129 height 15
click at [580, 394] on span "Crawls: Count On Period" at bounding box center [559, 400] width 111 height 14
click at [871, 341] on span "By Google Desktop" at bounding box center [883, 343] width 87 height 14
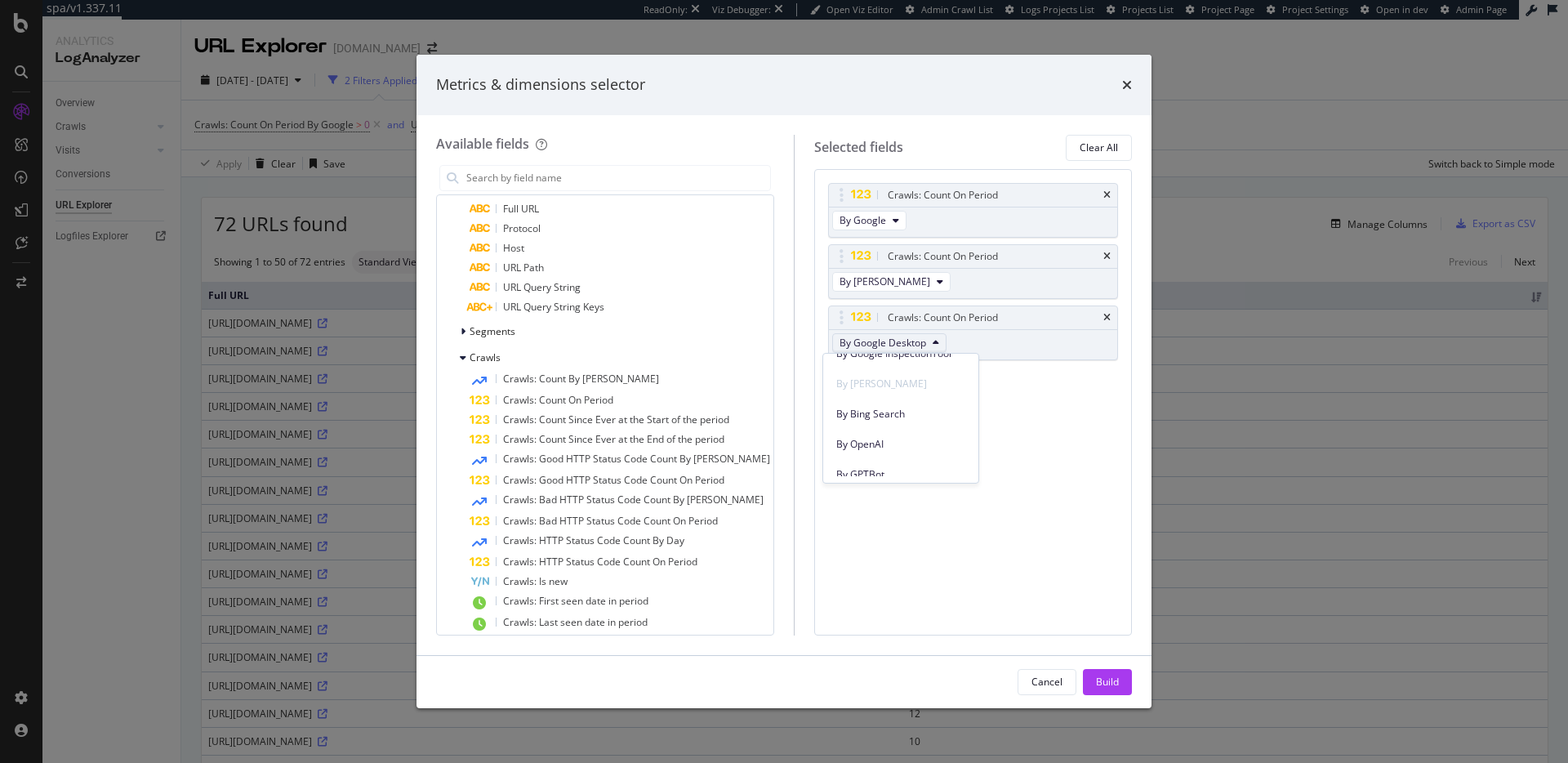
scroll to position [410, 0]
click at [903, 386] on span "By OpenAI" at bounding box center [900, 385] width 129 height 15
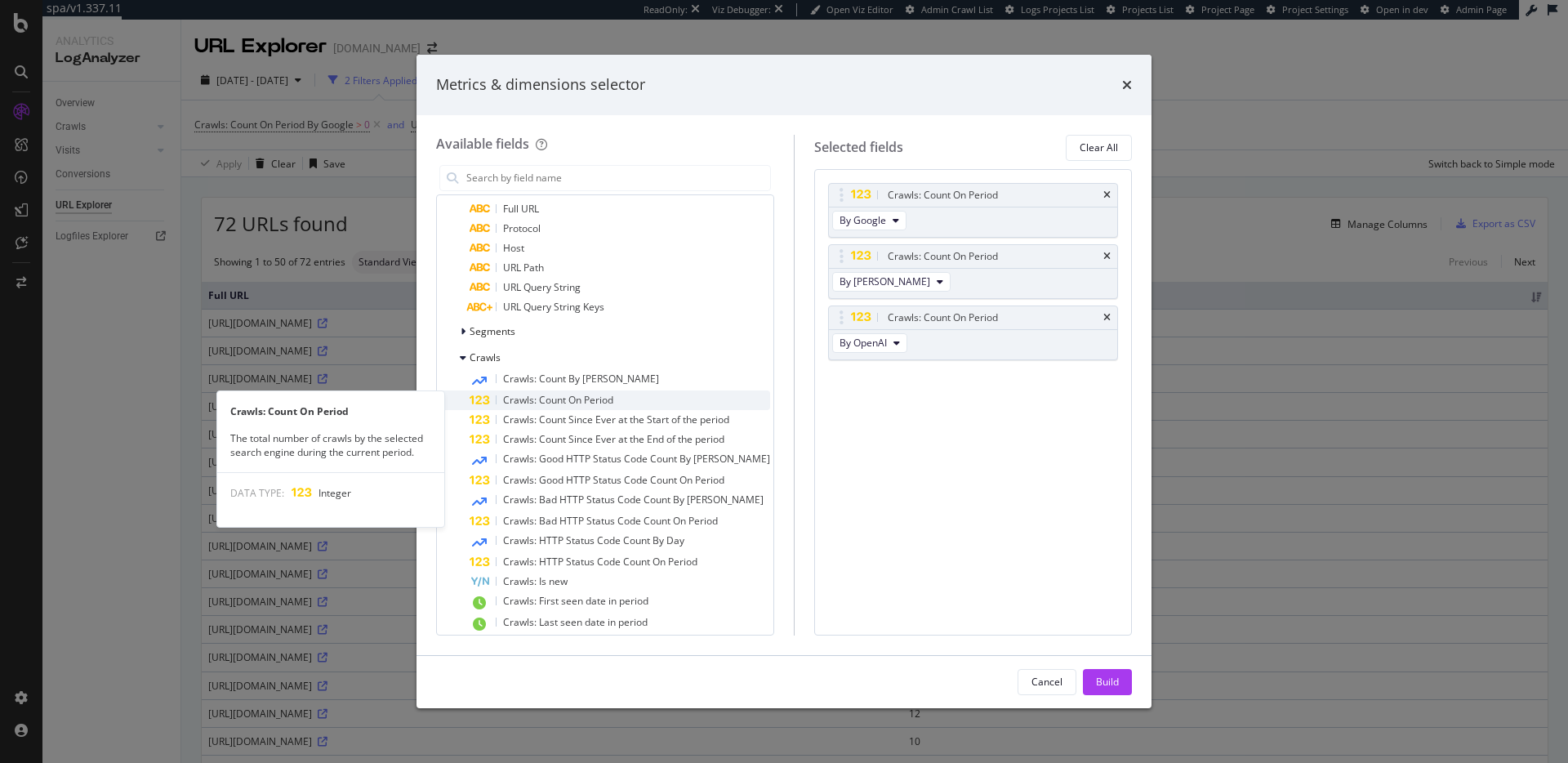
click at [594, 395] on span "Crawls: Count On Period" at bounding box center [559, 400] width 111 height 14
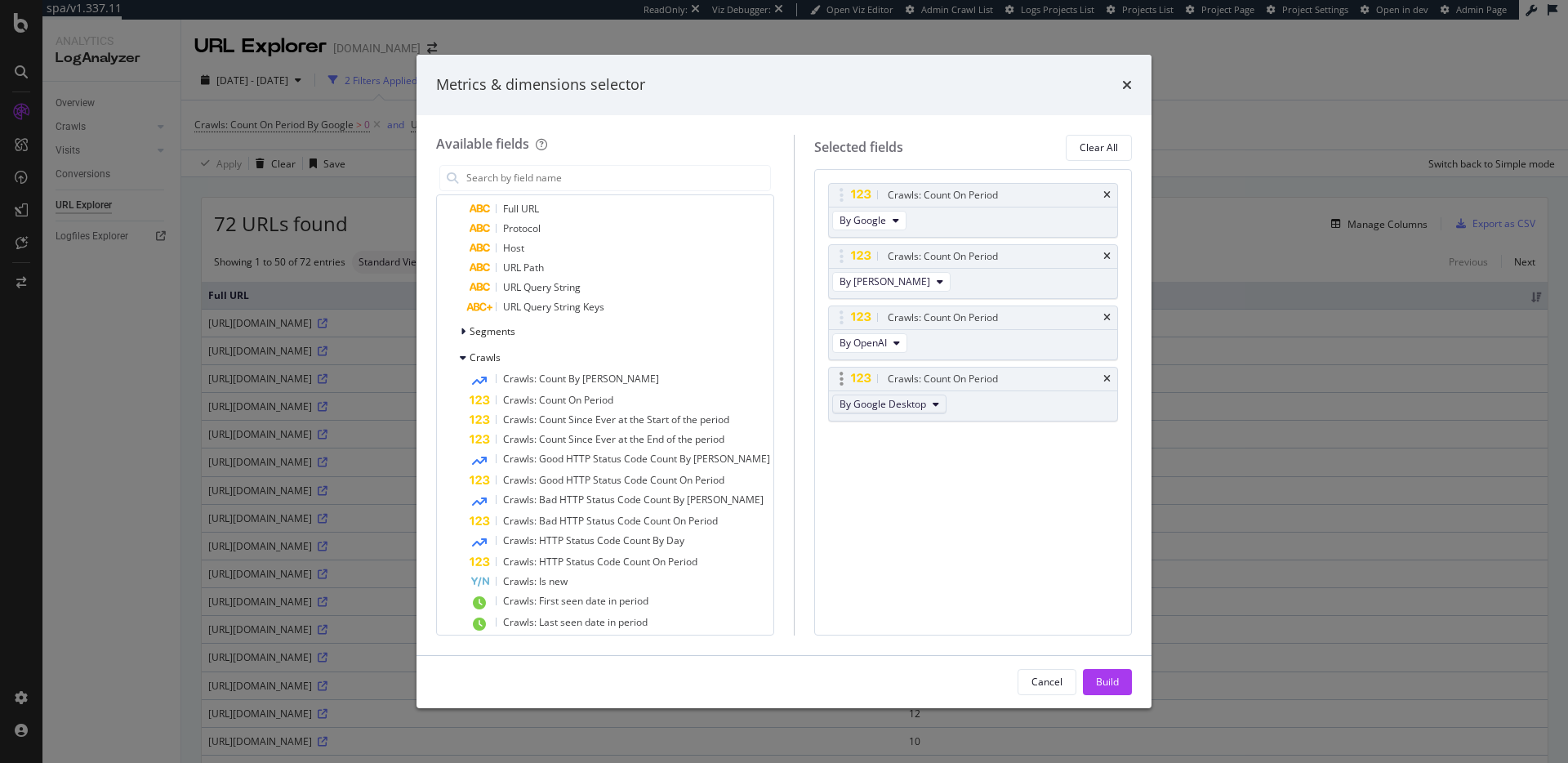
click at [892, 410] on span "By Google Desktop" at bounding box center [883, 404] width 87 height 14
click at [914, 485] on div "By PerplexityBot" at bounding box center [900, 474] width 155 height 24
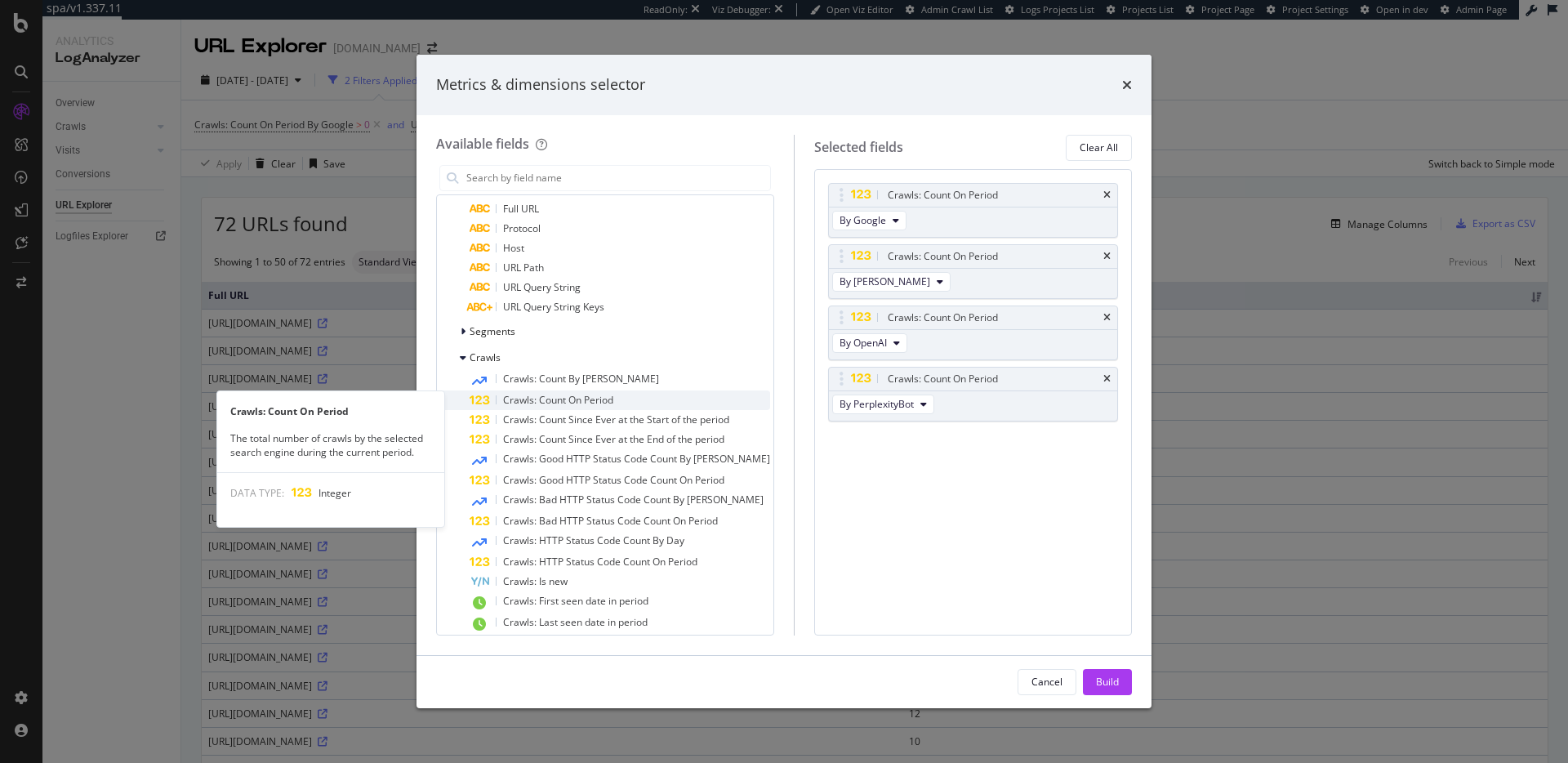
click at [557, 398] on span "Crawls: Count On Period" at bounding box center [559, 400] width 111 height 14
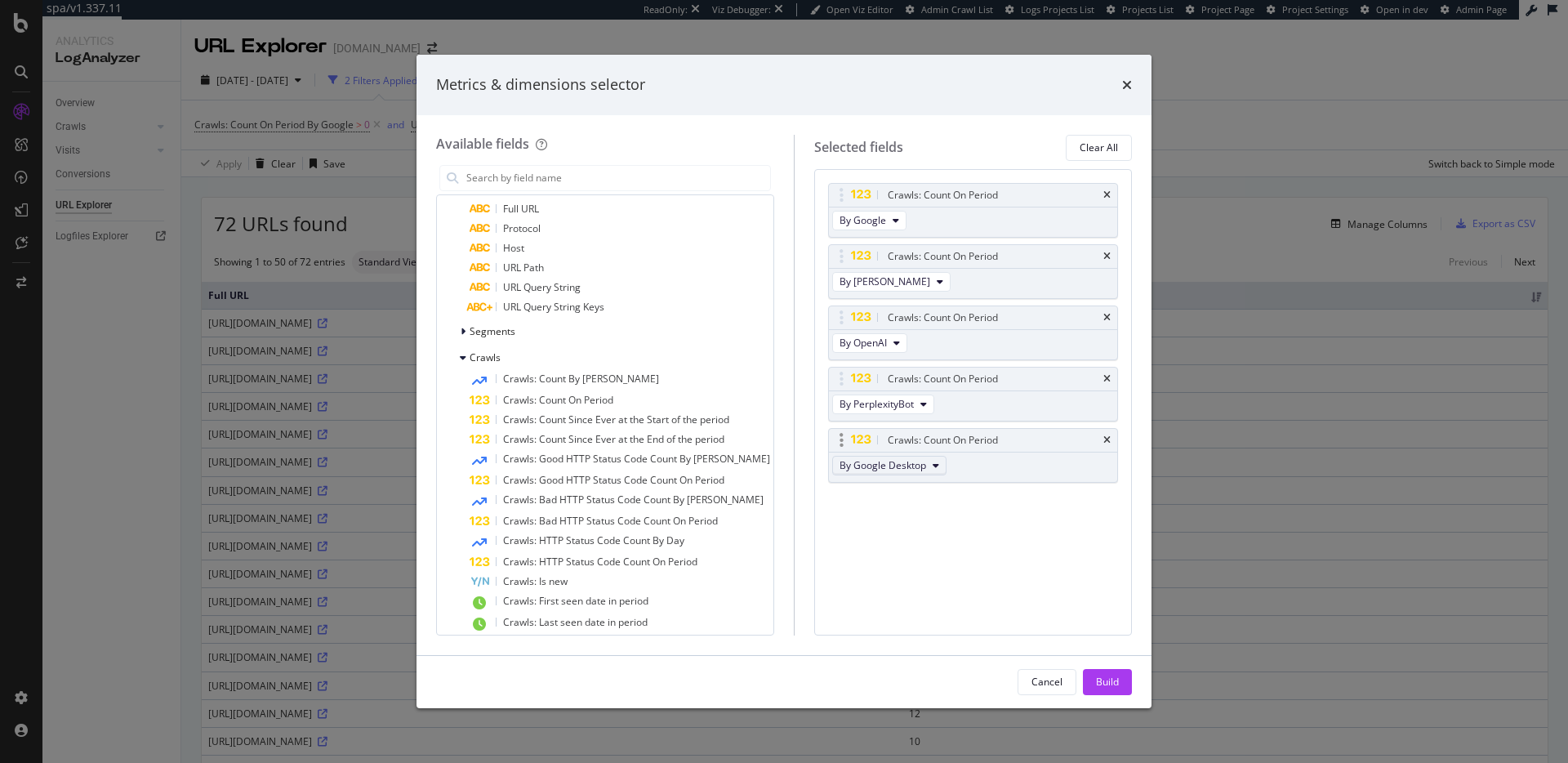
click at [889, 473] on button "By Google Desktop" at bounding box center [889, 466] width 114 height 20
click at [898, 496] on span "By ClaudeBot" at bounding box center [900, 502] width 129 height 15
click at [1106, 679] on div "Build" at bounding box center [1106, 681] width 23 height 14
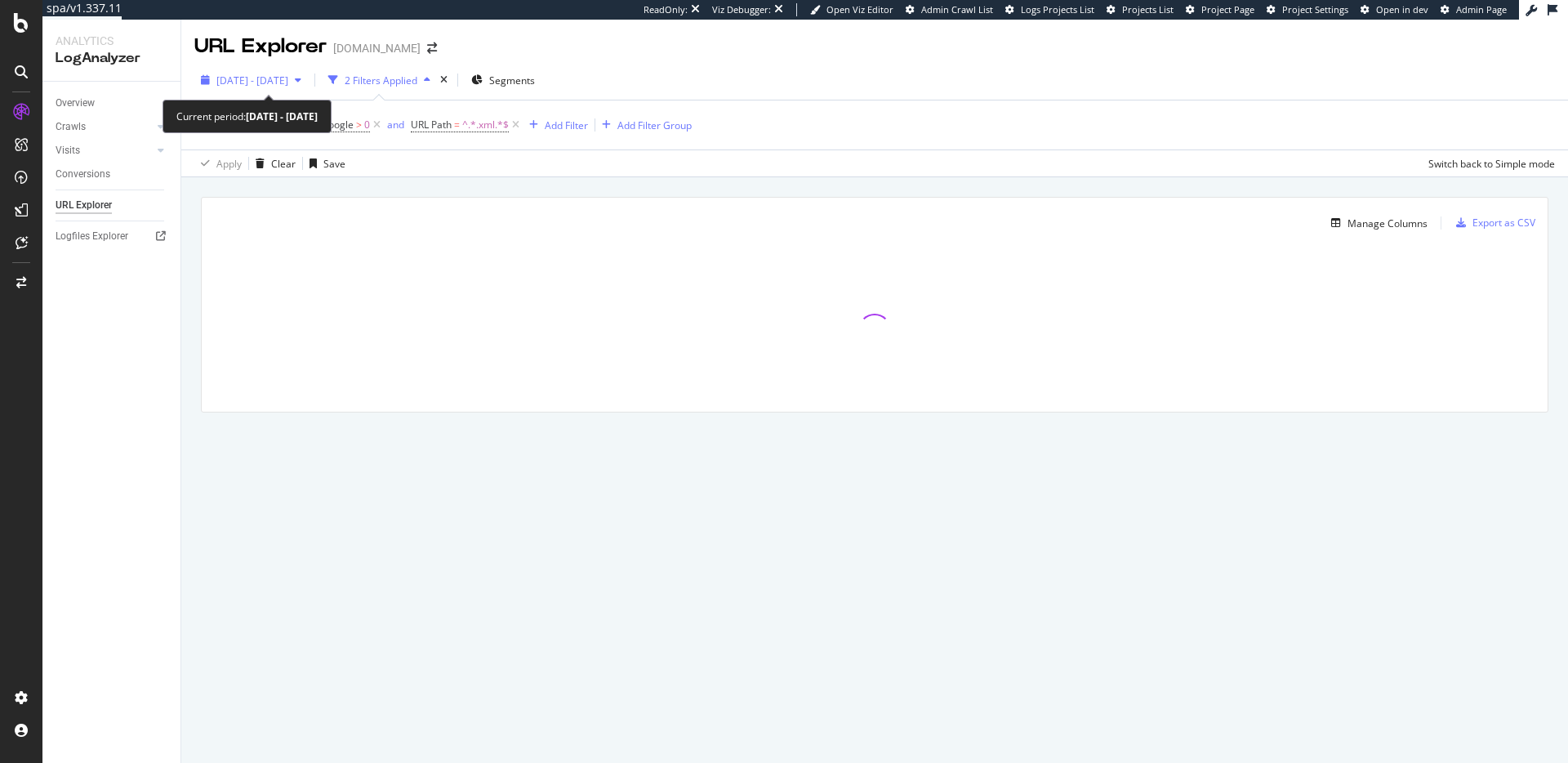
click at [293, 71] on div "2025 Aug. 3rd - Sep. 1st" at bounding box center [251, 80] width 113 height 25
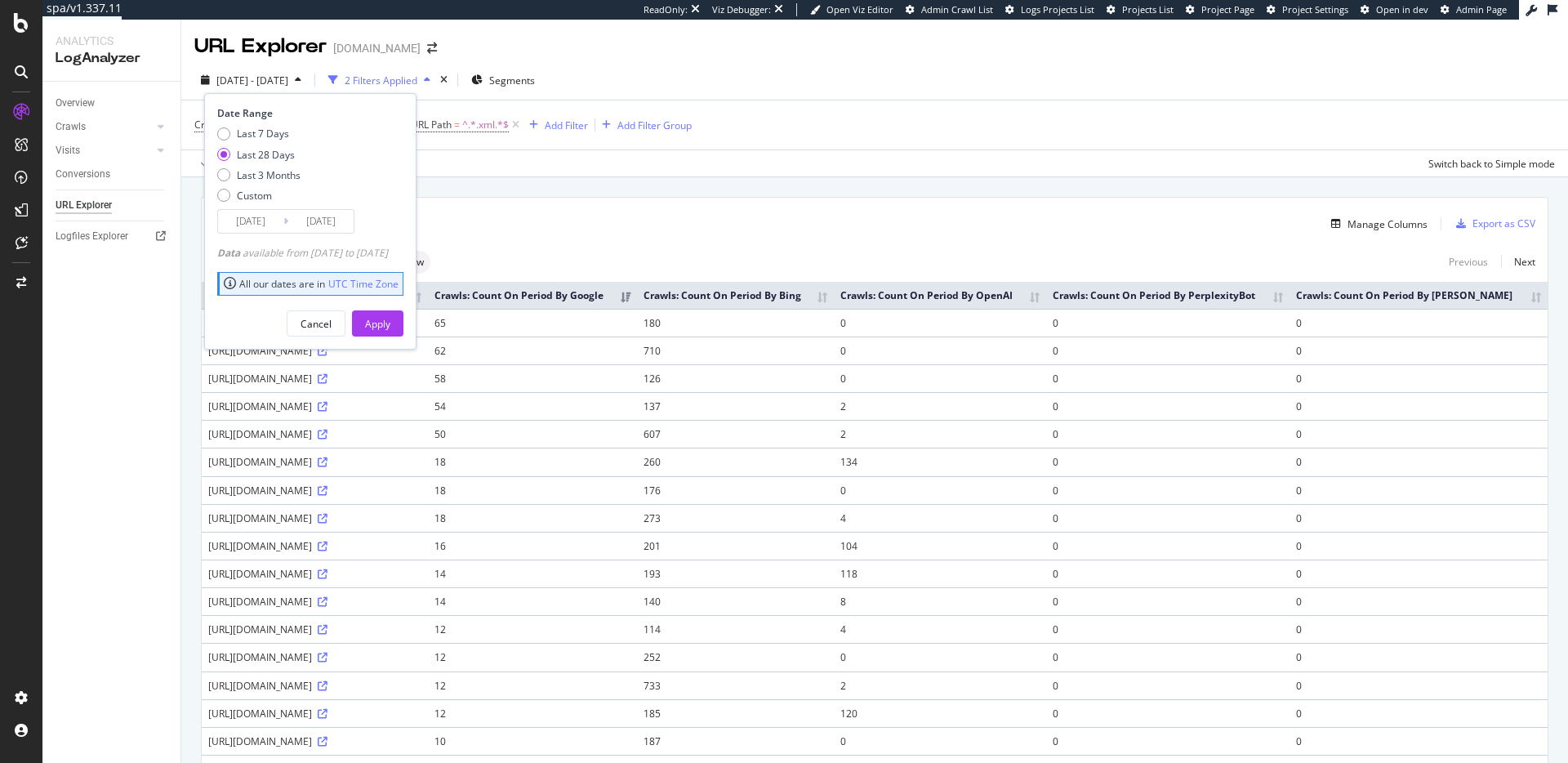
click at [859, 67] on div "2025 Aug. 3rd - Sep. 1st 2 Filters Applied Segments Date Range Last 7 Days Last…" at bounding box center [874, 83] width 1386 height 33
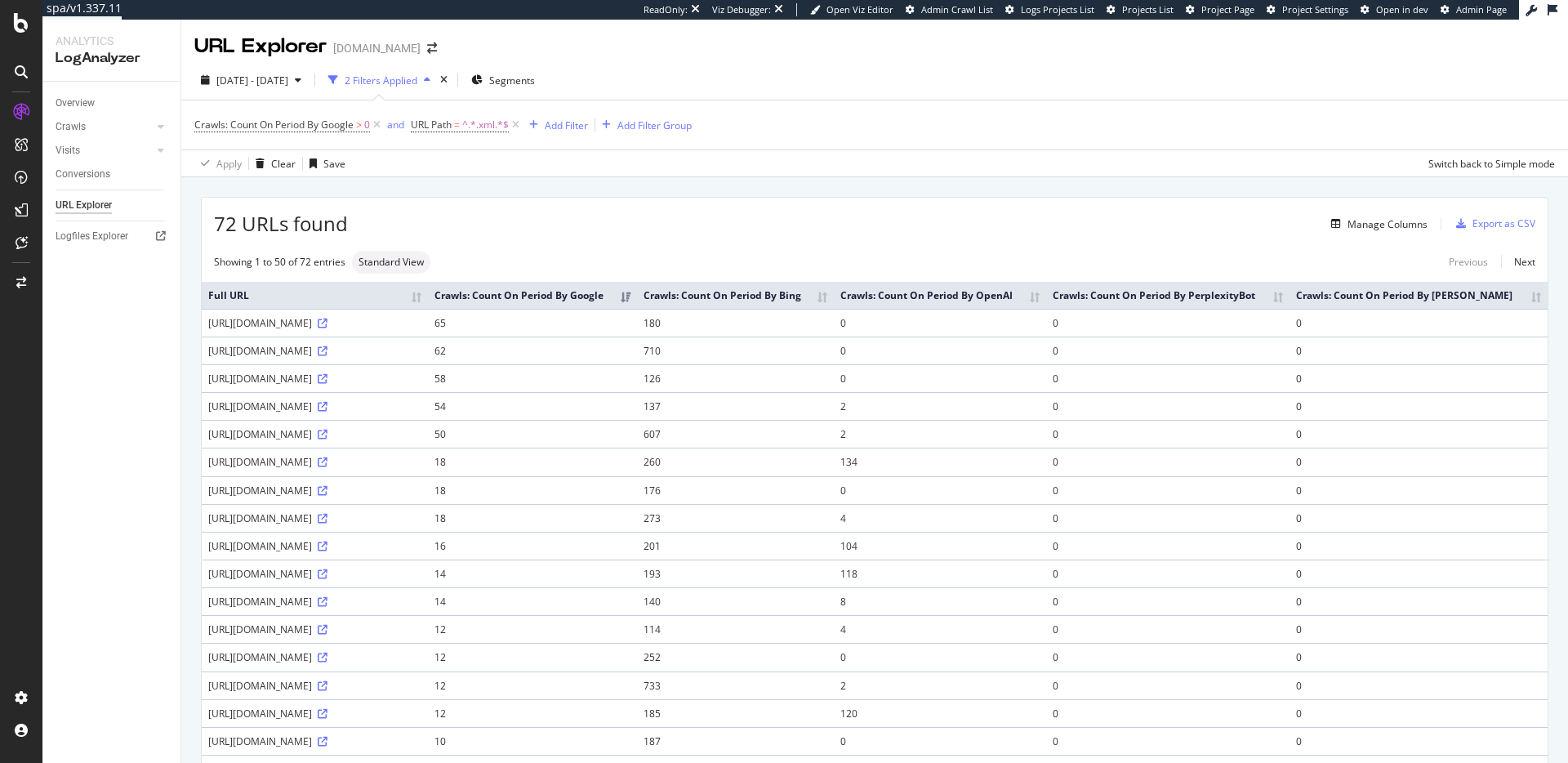
click at [892, 202] on div "72 URLs found Manage Columns Export as CSV" at bounding box center [874, 217] width 1346 height 40
click at [316, 168] on div "button" at bounding box center [313, 164] width 21 height 10
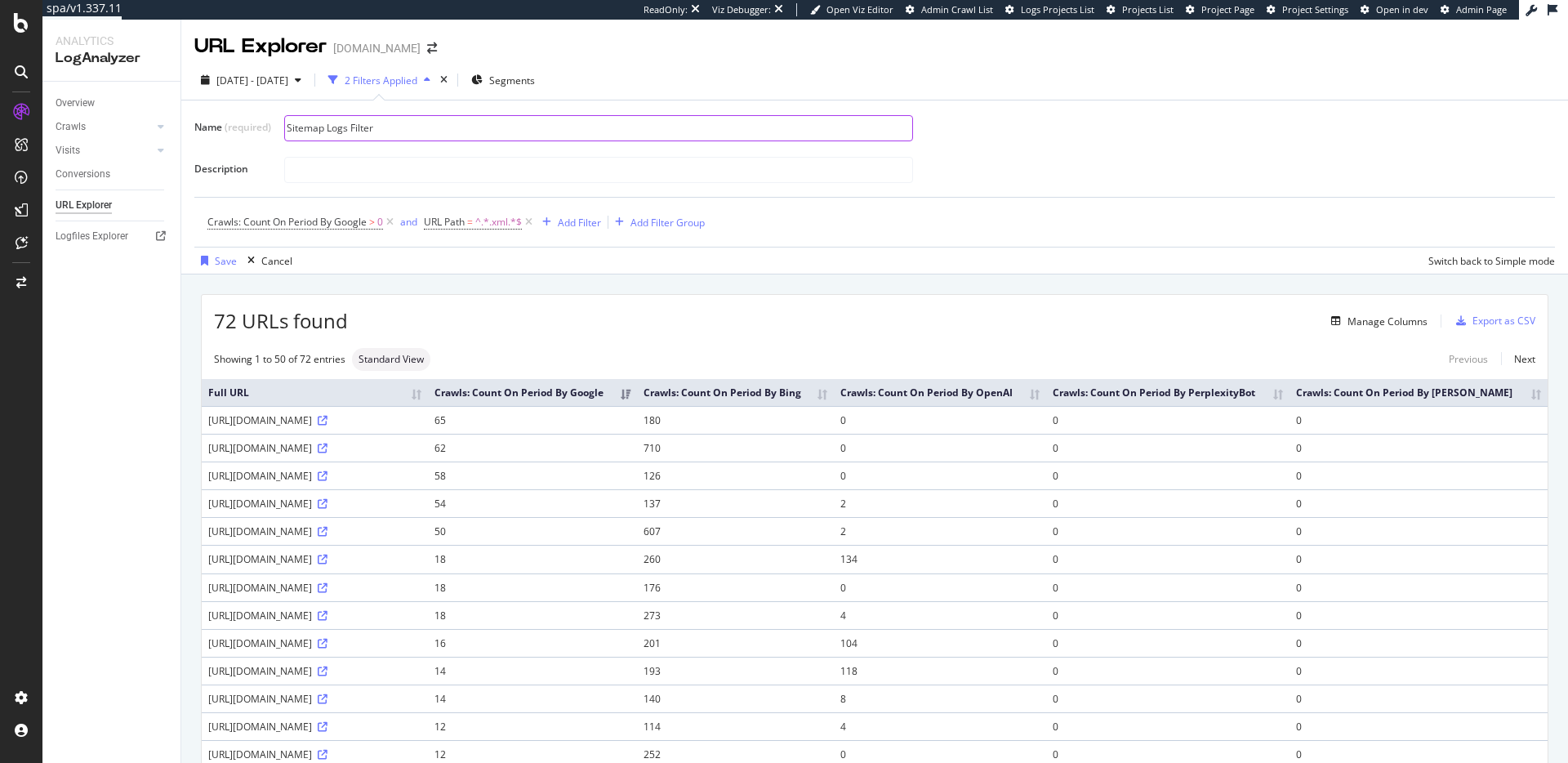
type input "Sitemap Logs Filter"
click at [219, 258] on div "Save" at bounding box center [226, 261] width 22 height 14
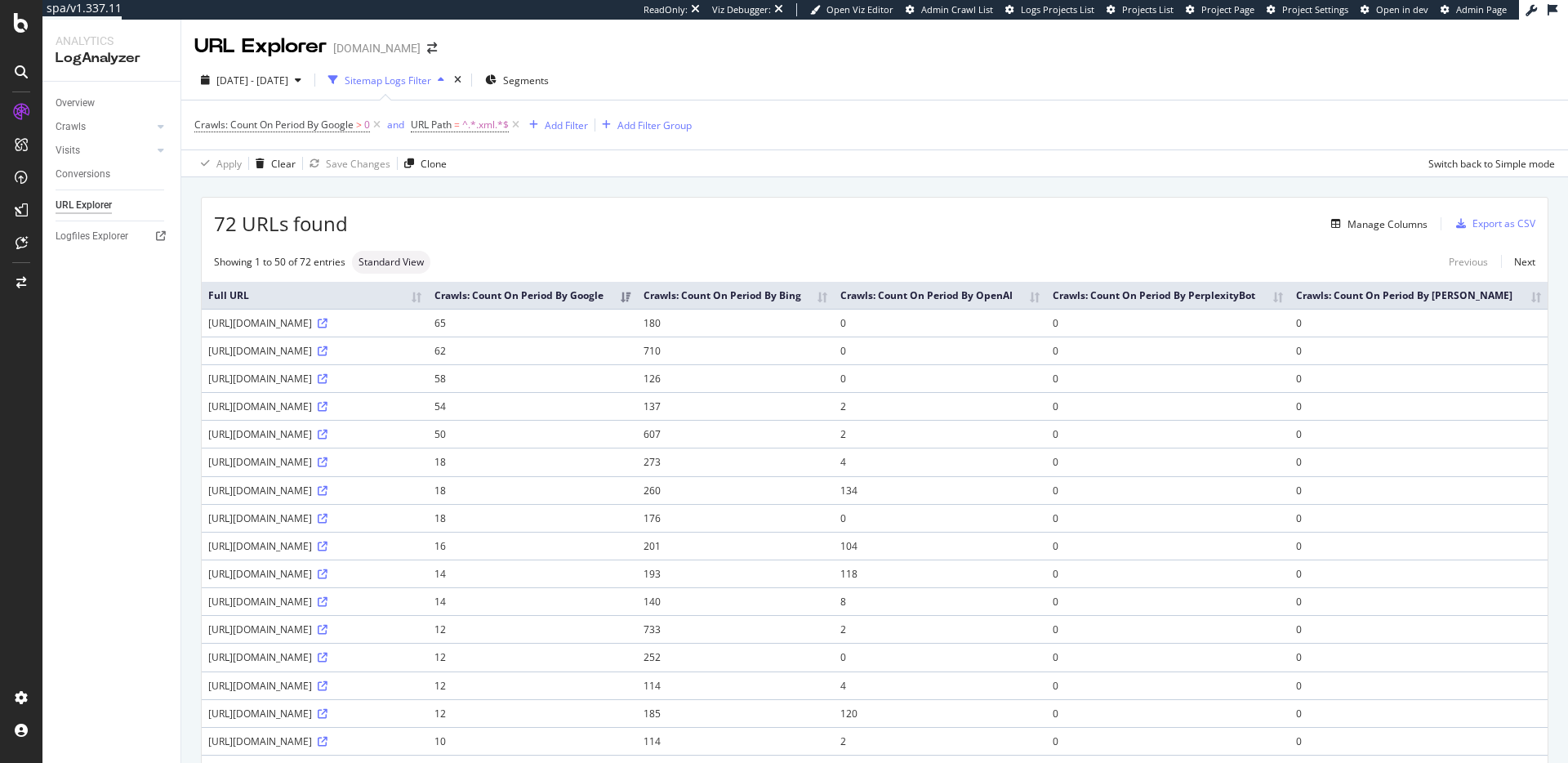
click at [431, 78] on div "Sitemap Logs Filter" at bounding box center [388, 80] width 87 height 14
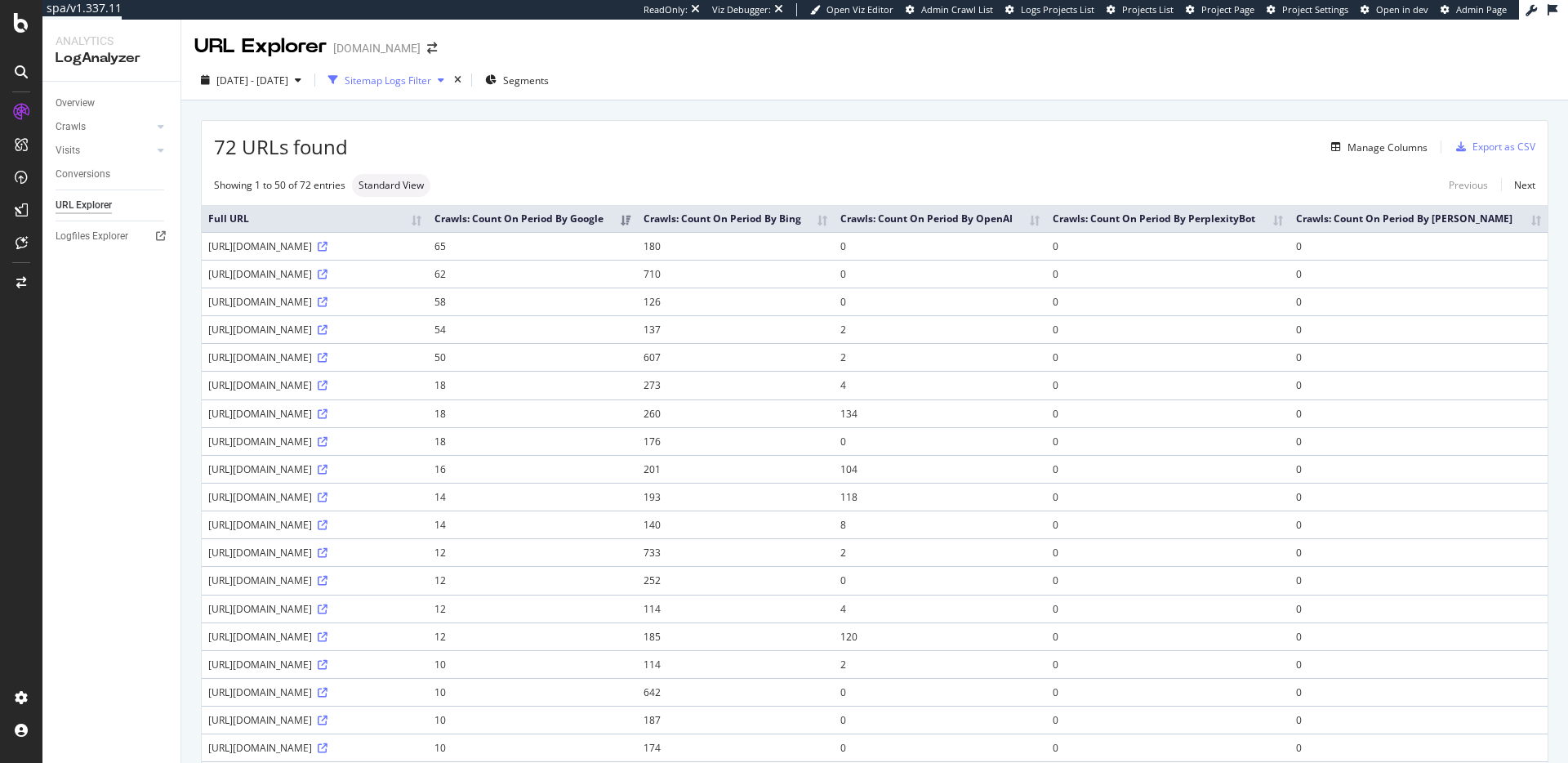
click at [394, 88] on div "Sitemap Logs Filter" at bounding box center [386, 80] width 129 height 25
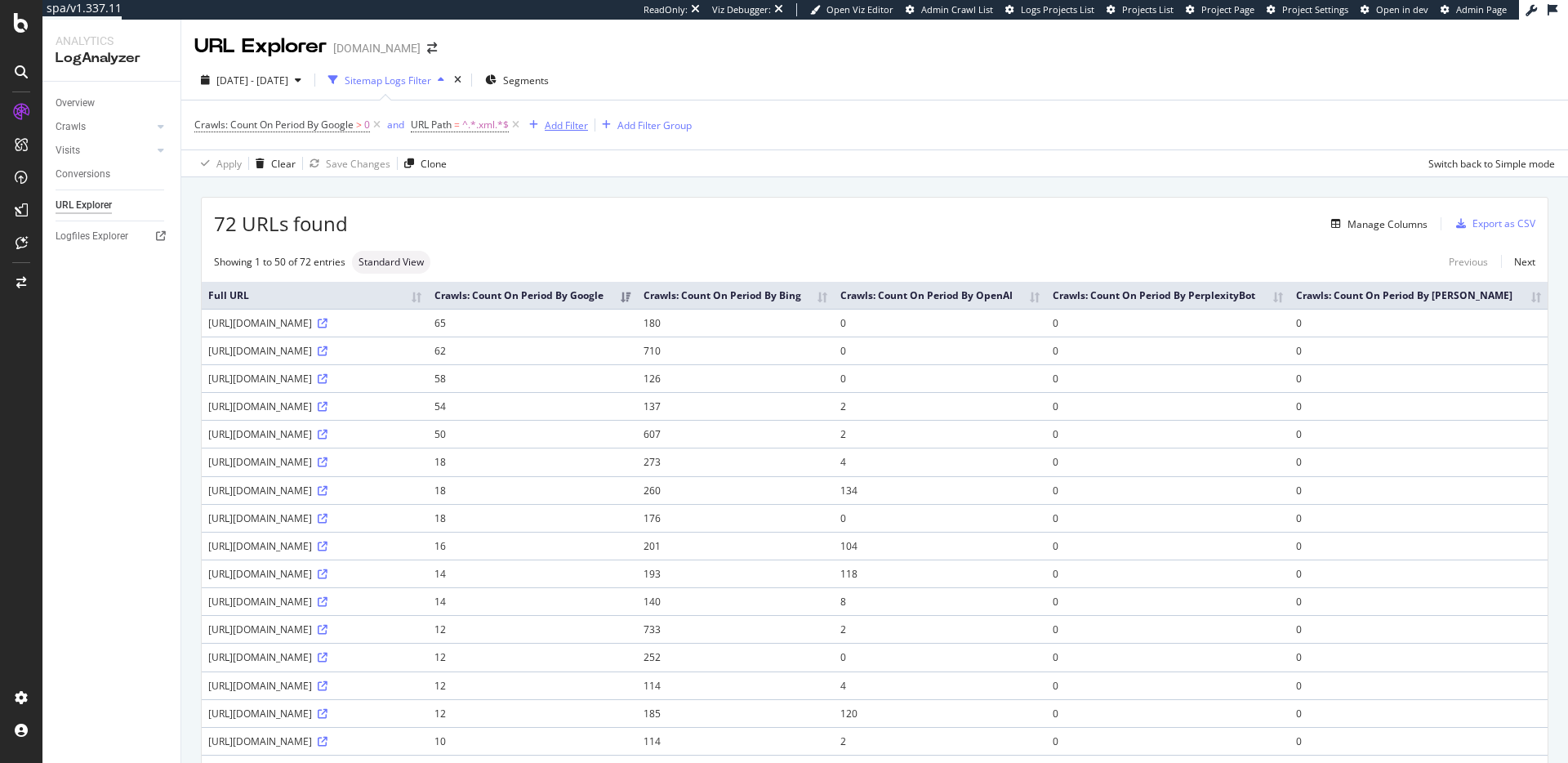
click at [560, 125] on div "Add Filter" at bounding box center [566, 125] width 43 height 14
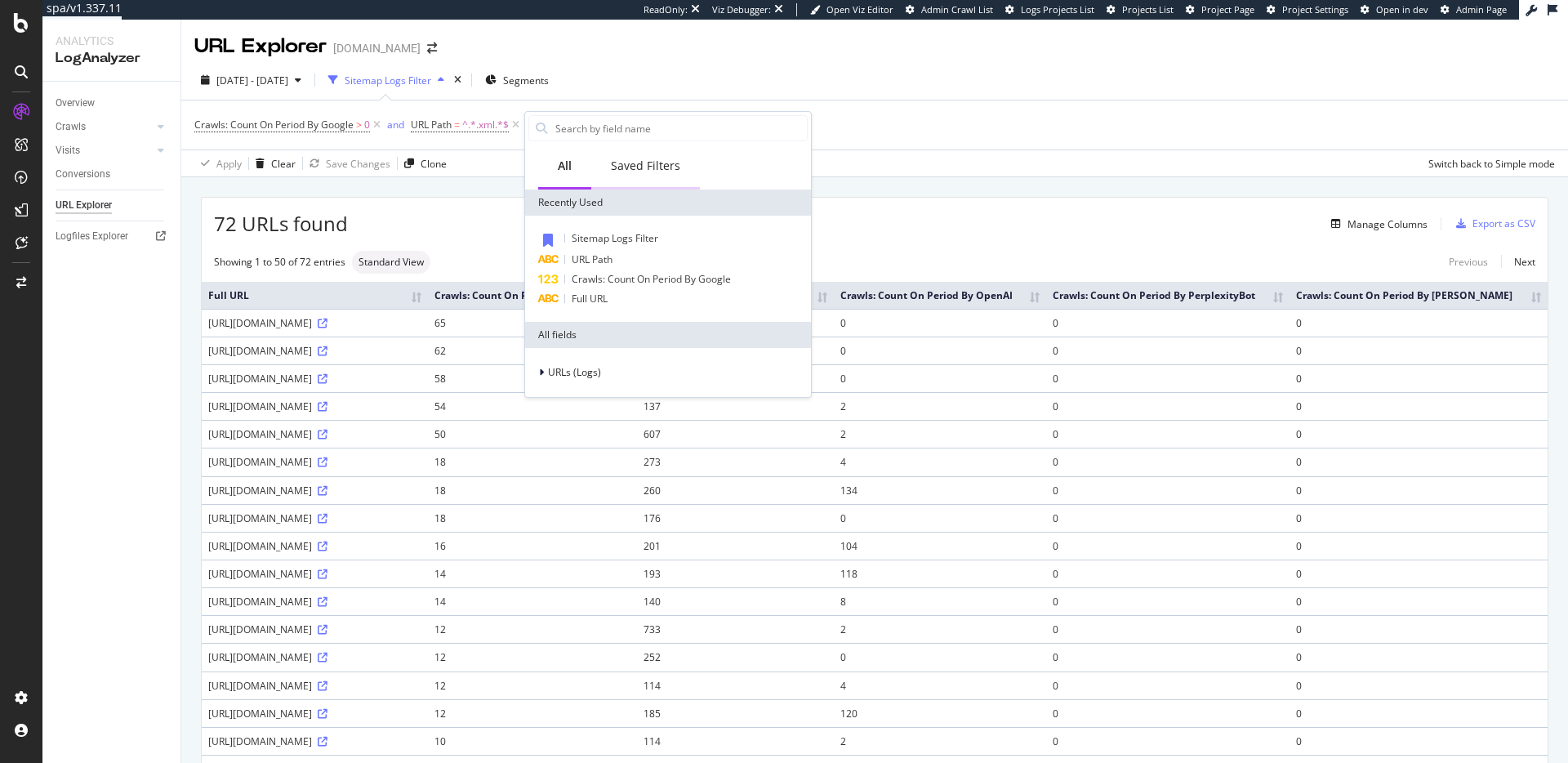
click at [641, 169] on div "Saved Filters" at bounding box center [645, 166] width 69 height 17
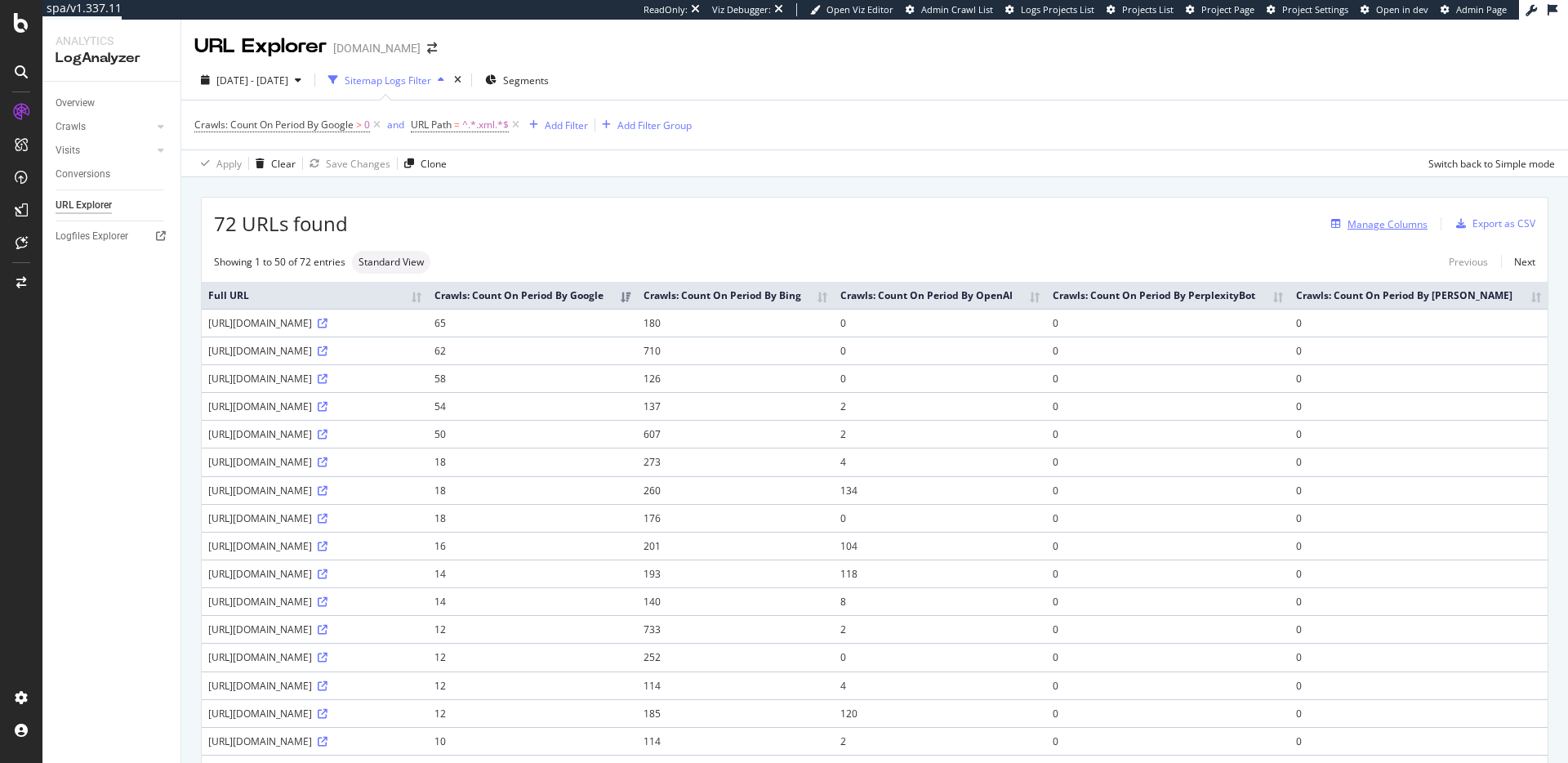
click at [1409, 218] on div "Manage Columns" at bounding box center [1386, 224] width 80 height 14
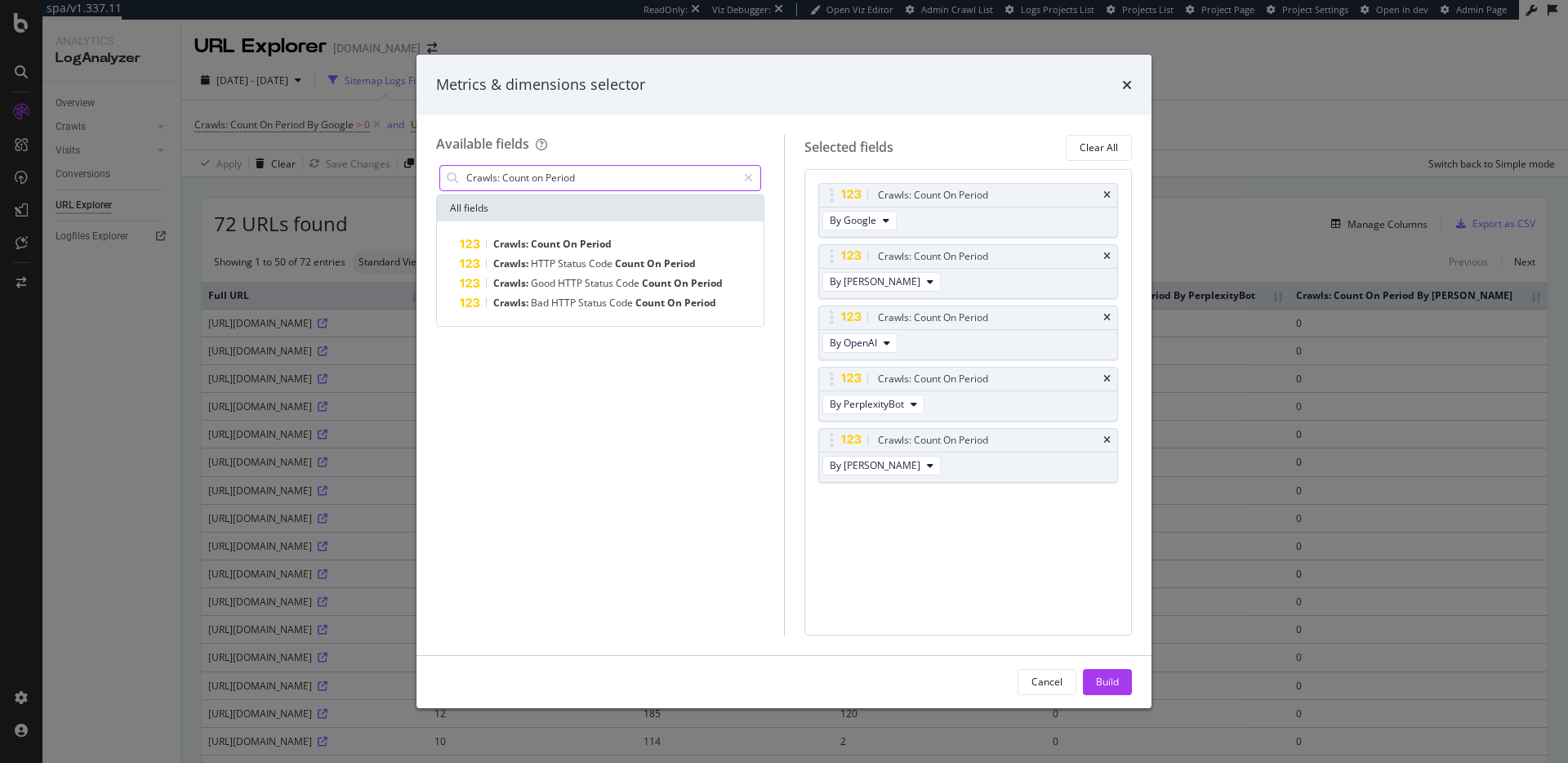
type input "Crawls: Count on Period"
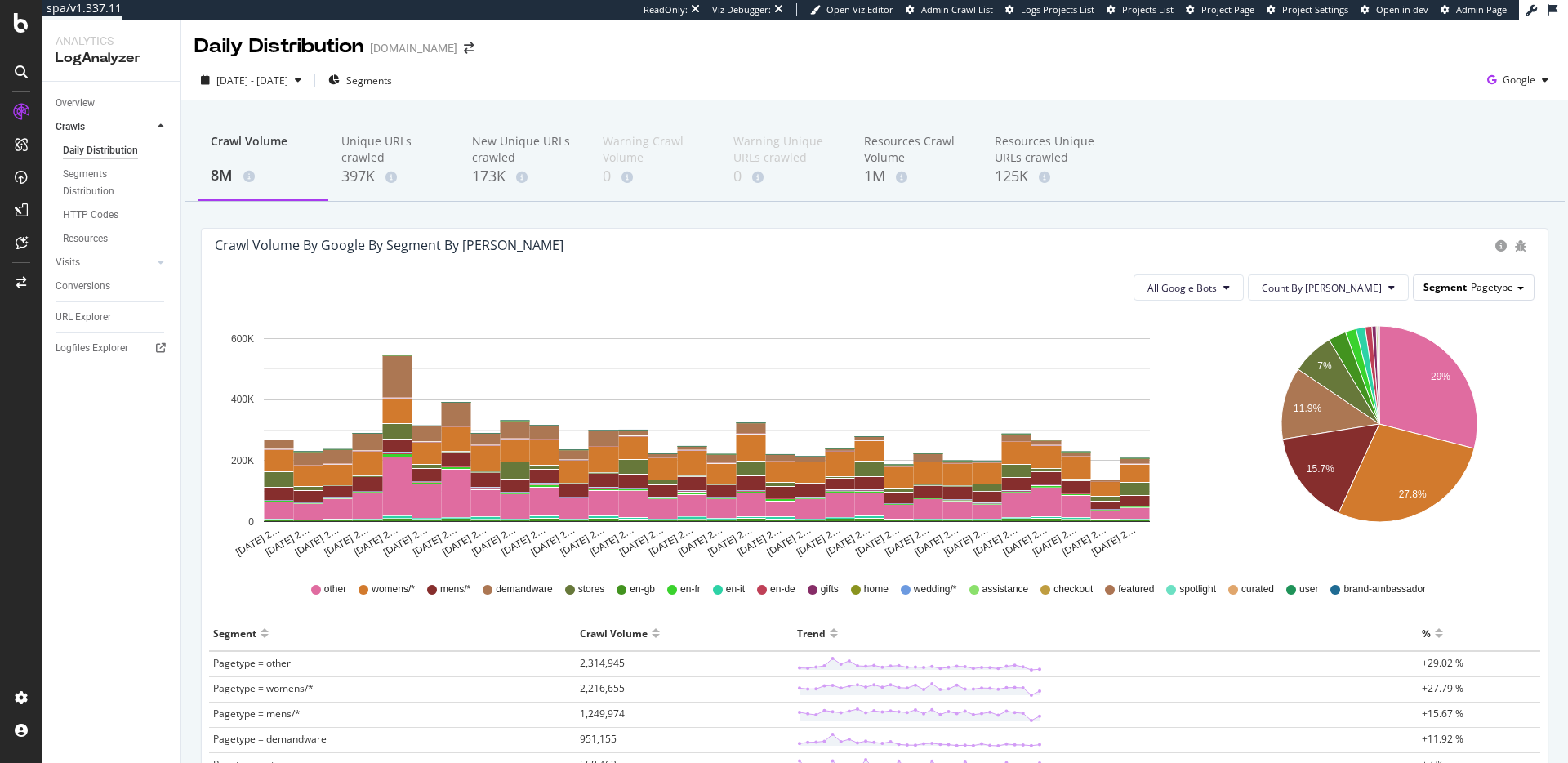
click at [1484, 277] on div "Segment Pagetype" at bounding box center [1473, 287] width 120 height 24
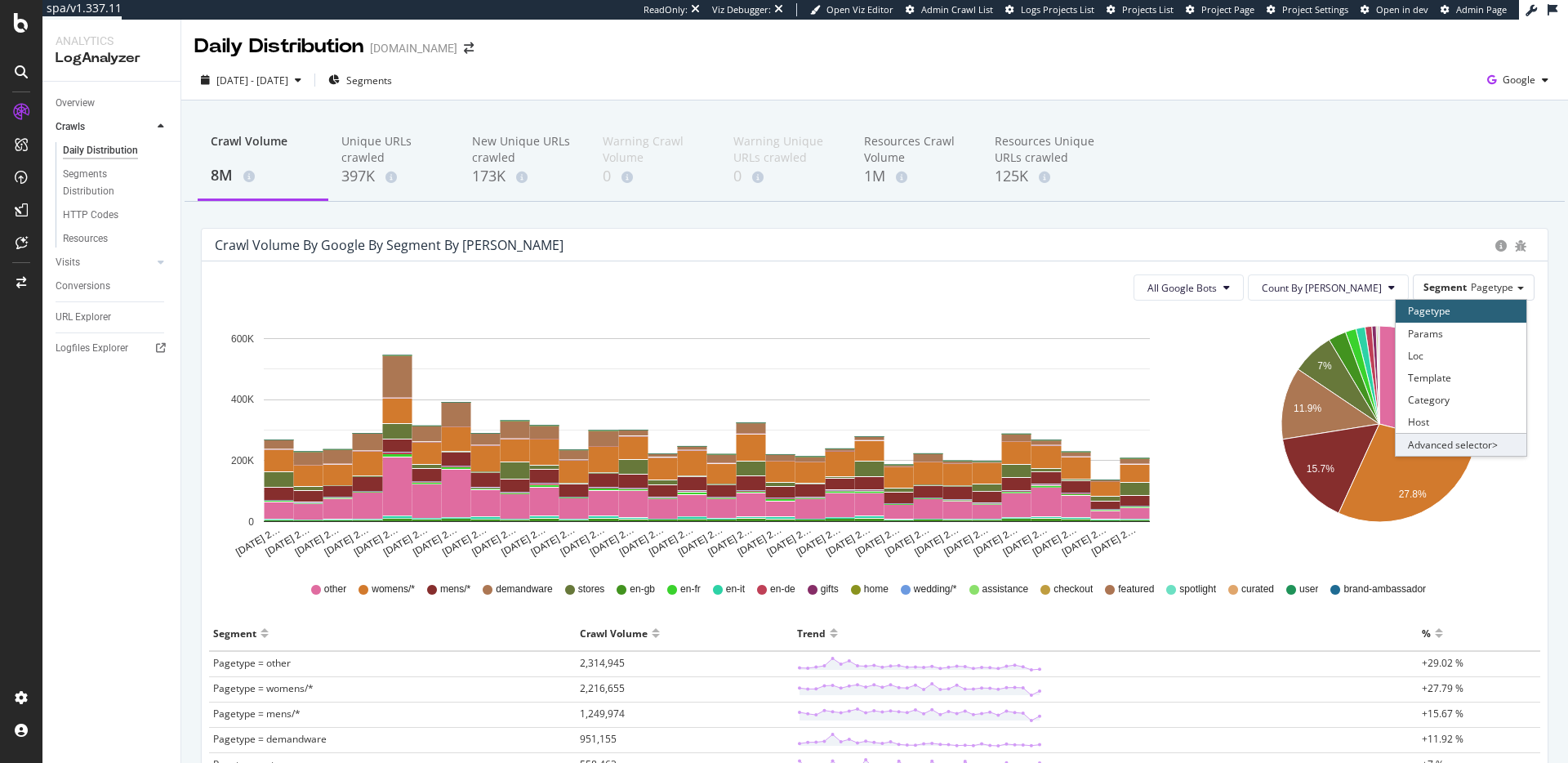
click at [1443, 441] on div "Advanced selector >" at bounding box center [1460, 444] width 130 height 23
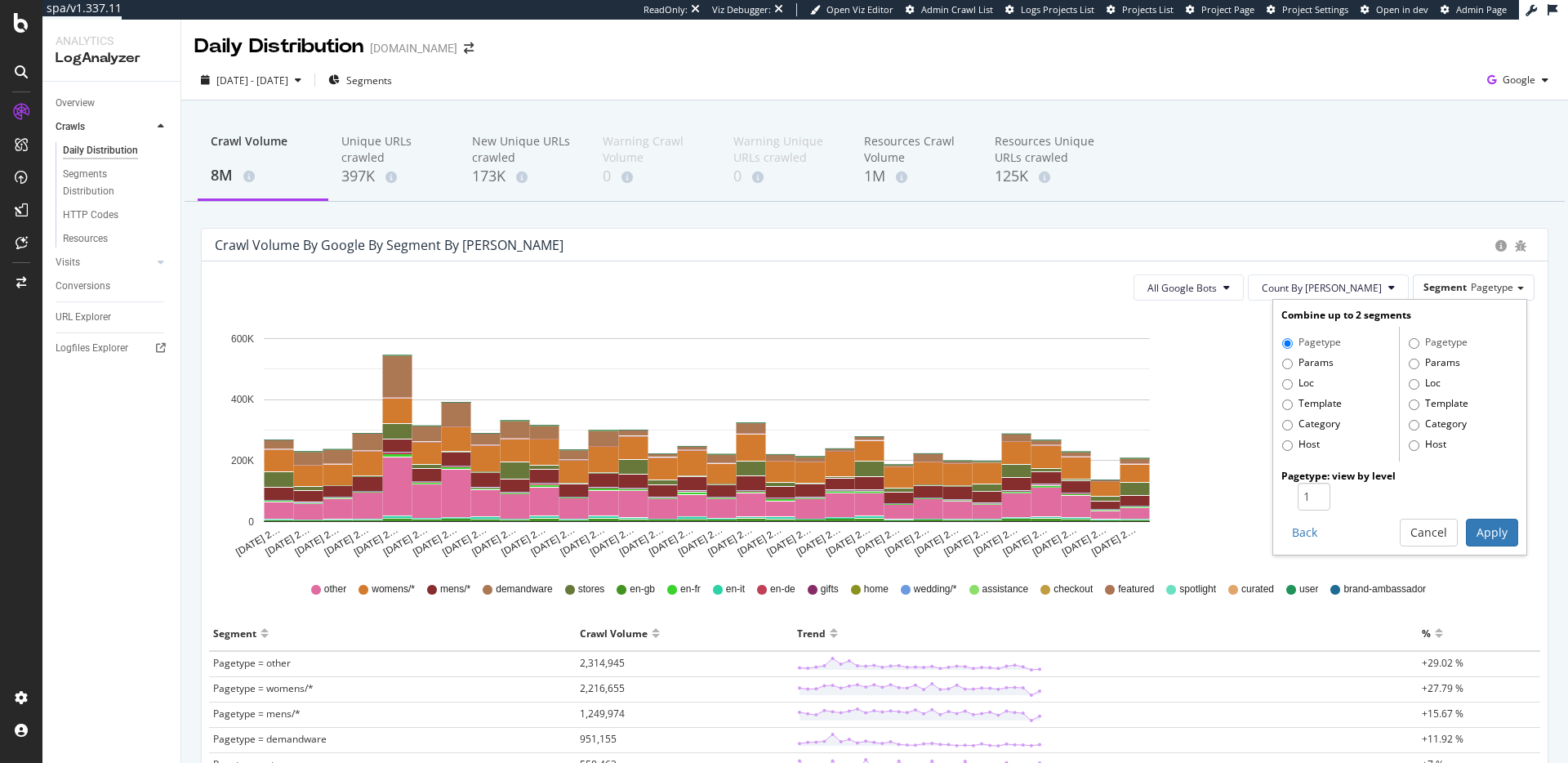
scroll to position [32, 0]
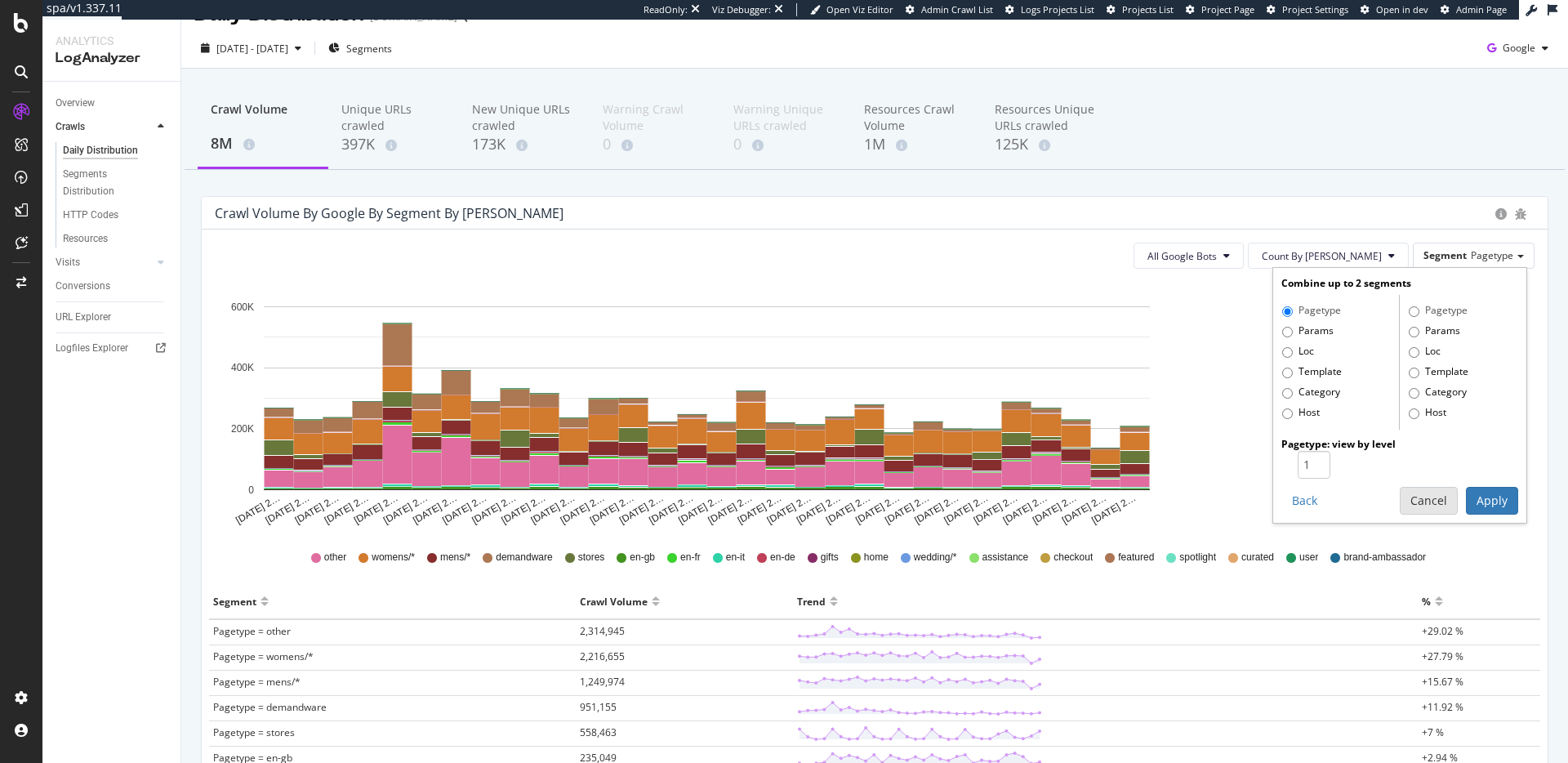
click at [1431, 496] on button "Cancel" at bounding box center [1428, 500] width 58 height 28
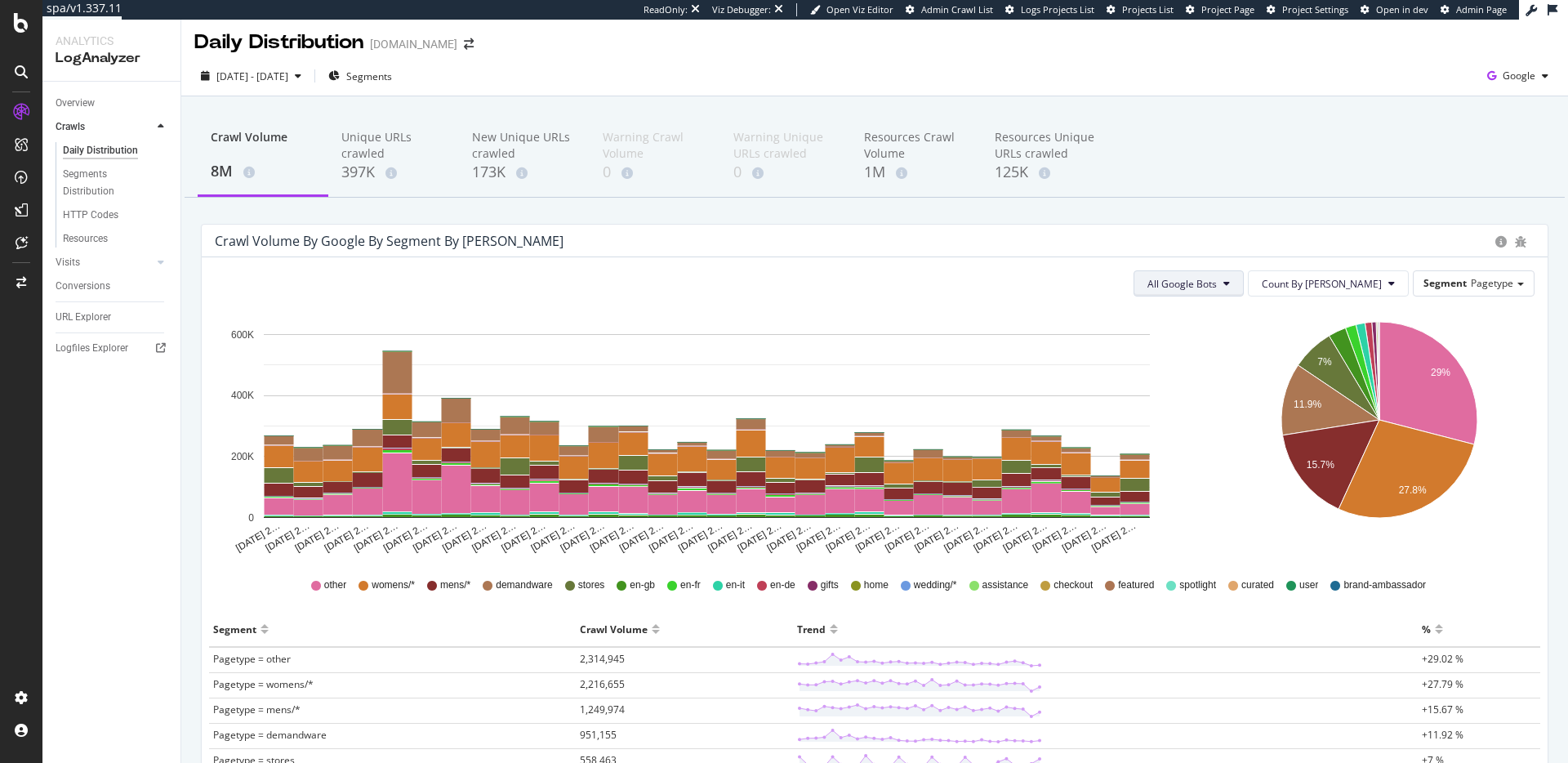
scroll to position [0, 0]
